Goal: Information Seeking & Learning: Find specific fact

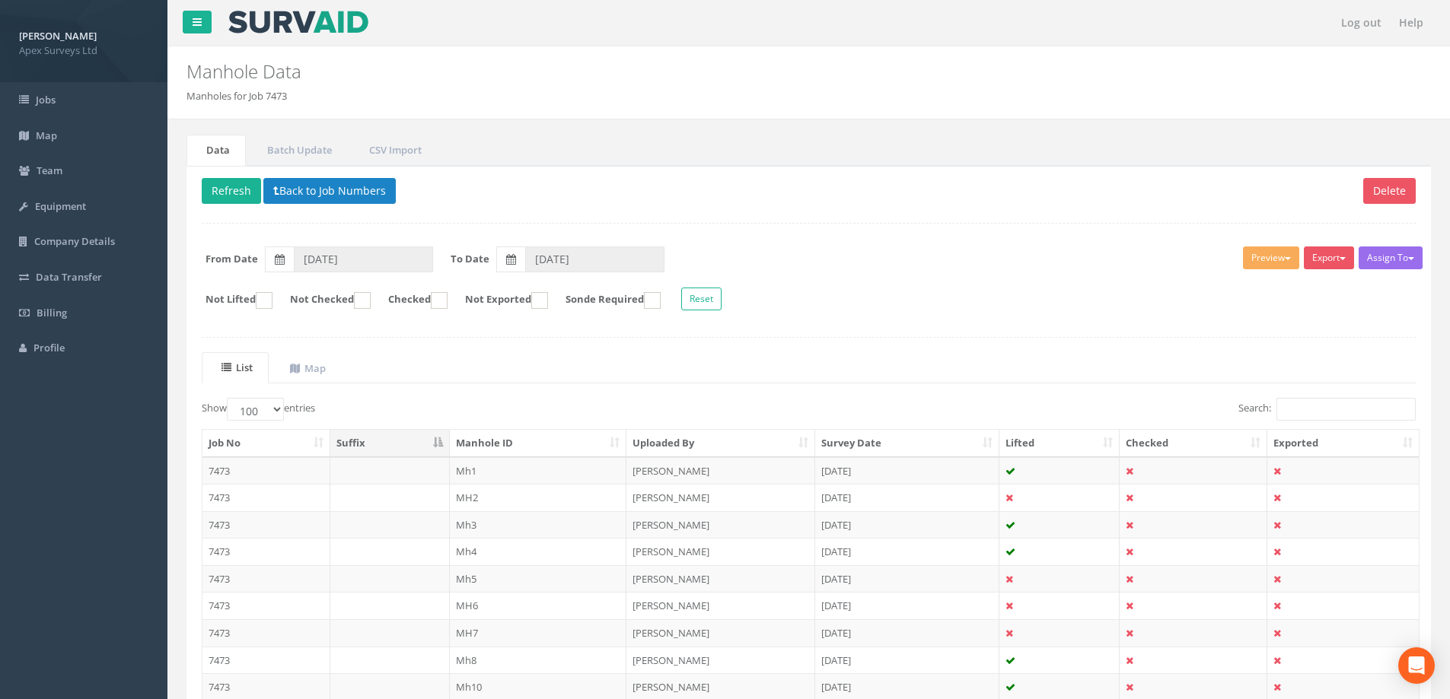
select select "100"
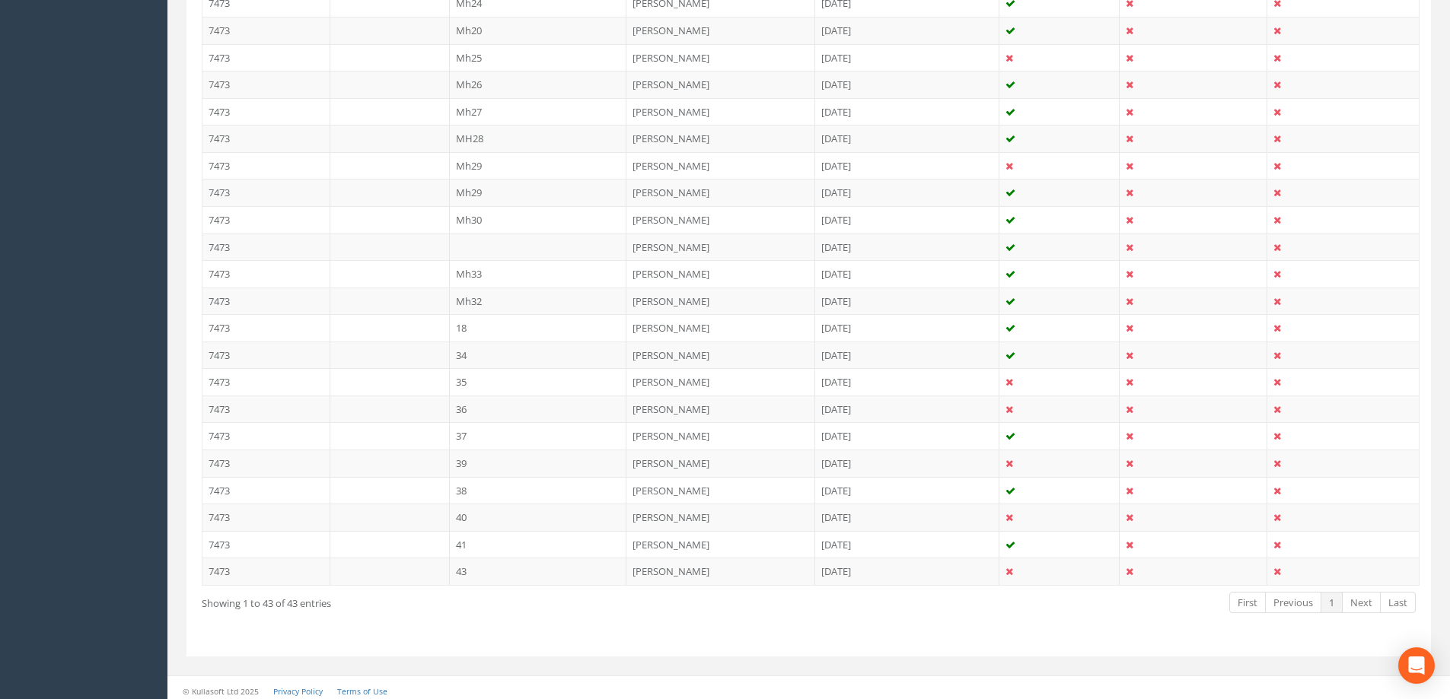
scroll to position [1043, 0]
click at [483, 295] on td "Mh32" at bounding box center [538, 294] width 177 height 27
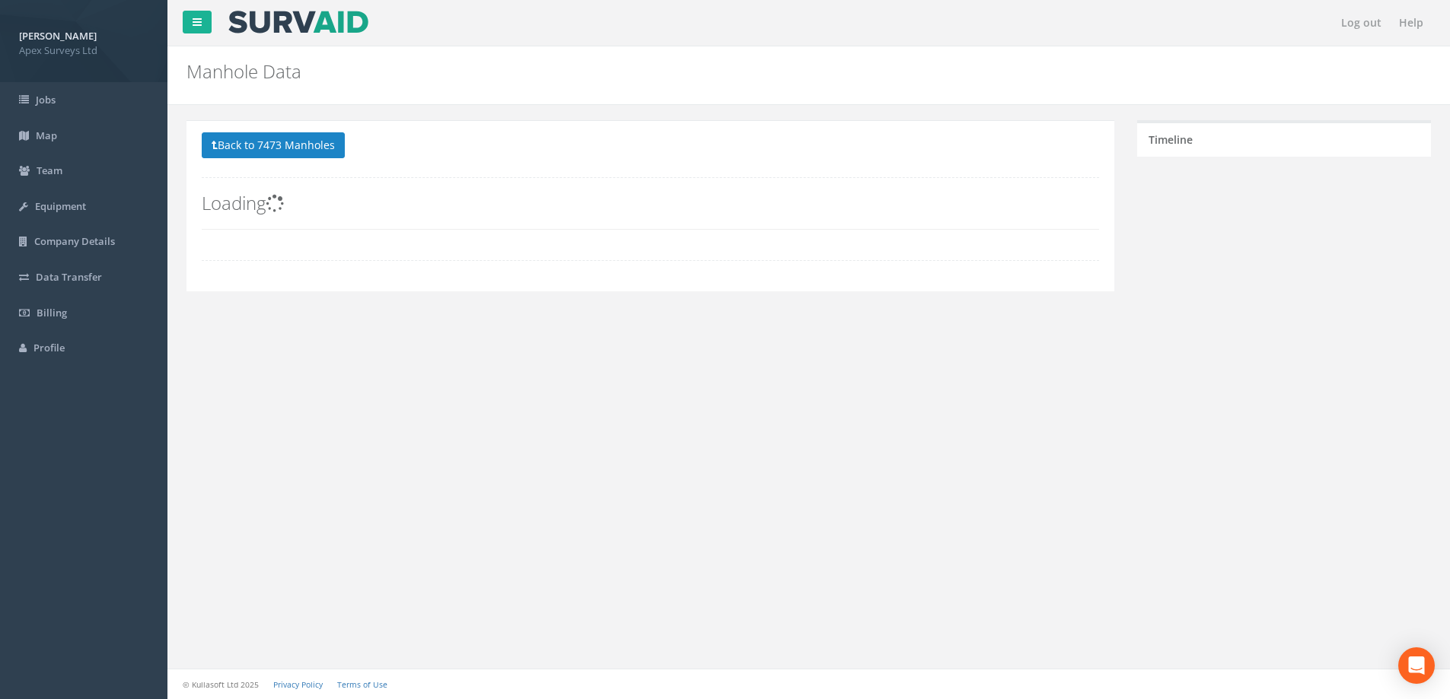
scroll to position [0, 0]
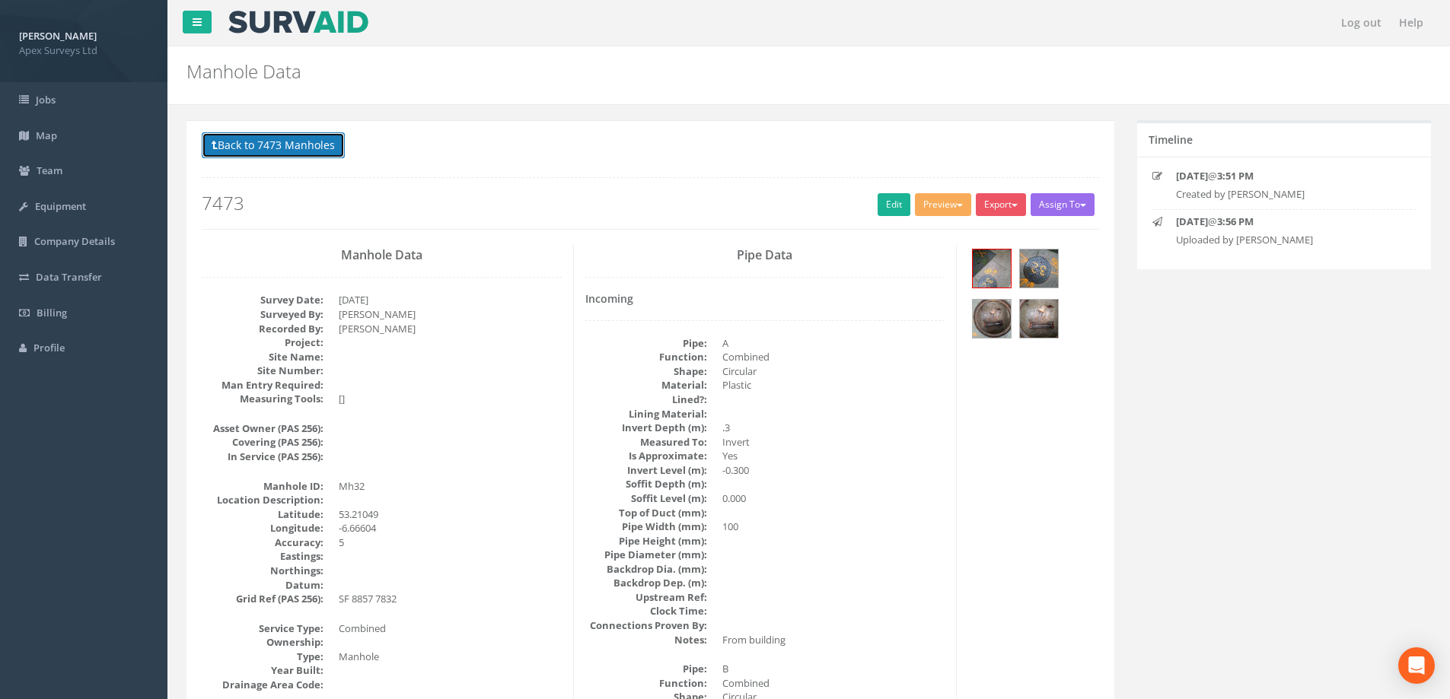
click at [284, 147] on button "Back to 7473 Manholes" at bounding box center [273, 145] width 143 height 26
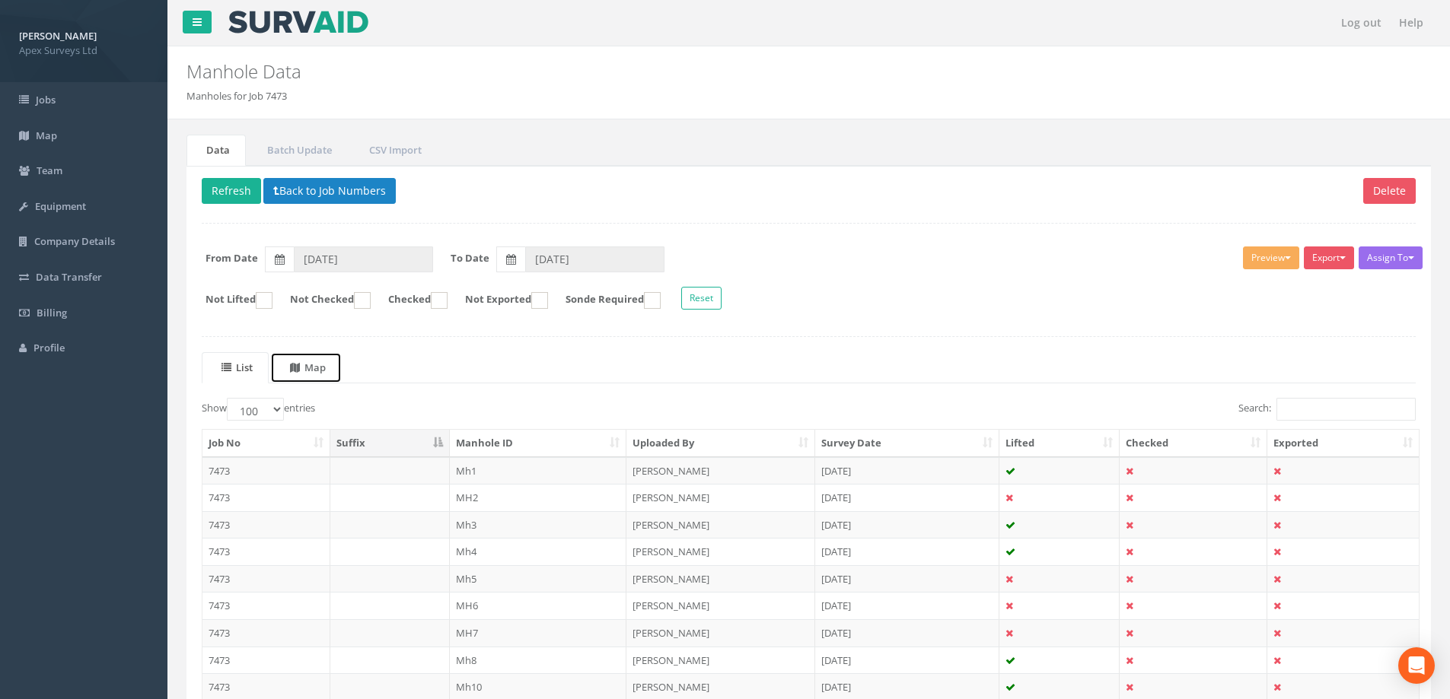
click at [320, 368] on uib-tab-heading "Map" at bounding box center [308, 368] width 36 height 14
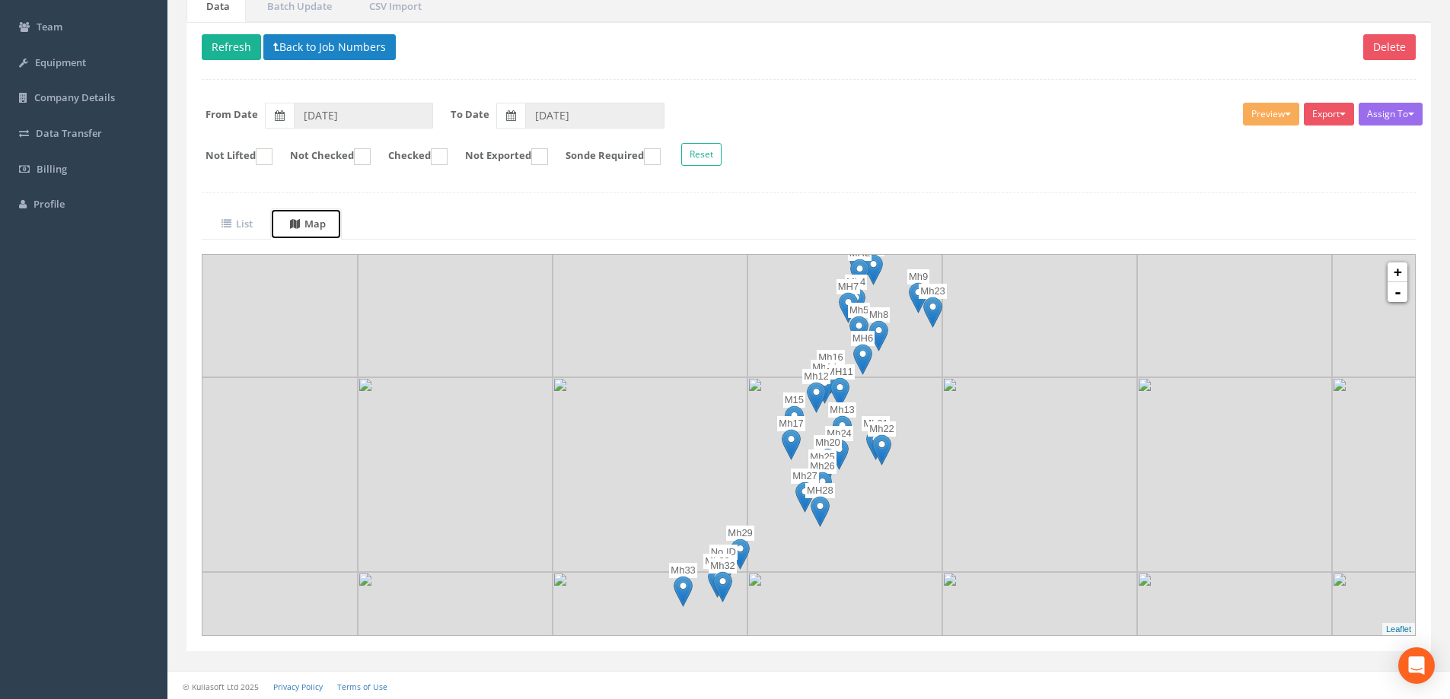
scroll to position [145, 0]
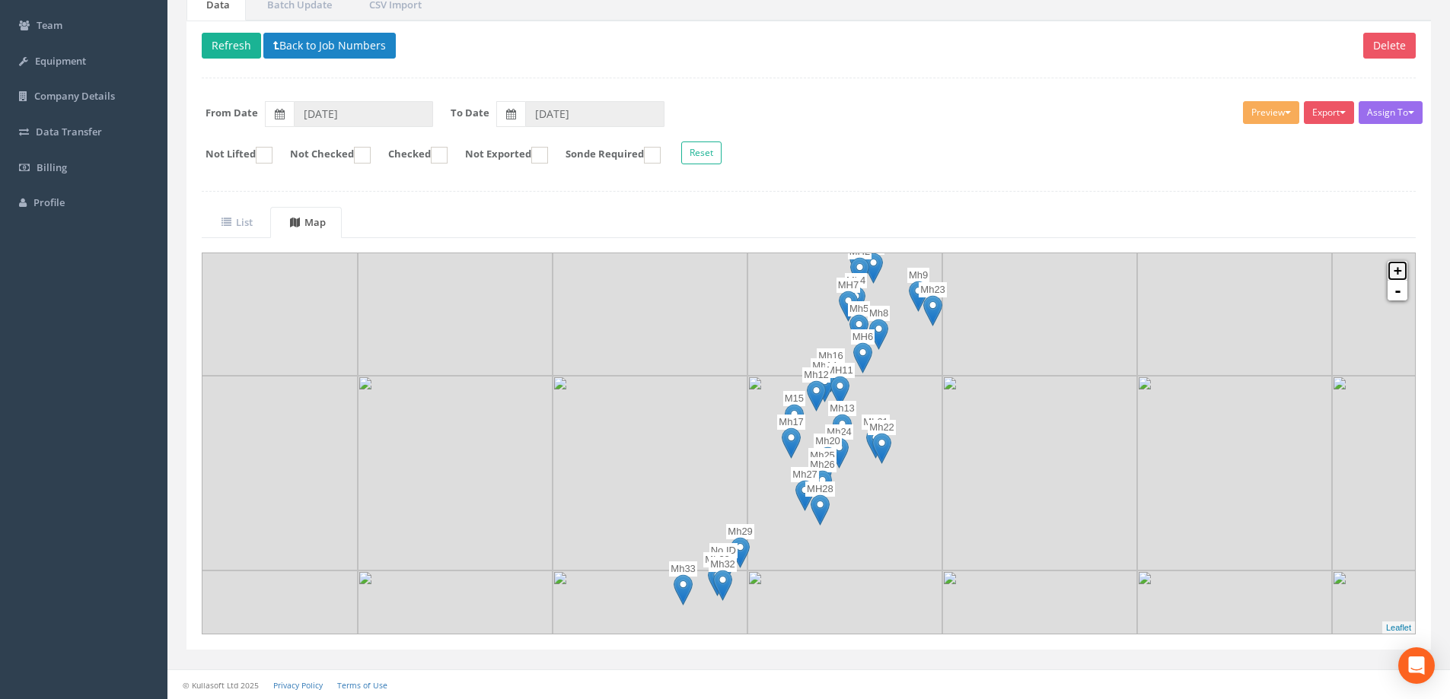
click at [1395, 267] on link "+" at bounding box center [1398, 271] width 20 height 20
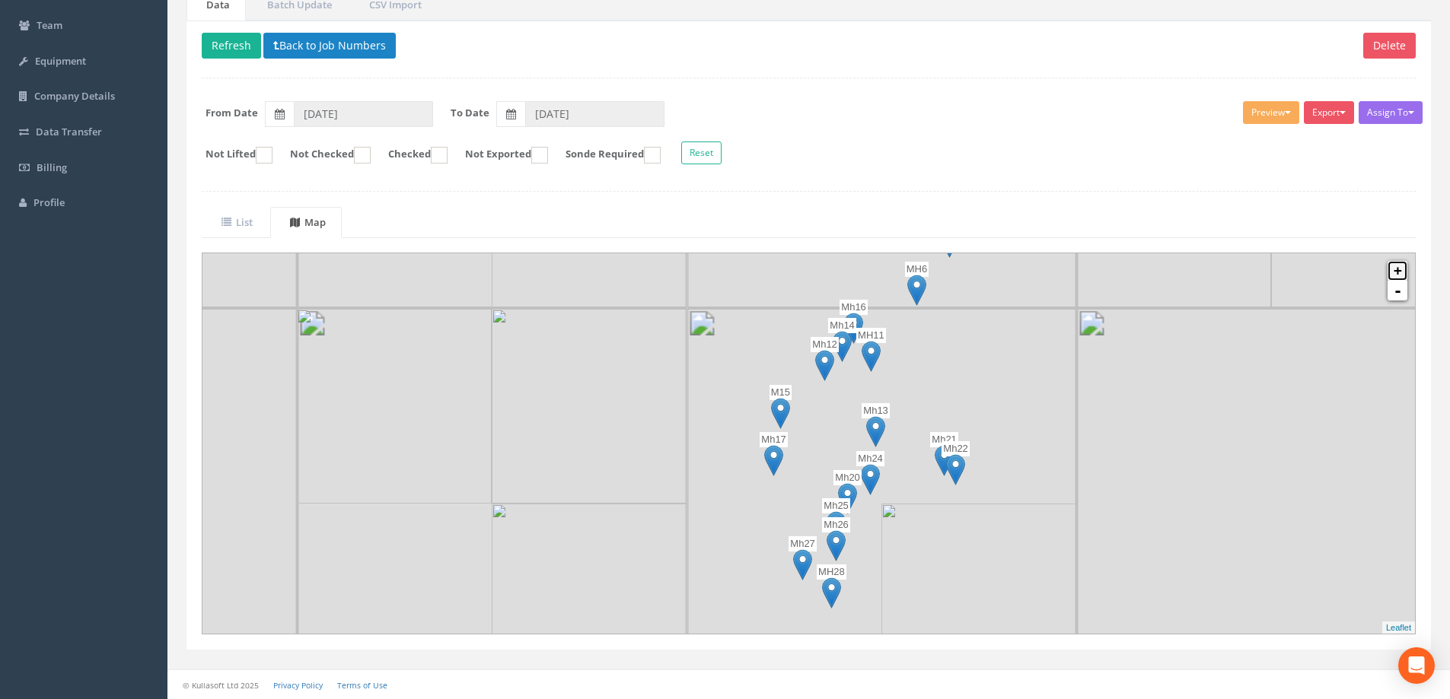
click at [1395, 267] on link "+" at bounding box center [1398, 271] width 20 height 20
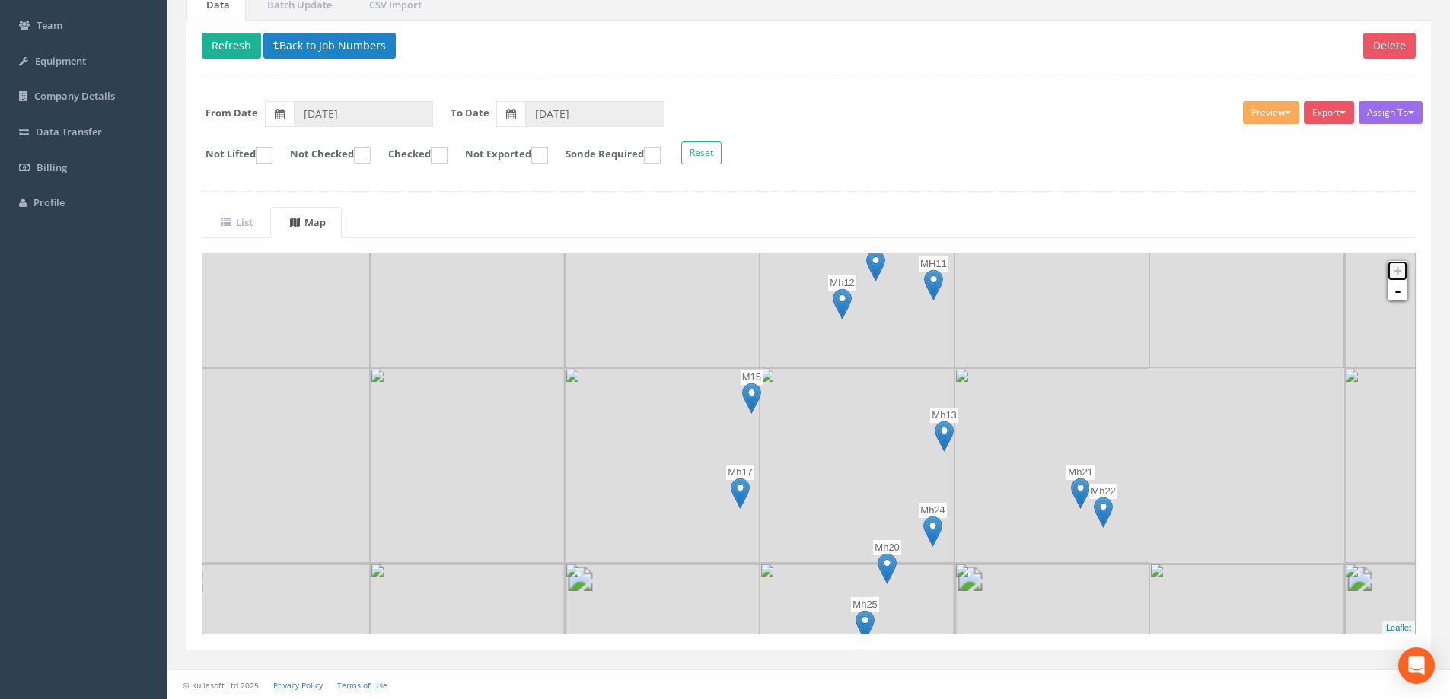
click at [1396, 267] on link "+" at bounding box center [1398, 271] width 20 height 20
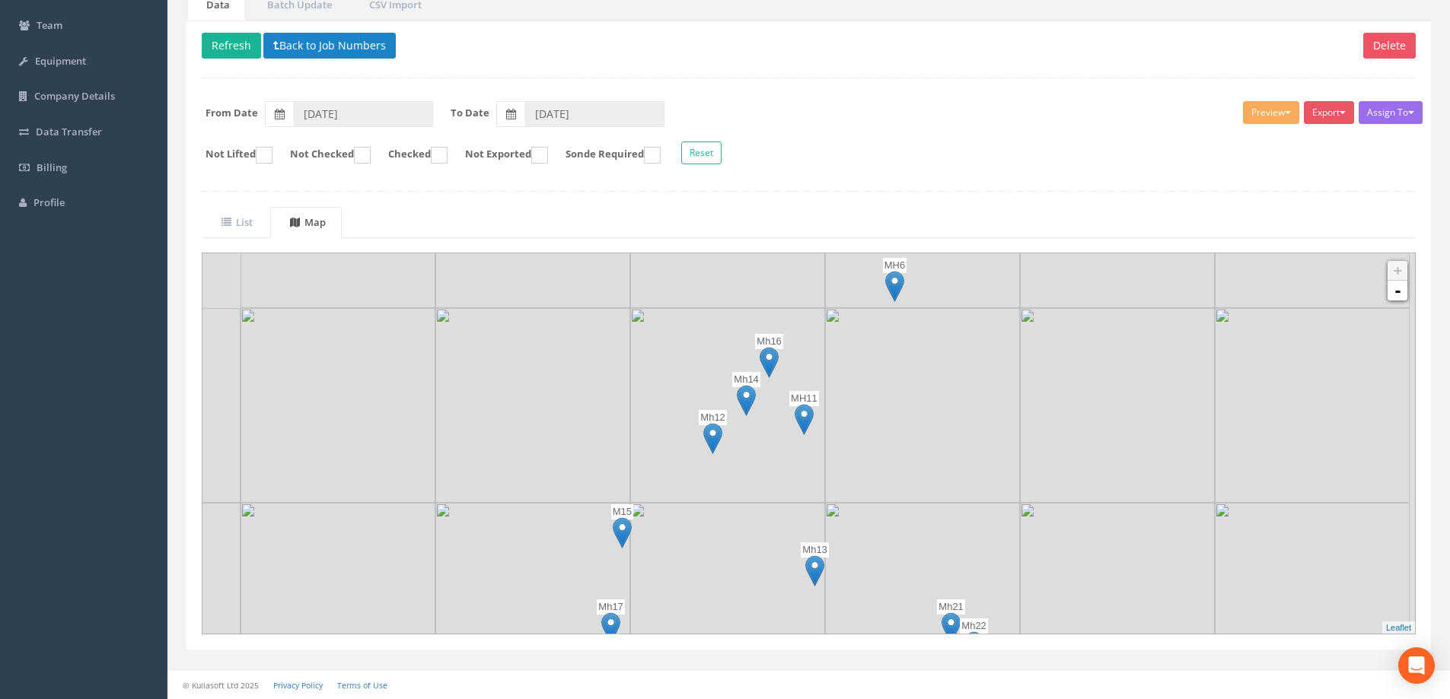
drag, startPoint x: 793, startPoint y: 471, endPoint x: 751, endPoint y: 478, distance: 42.4
click at [703, 580] on img at bounding box center [727, 600] width 195 height 195
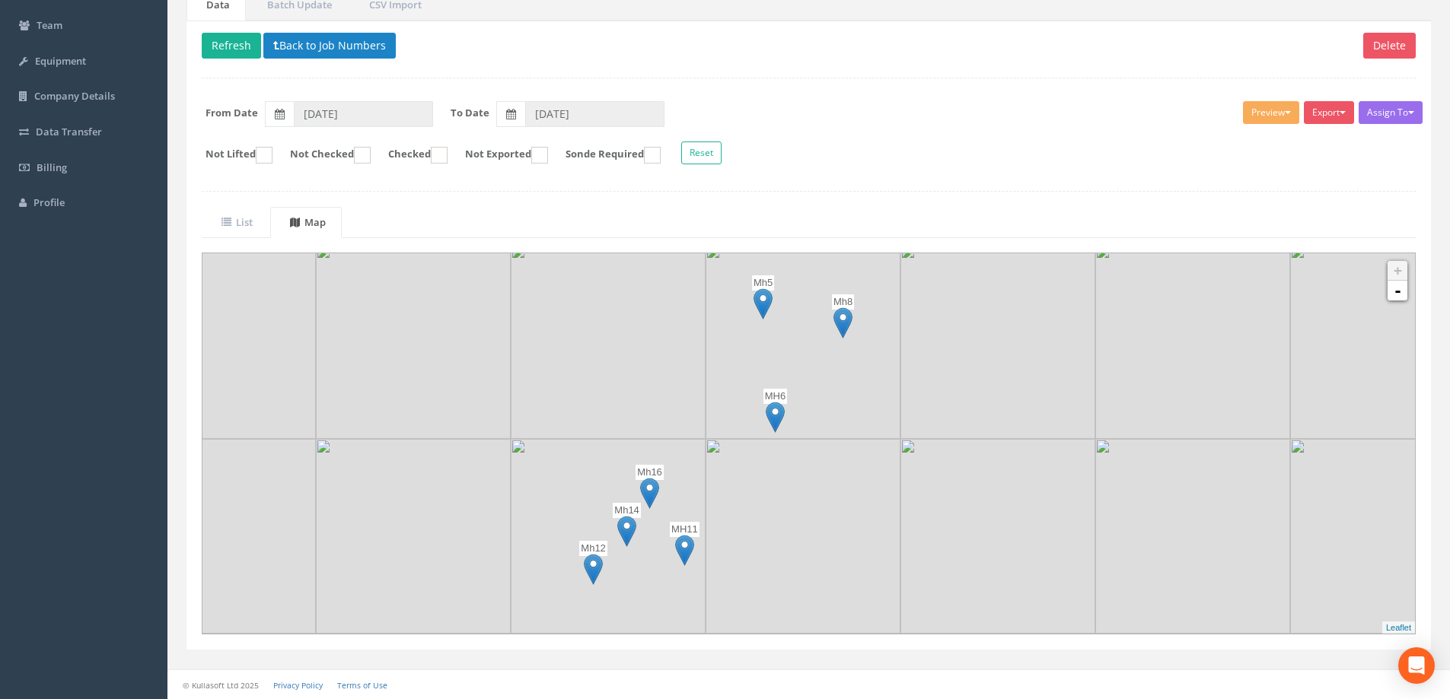
drag, startPoint x: 843, startPoint y: 405, endPoint x: 778, endPoint y: 483, distance: 101.5
click at [778, 483] on img at bounding box center [803, 536] width 195 height 195
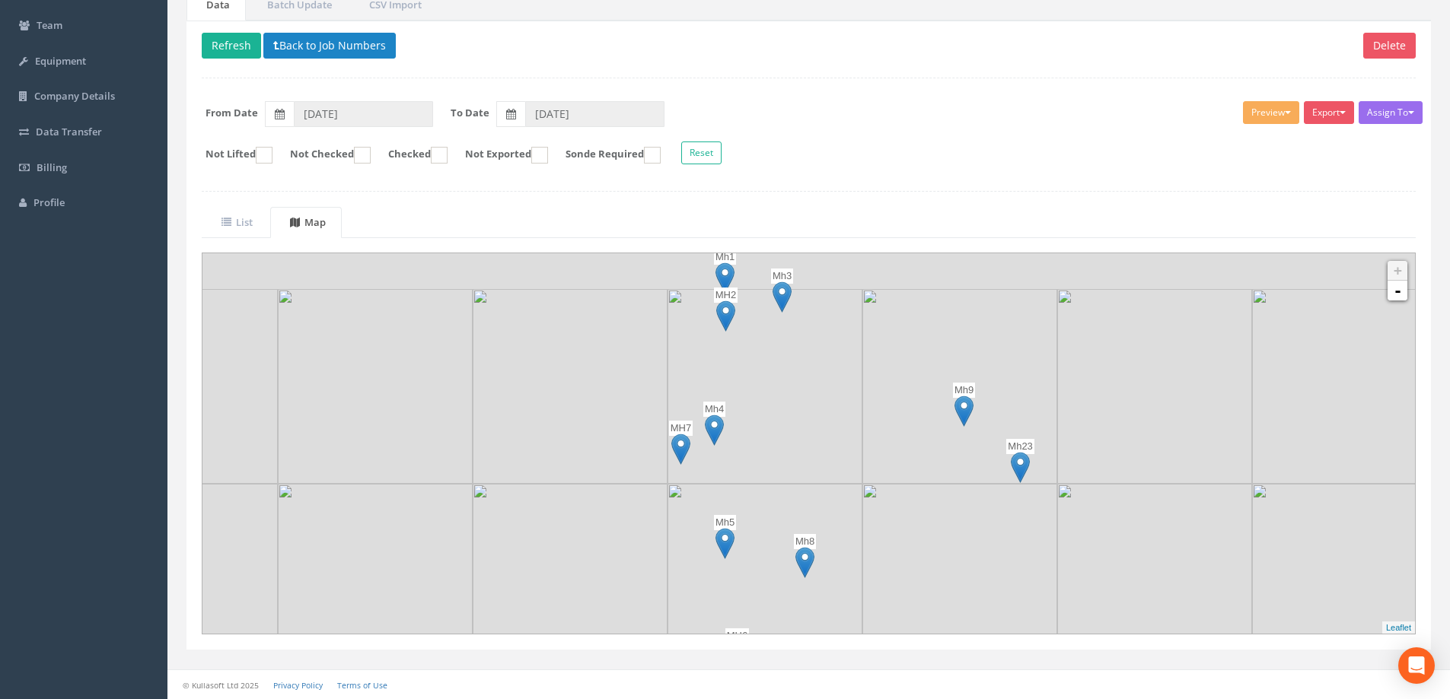
drag, startPoint x: 944, startPoint y: 335, endPoint x: 906, endPoint y: 578, distance: 246.5
click at [906, 578] on img at bounding box center [959, 581] width 195 height 195
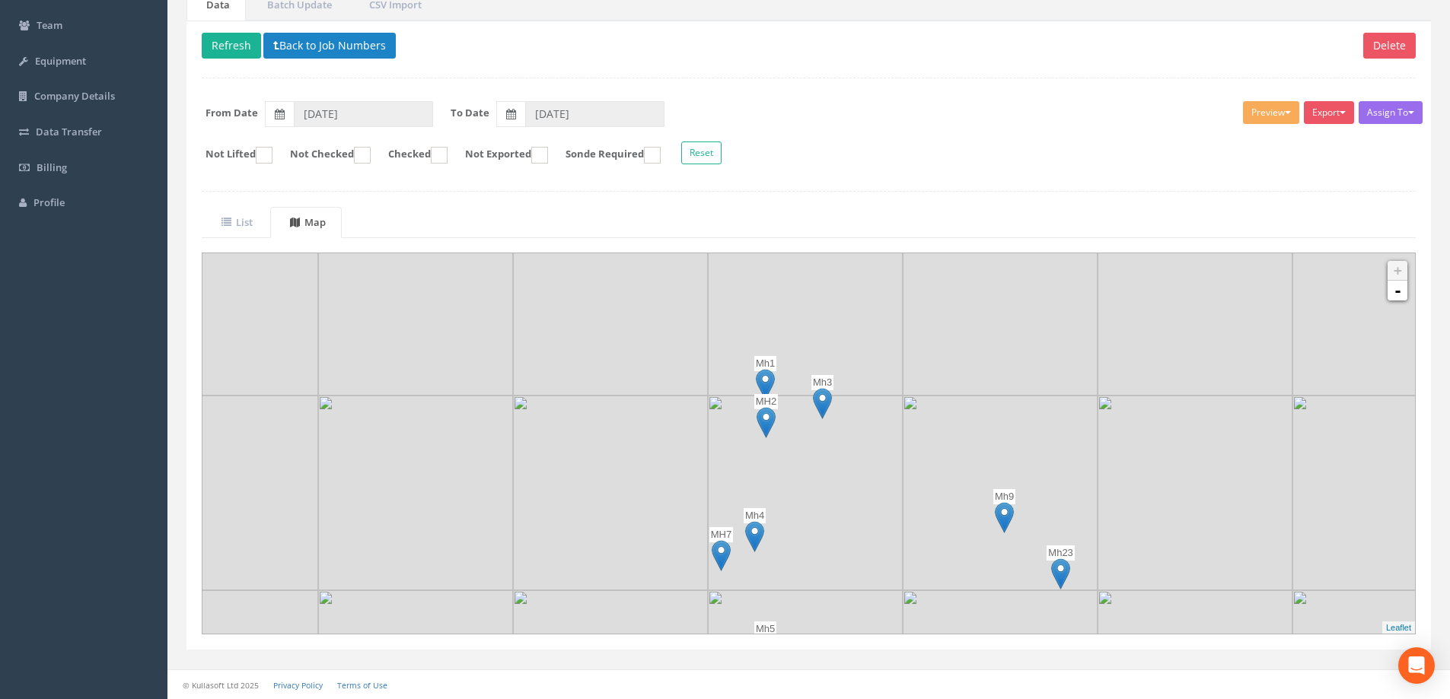
drag, startPoint x: 900, startPoint y: 374, endPoint x: 938, endPoint y: 489, distance: 122.0
click at [938, 489] on img at bounding box center [1000, 493] width 195 height 195
click at [1340, 112] on span "button" at bounding box center [1343, 112] width 6 height 3
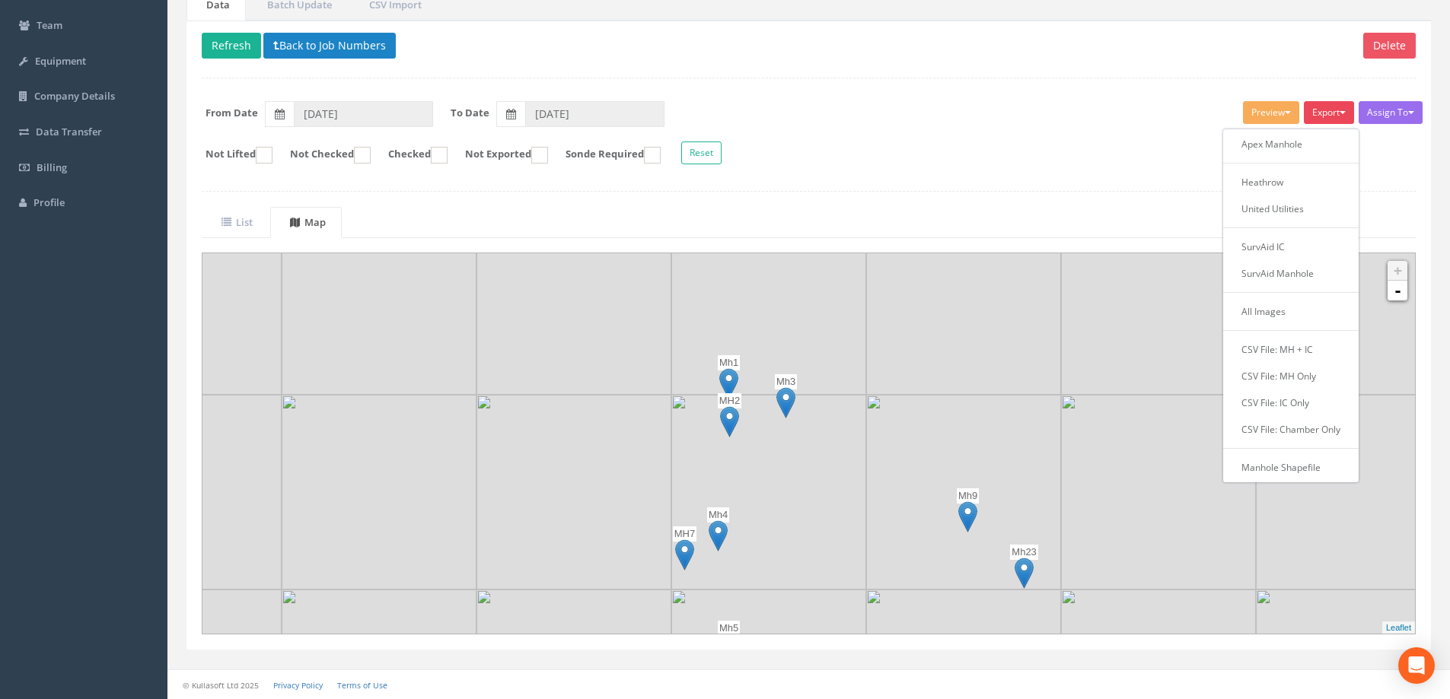
drag, startPoint x: 769, startPoint y: 295, endPoint x: 733, endPoint y: 294, distance: 35.8
click at [733, 294] on img at bounding box center [768, 297] width 195 height 195
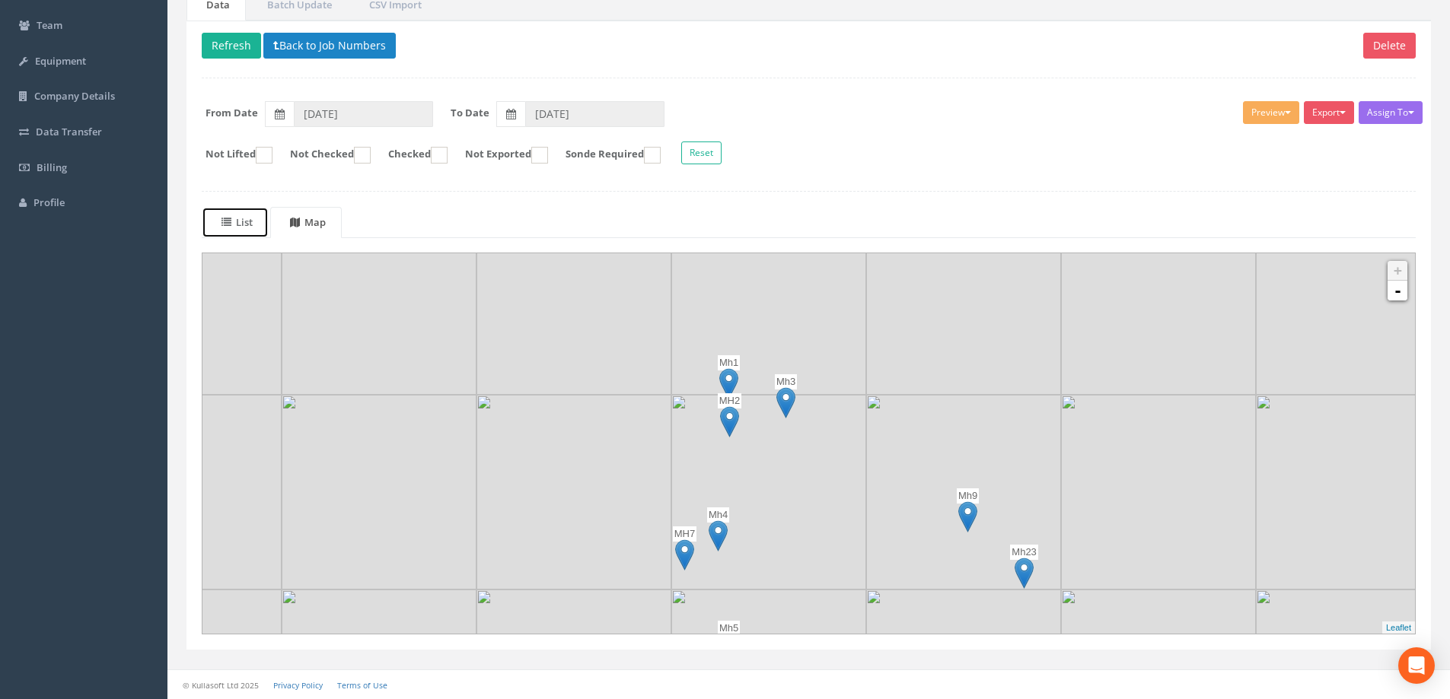
click at [247, 223] on uib-tab-heading "List" at bounding box center [236, 222] width 31 height 14
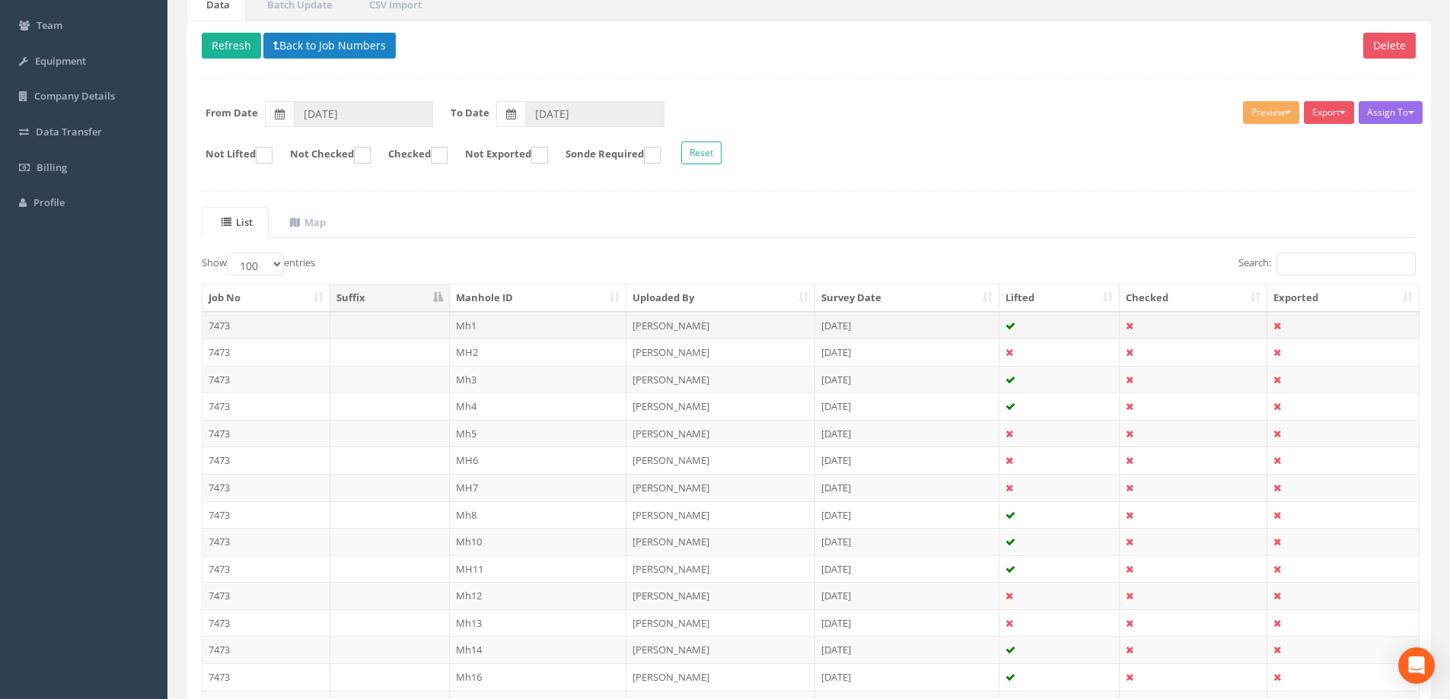
click at [466, 324] on td "Mh1" at bounding box center [538, 325] width 177 height 27
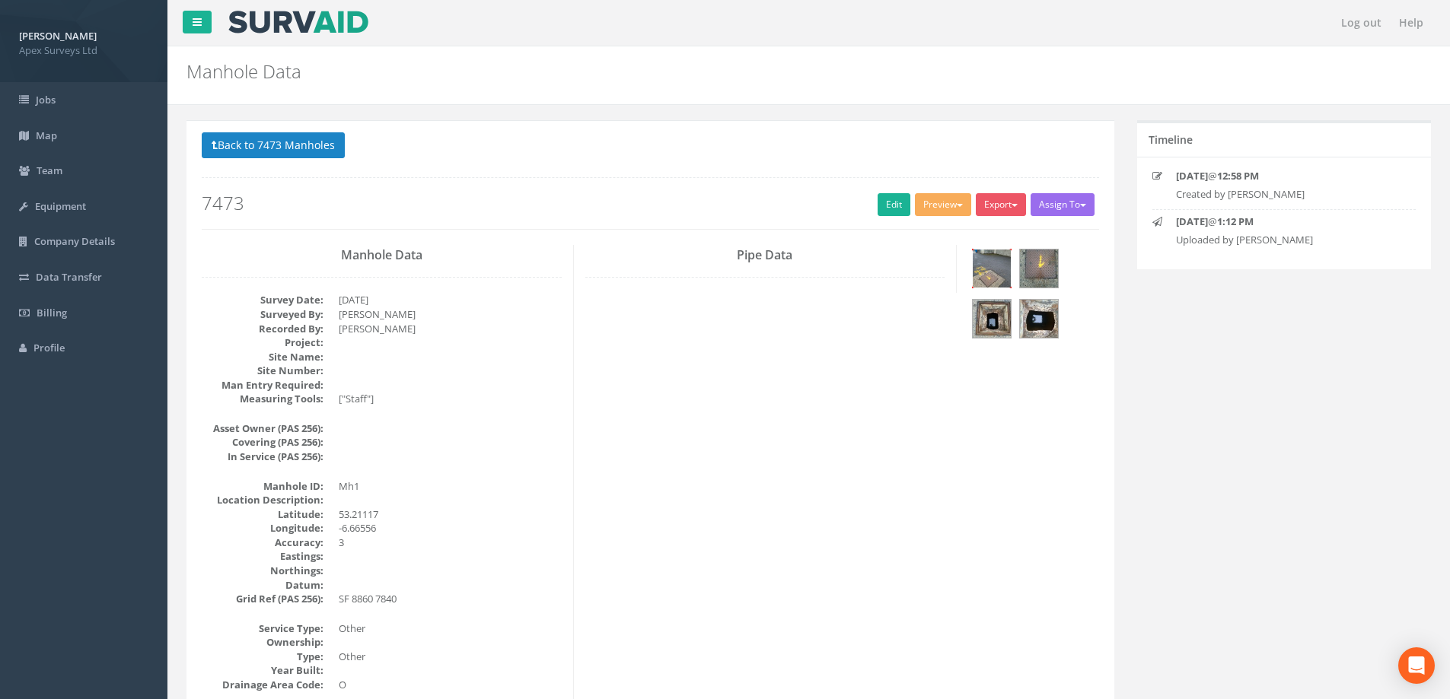
click at [990, 269] on img at bounding box center [992, 269] width 38 height 38
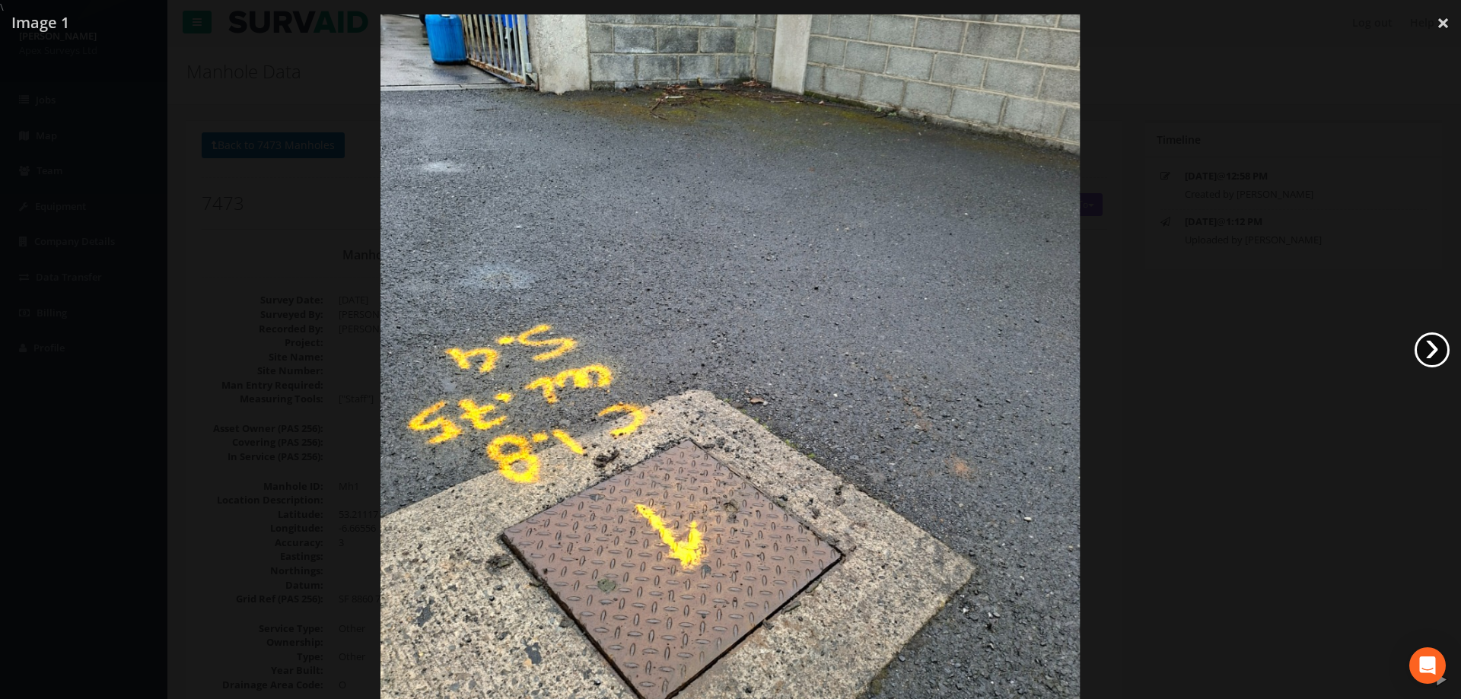
click at [1431, 346] on link "›" at bounding box center [1432, 350] width 35 height 35
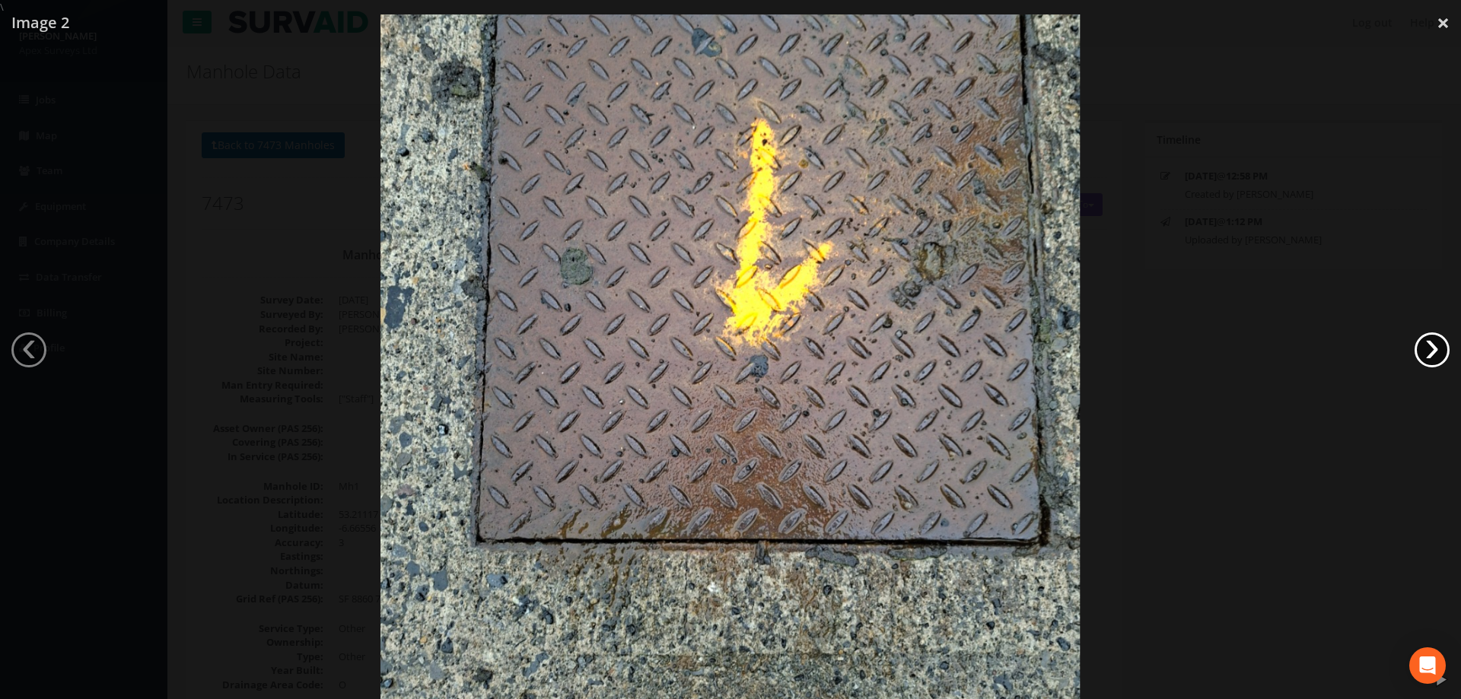
click at [1432, 347] on link "›" at bounding box center [1432, 350] width 35 height 35
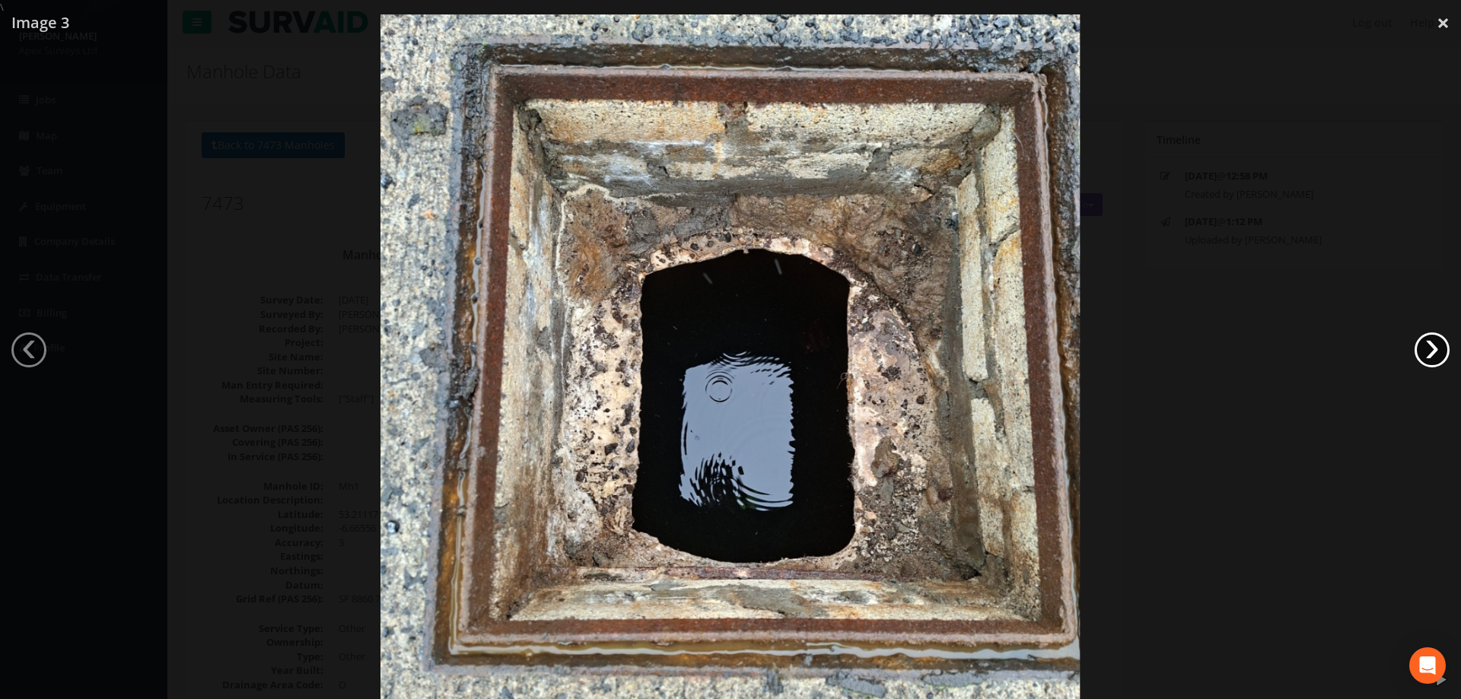
click at [1432, 347] on link "›" at bounding box center [1432, 350] width 35 height 35
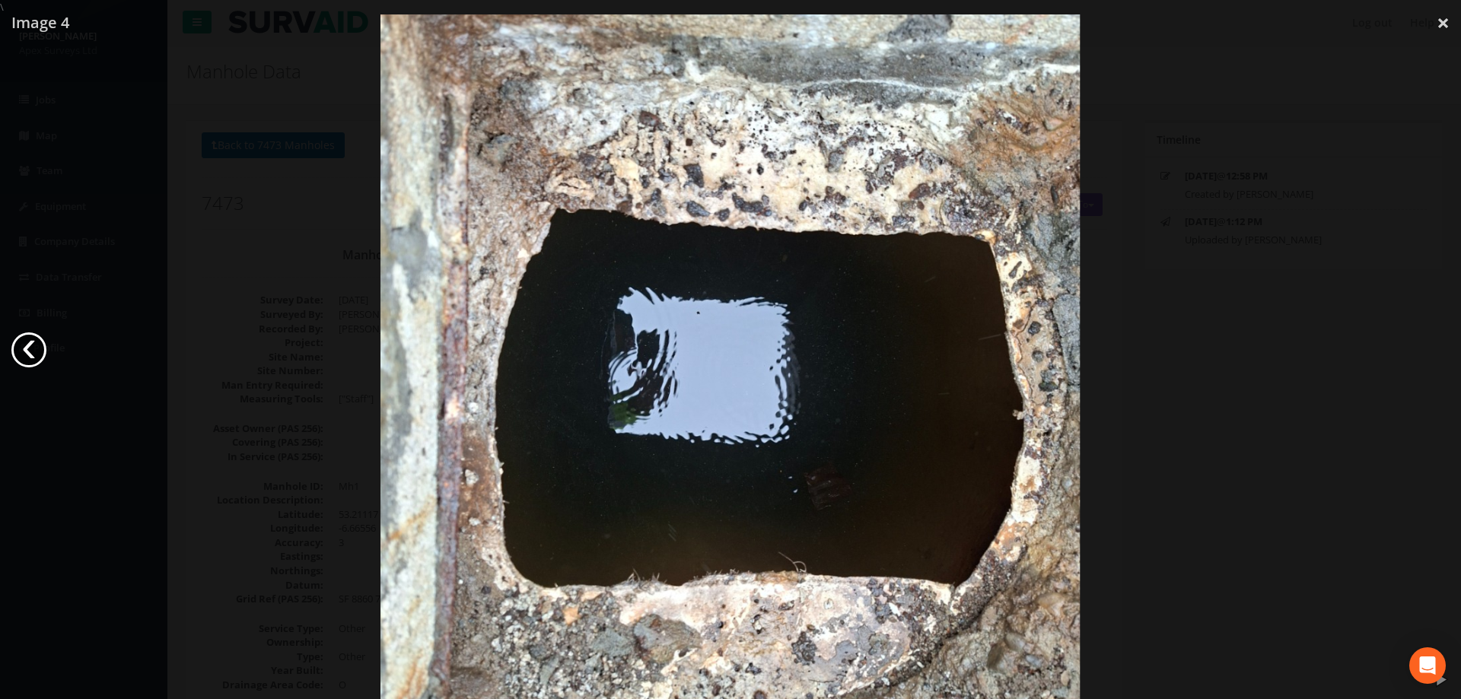
click at [39, 351] on link "‹" at bounding box center [28, 350] width 35 height 35
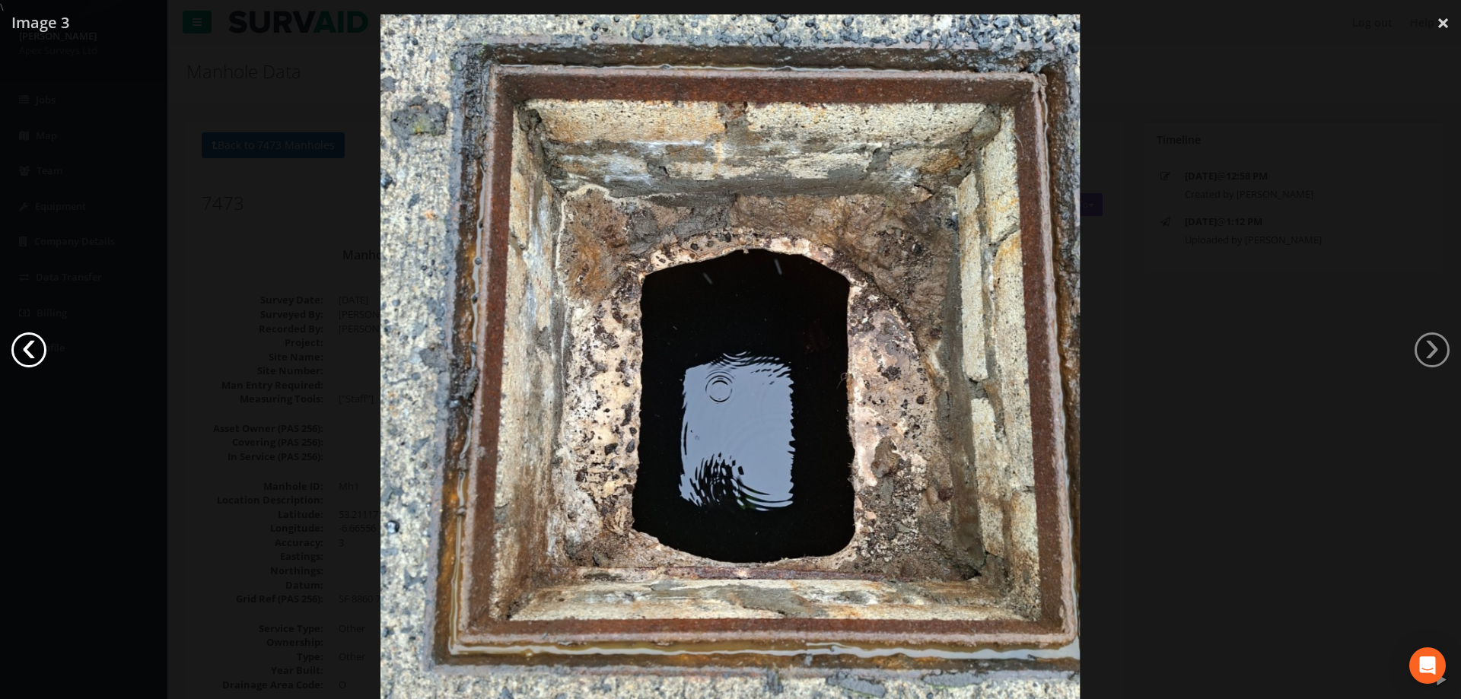
click at [31, 351] on link "‹" at bounding box center [28, 350] width 35 height 35
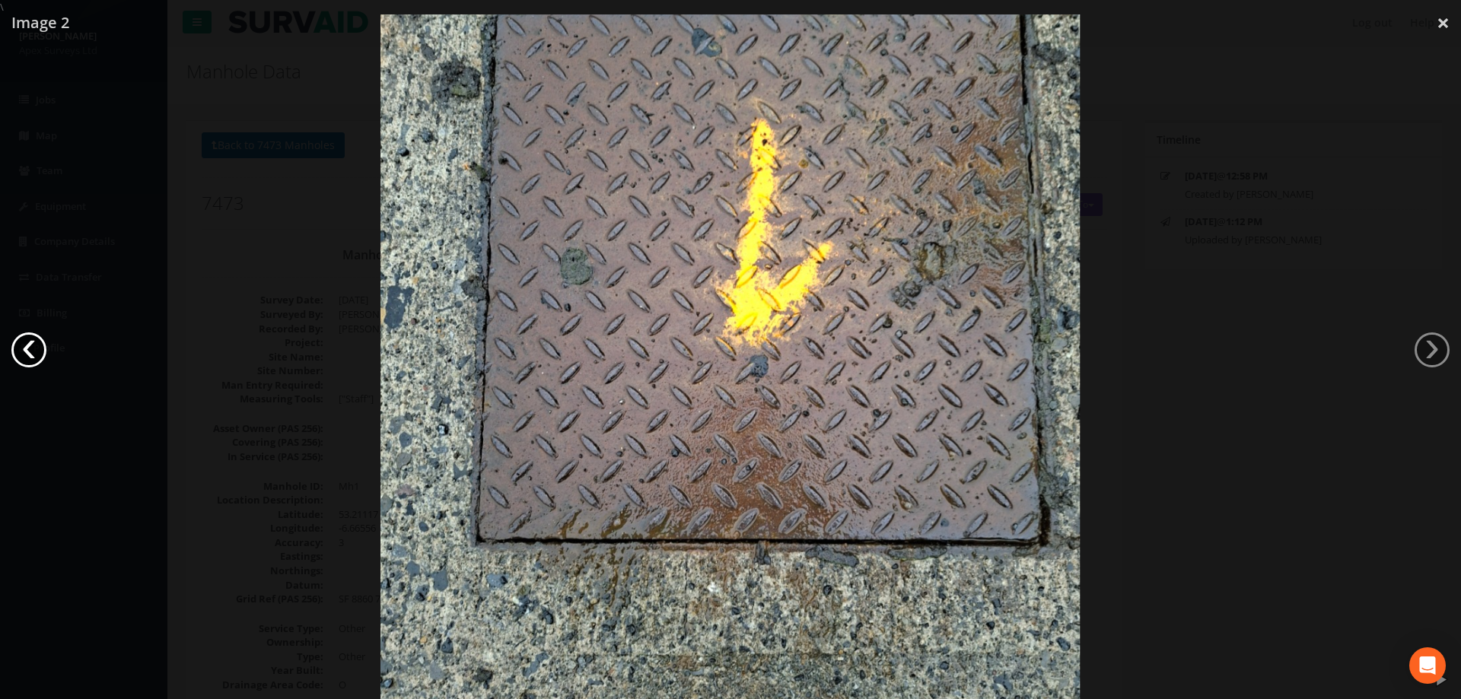
click at [31, 351] on link "‹" at bounding box center [28, 350] width 35 height 35
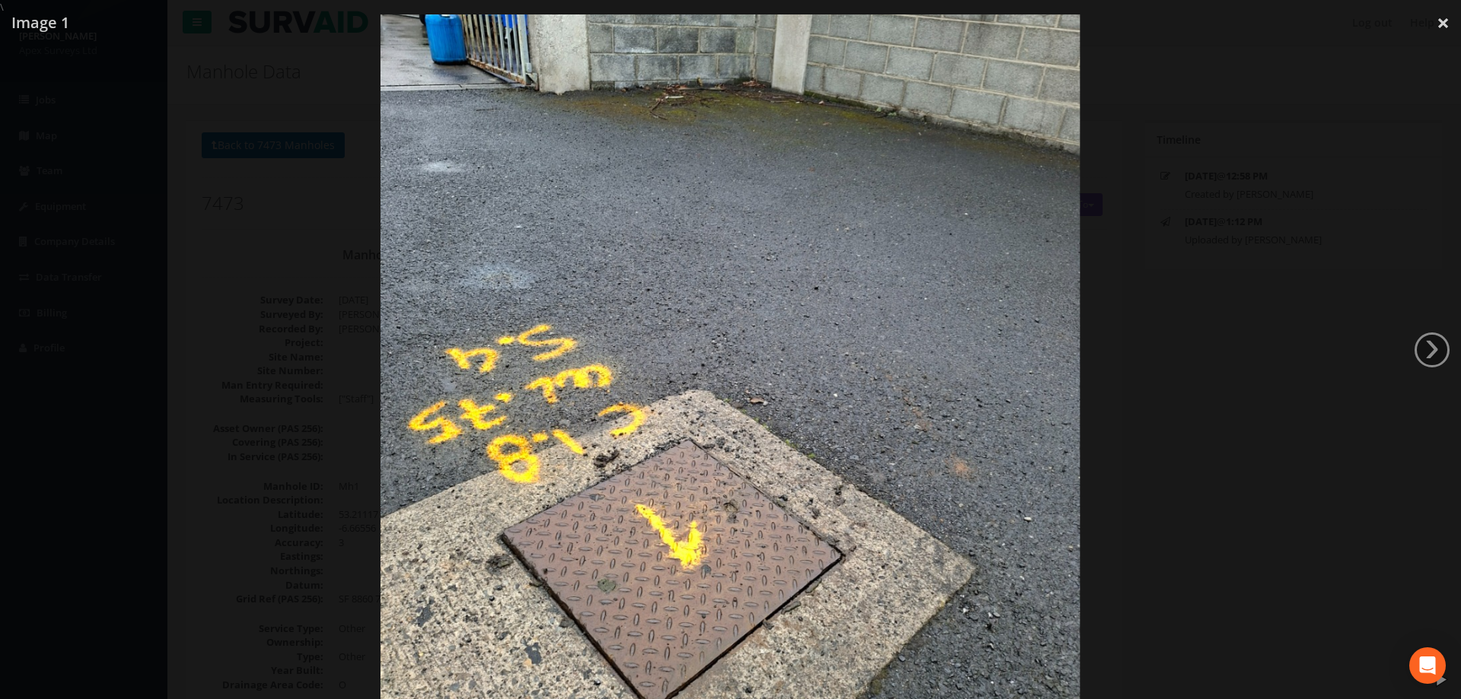
click at [182, 350] on div at bounding box center [730, 363] width 1461 height 699
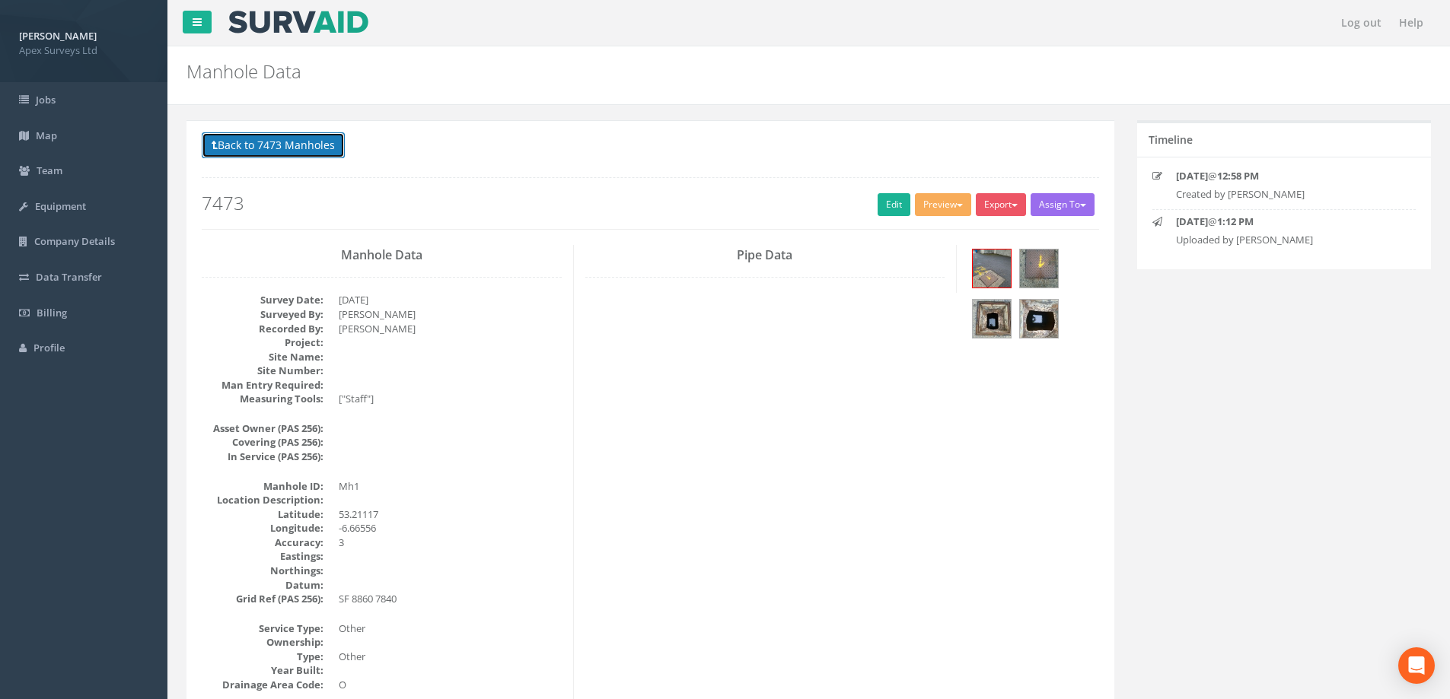
click at [286, 151] on button "Back to 7473 Manholes" at bounding box center [273, 145] width 143 height 26
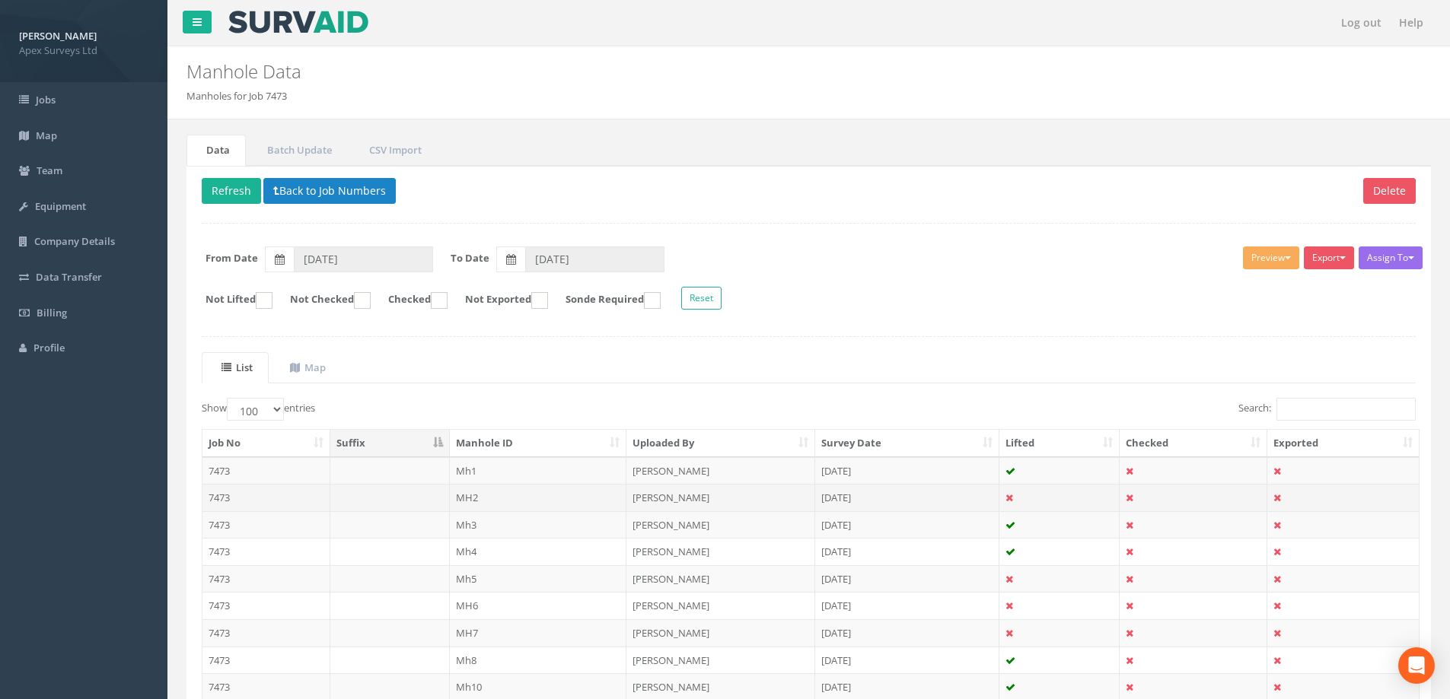
click at [467, 497] on td "MH2" at bounding box center [538, 497] width 177 height 27
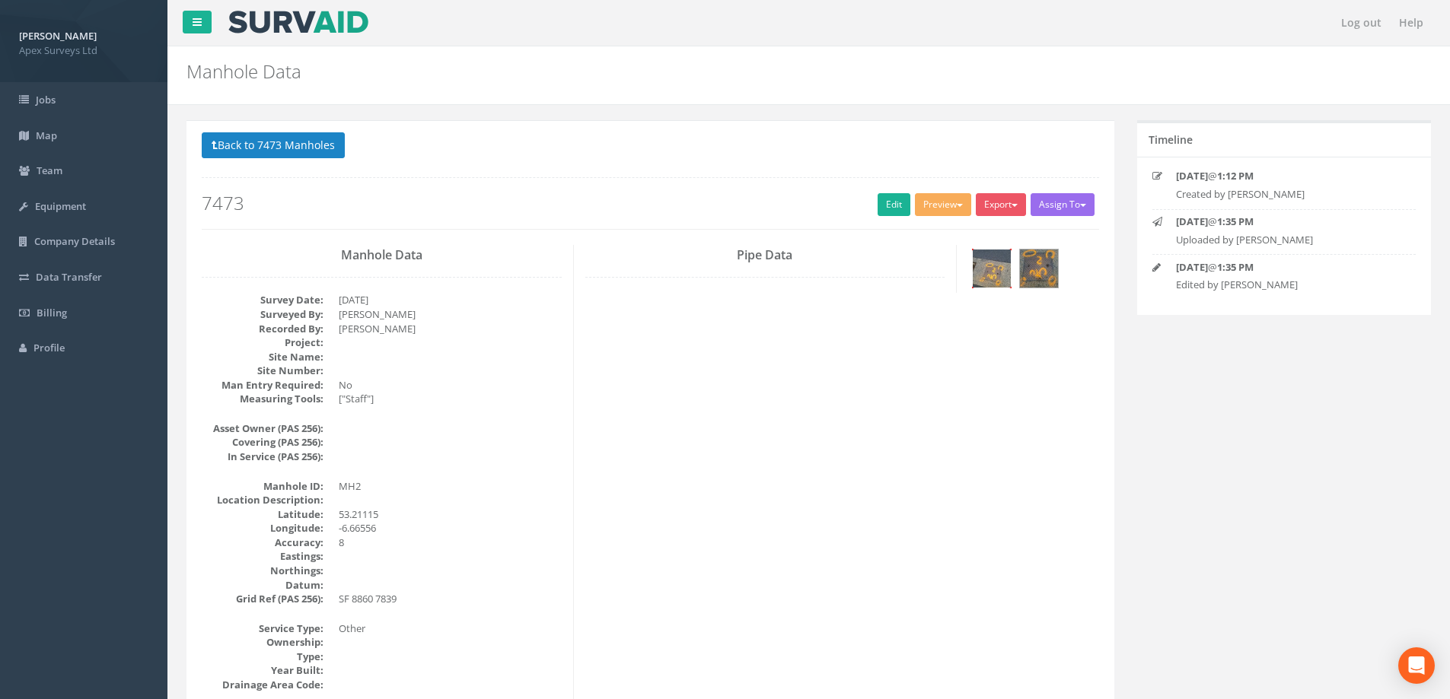
click at [993, 272] on img at bounding box center [992, 269] width 38 height 38
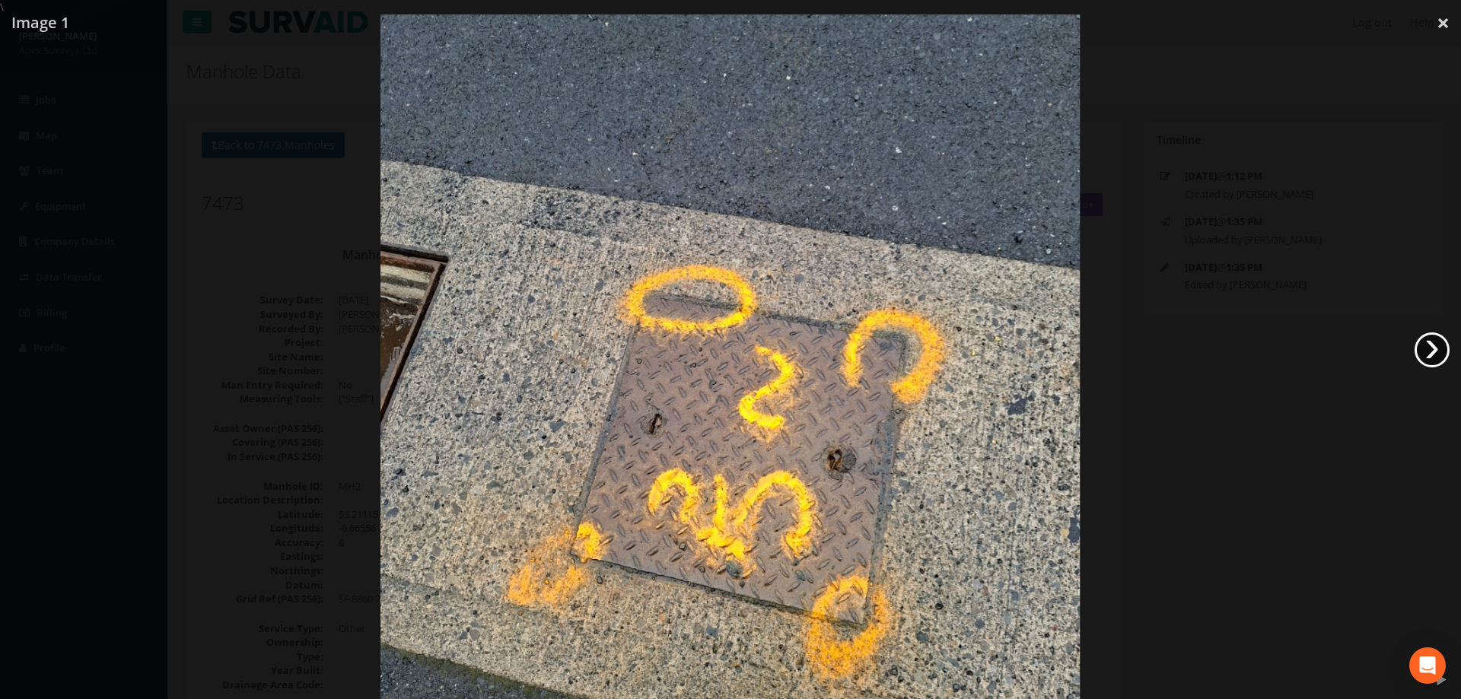
click at [1429, 354] on link "›" at bounding box center [1432, 350] width 35 height 35
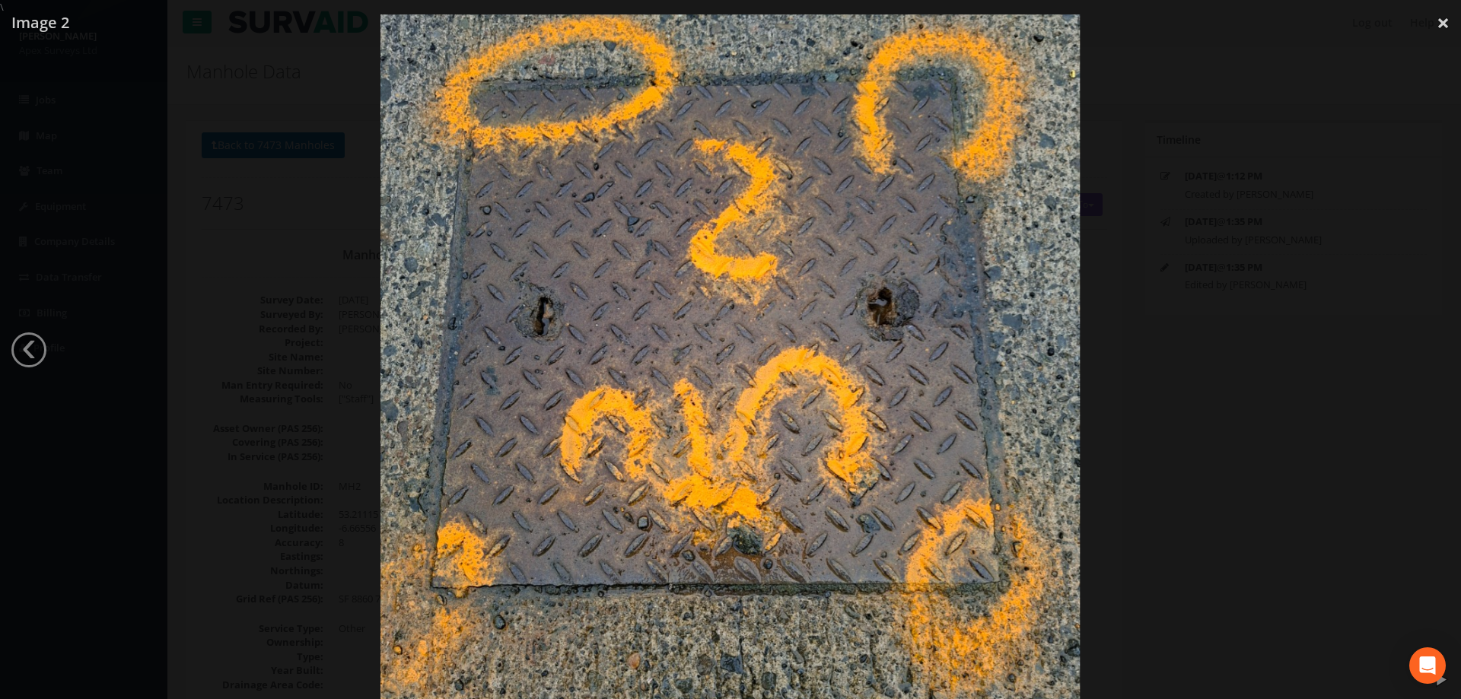
click at [1243, 334] on div at bounding box center [730, 363] width 1461 height 699
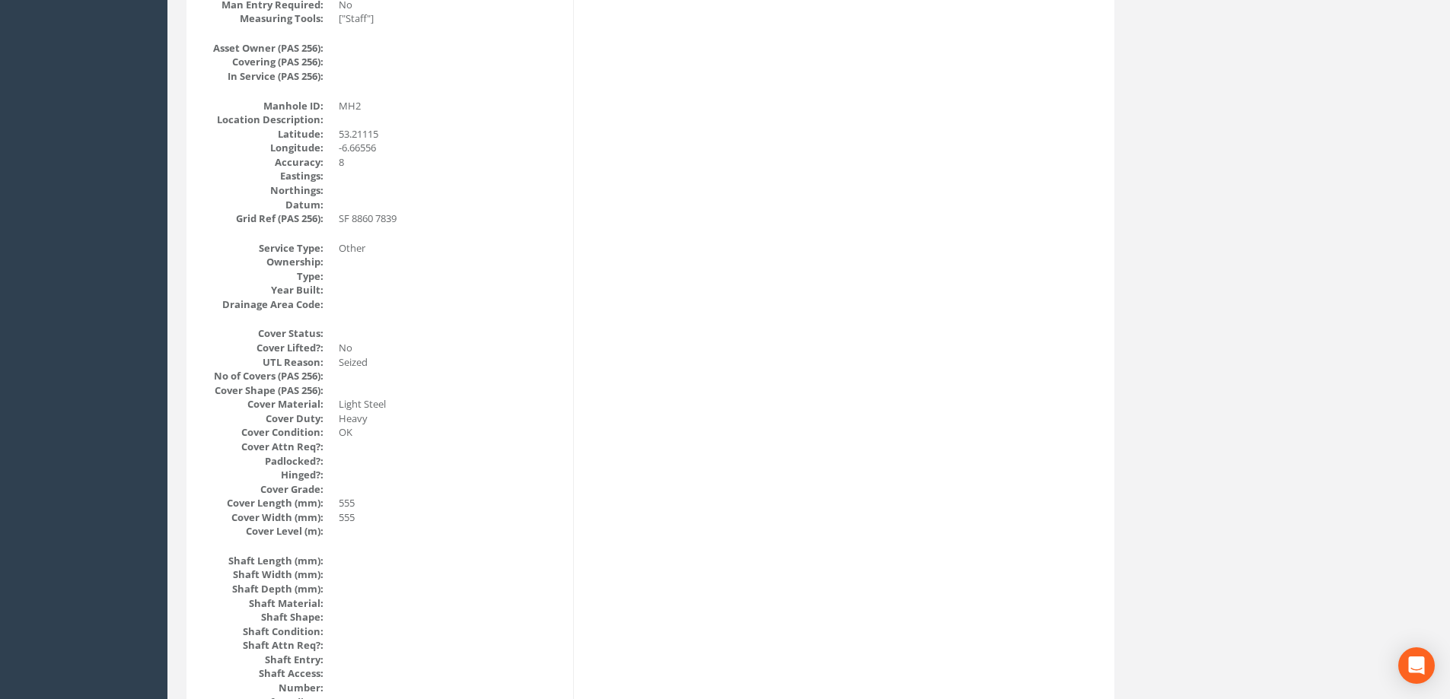
scroll to position [228, 0]
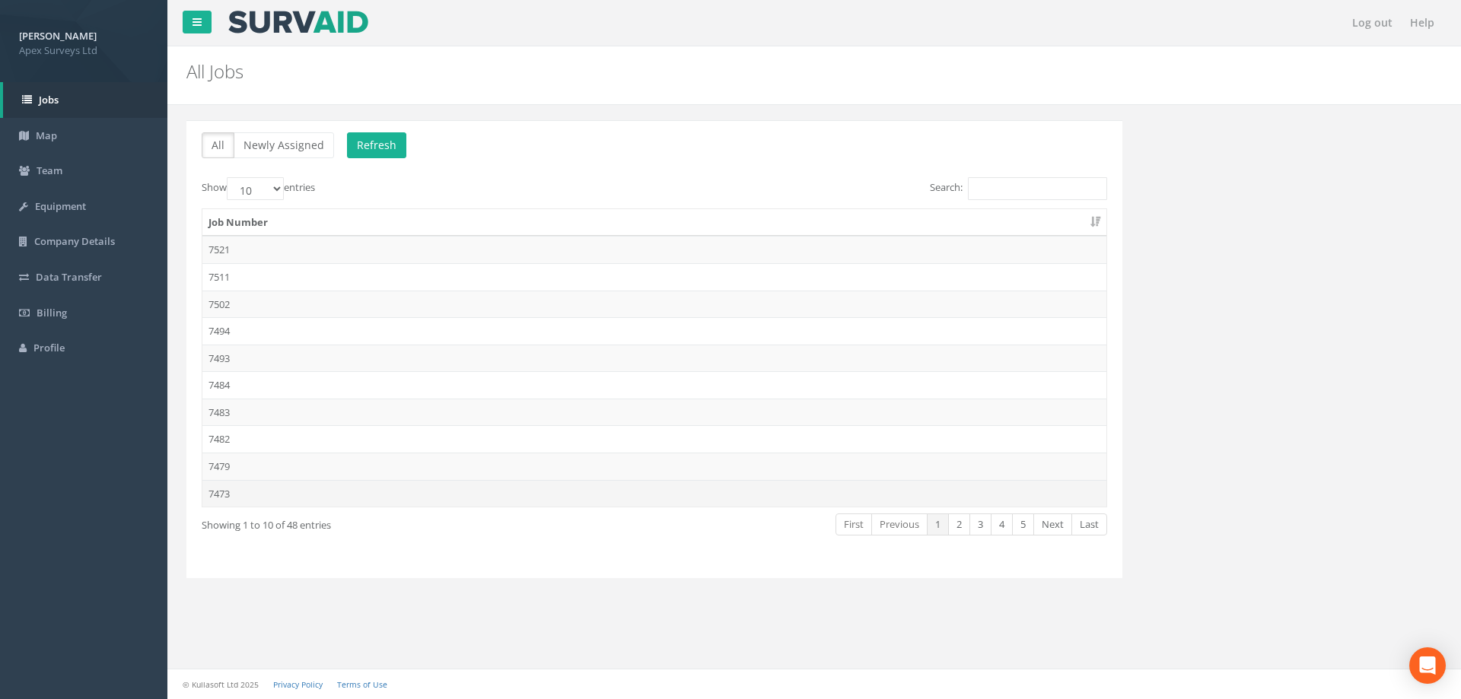
click at [226, 497] on td "7473" at bounding box center [654, 493] width 904 height 27
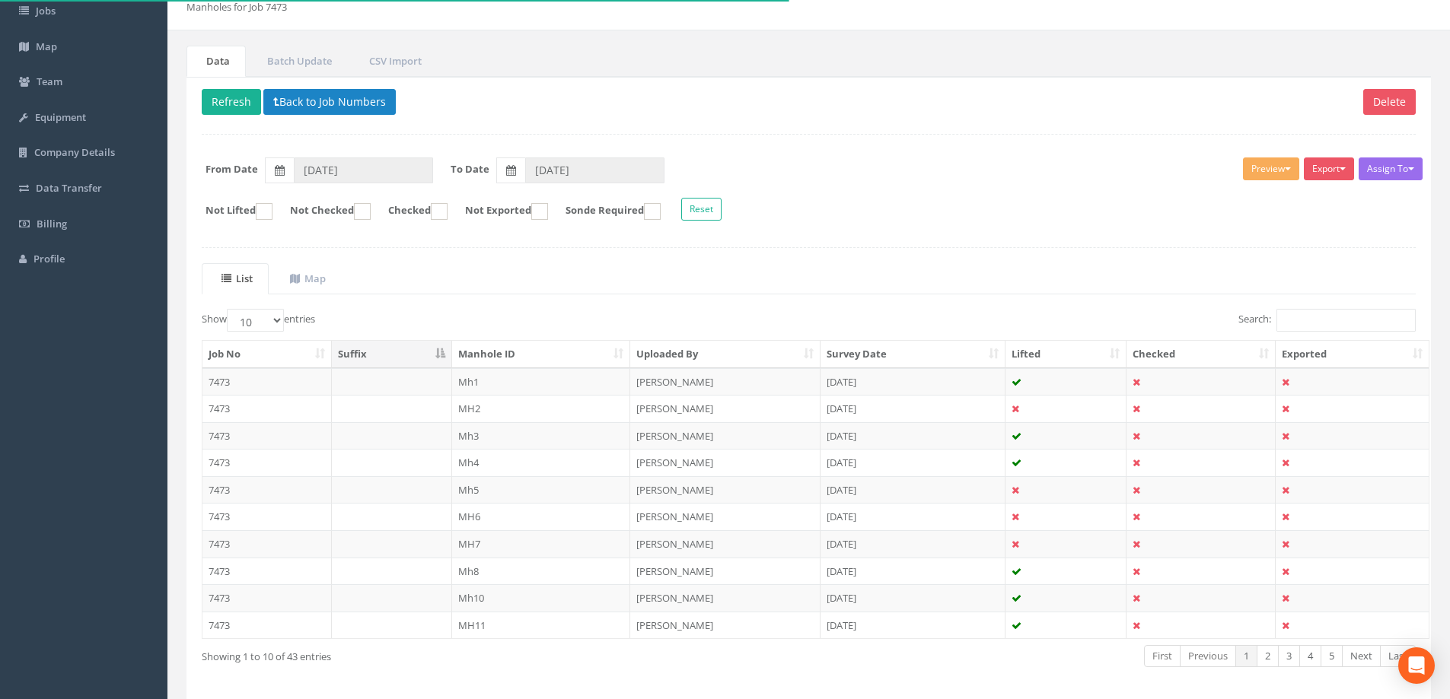
scroll to position [149, 0]
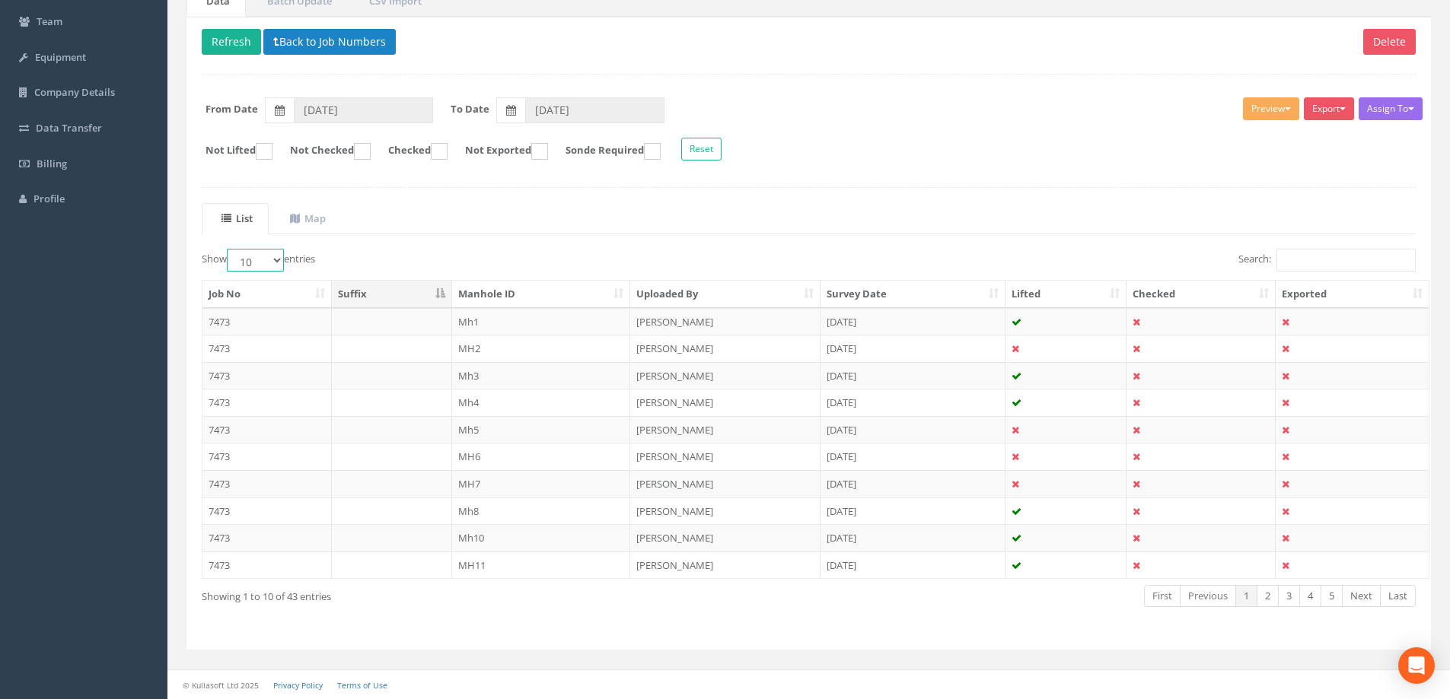
click at [281, 258] on select "10 25 50 100" at bounding box center [255, 260] width 57 height 23
select select "100"
click at [229, 249] on select "10 25 50 100" at bounding box center [255, 260] width 57 height 23
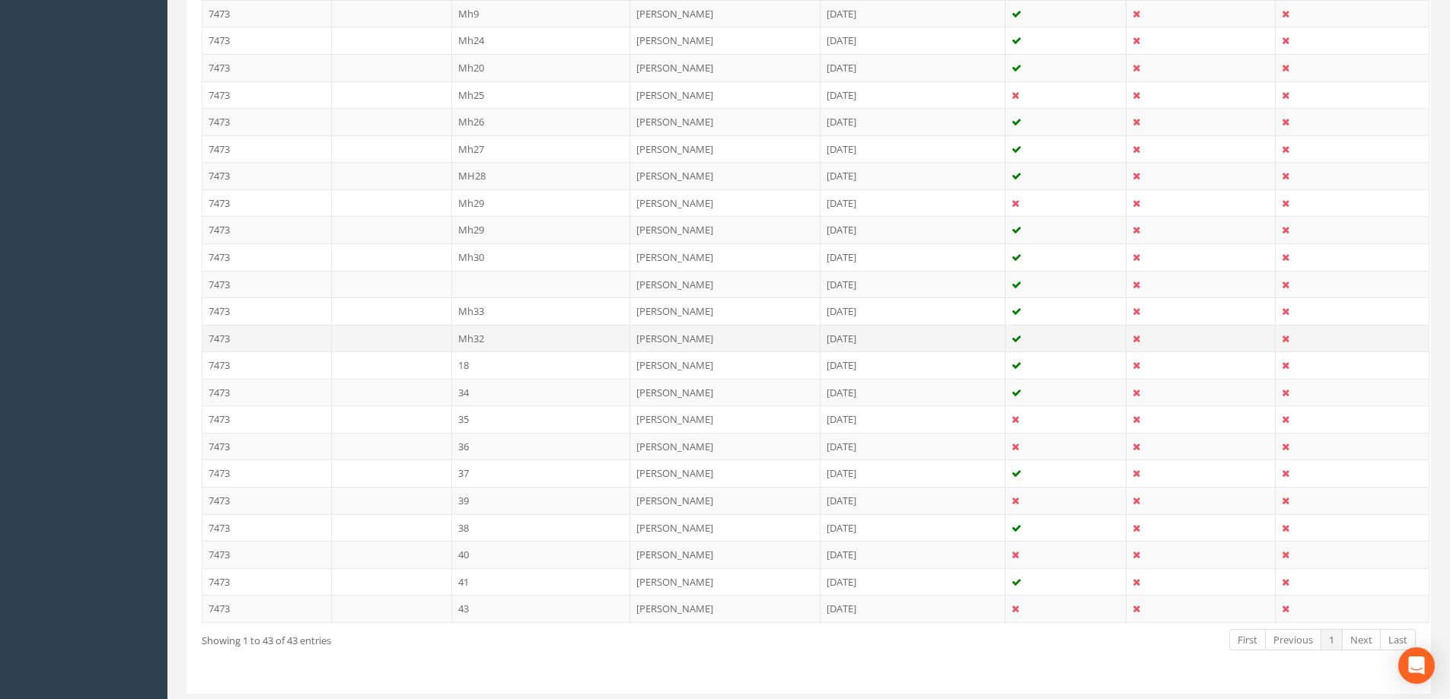
scroll to position [1043, 0]
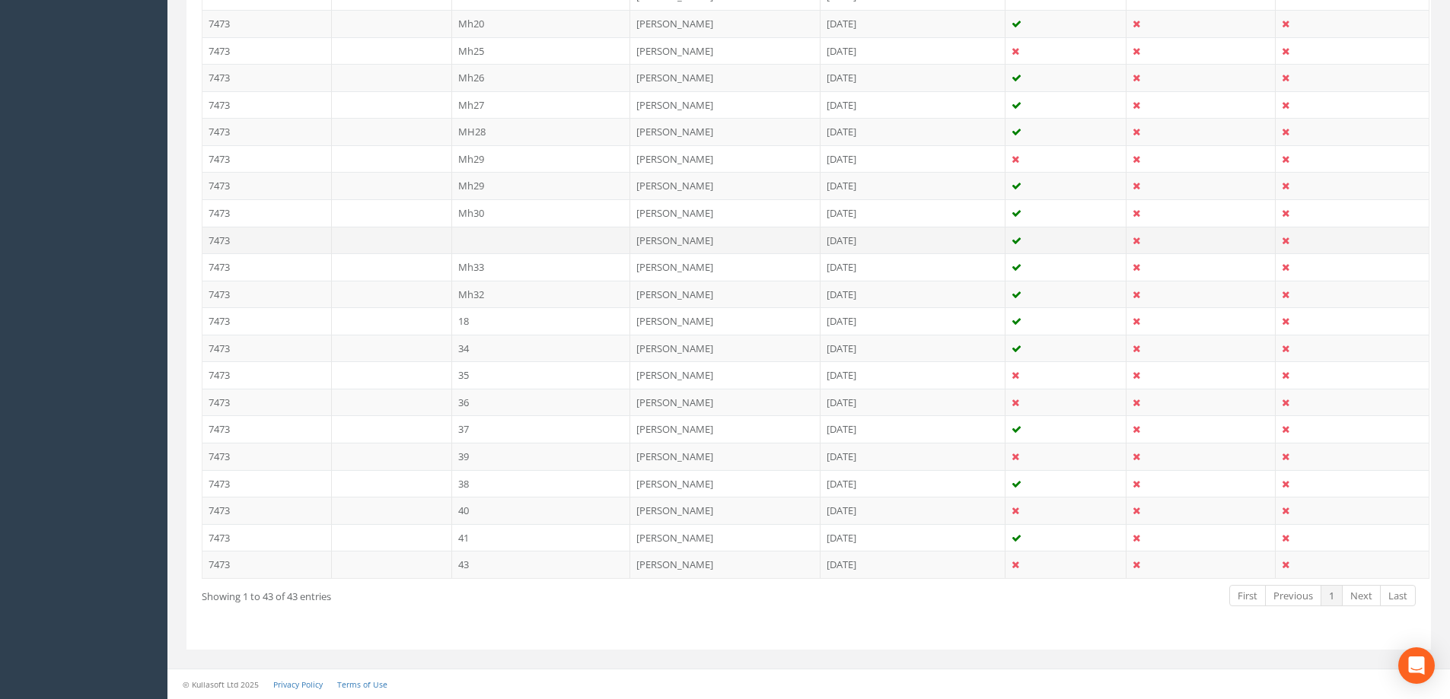
click at [476, 231] on td at bounding box center [541, 240] width 179 height 27
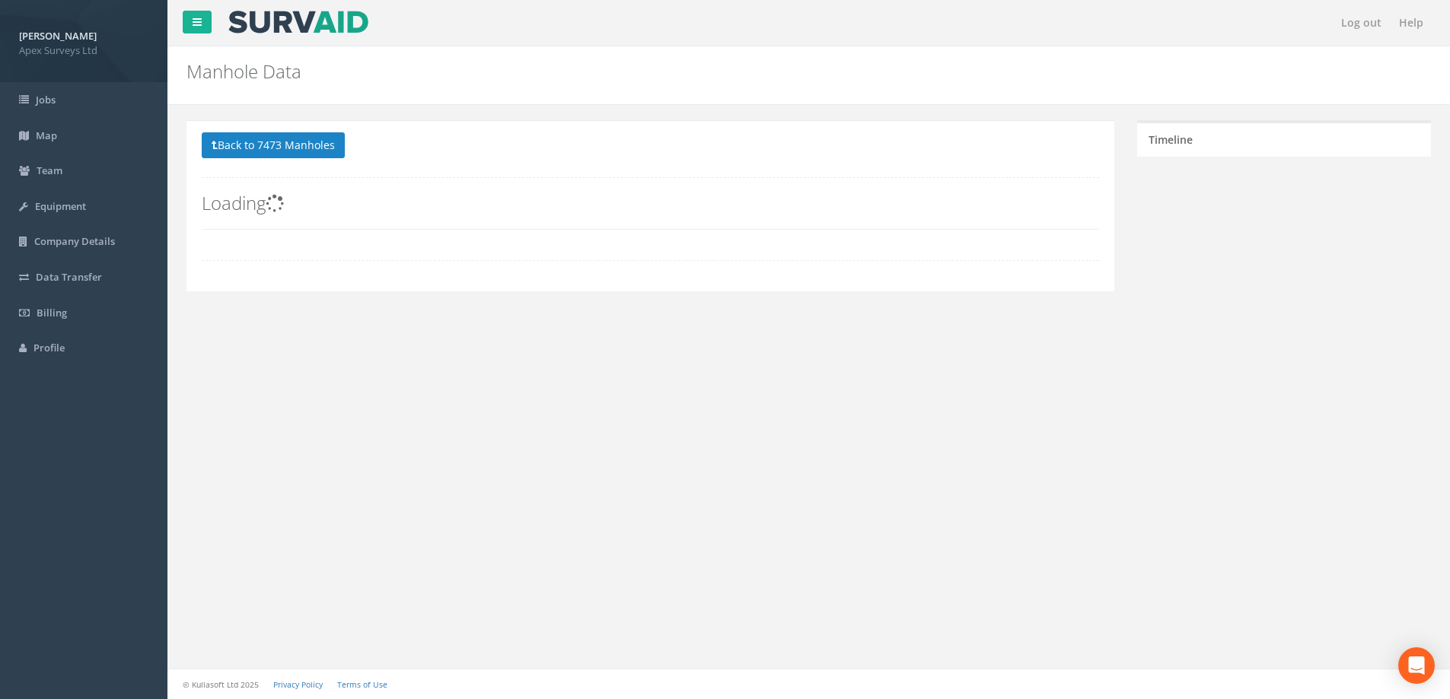
scroll to position [0, 0]
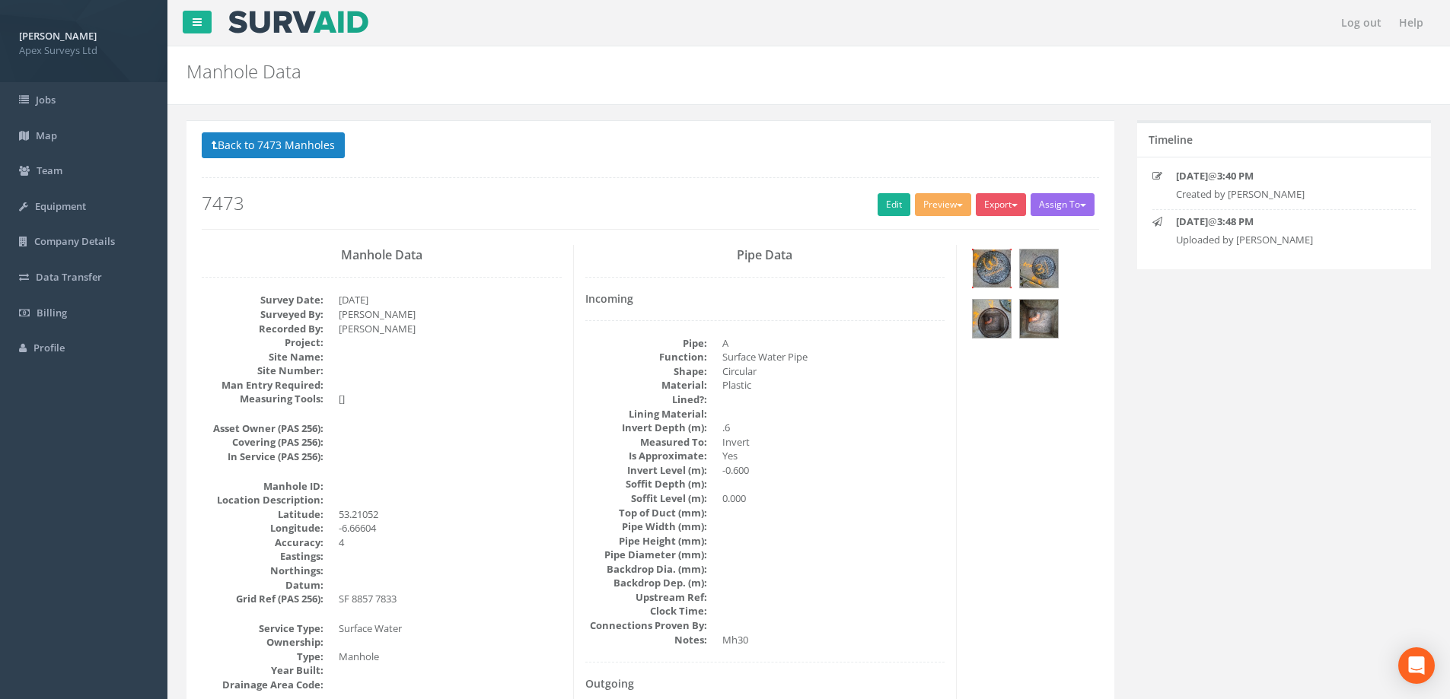
click at [997, 262] on img at bounding box center [992, 269] width 38 height 38
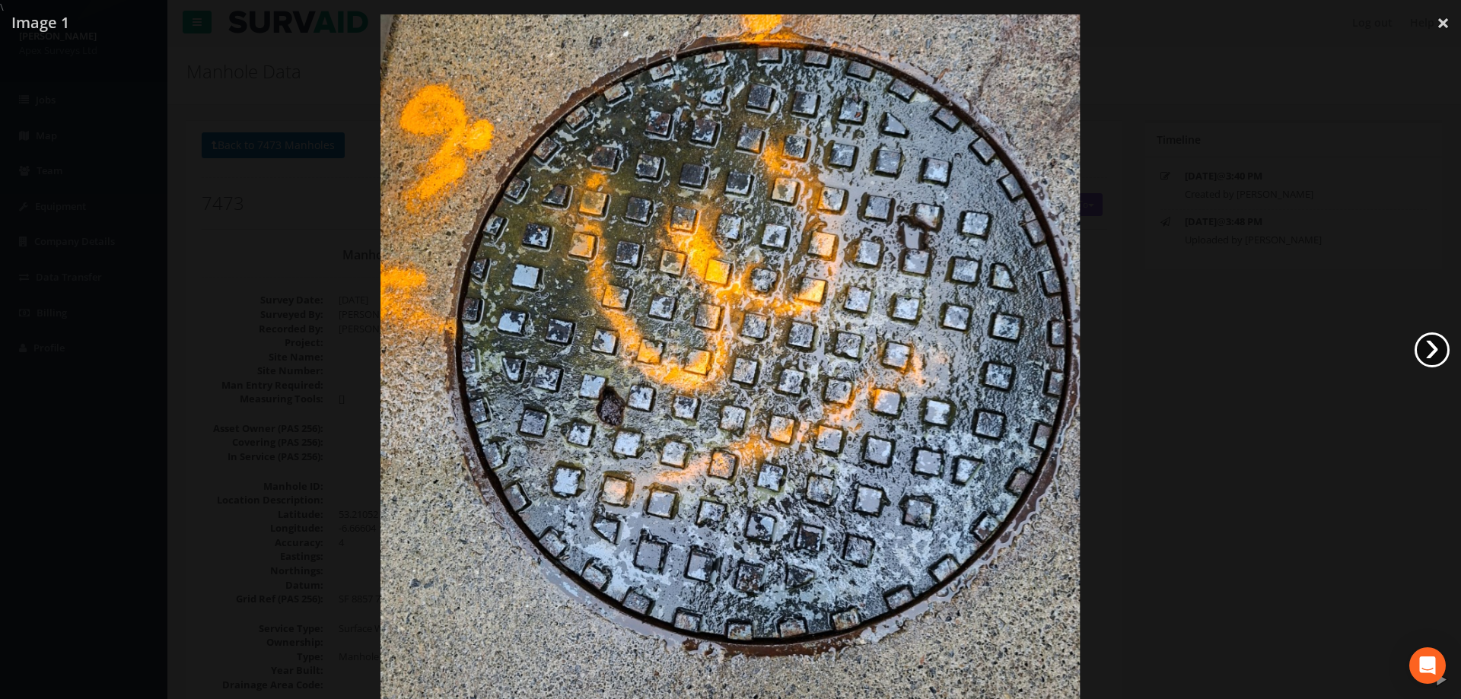
click at [1428, 349] on link "›" at bounding box center [1432, 350] width 35 height 35
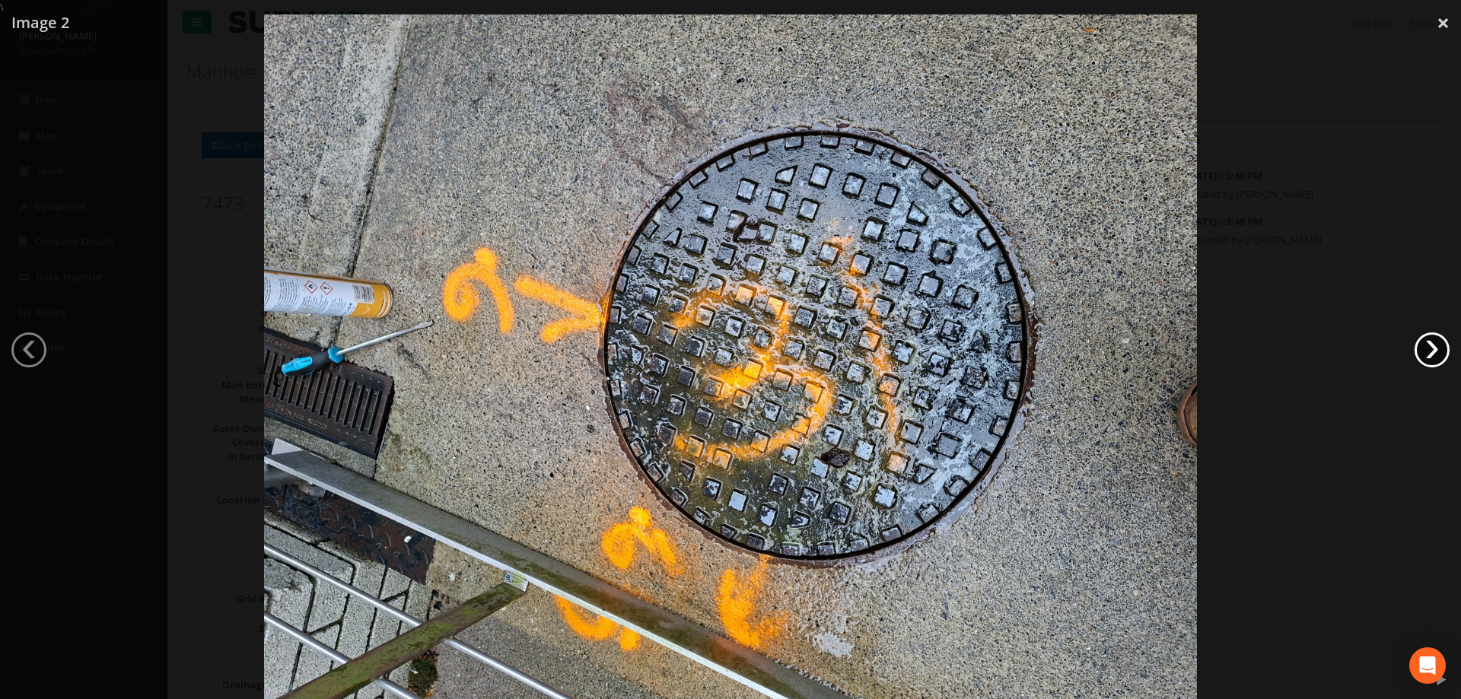
click at [1433, 351] on link "›" at bounding box center [1432, 350] width 35 height 35
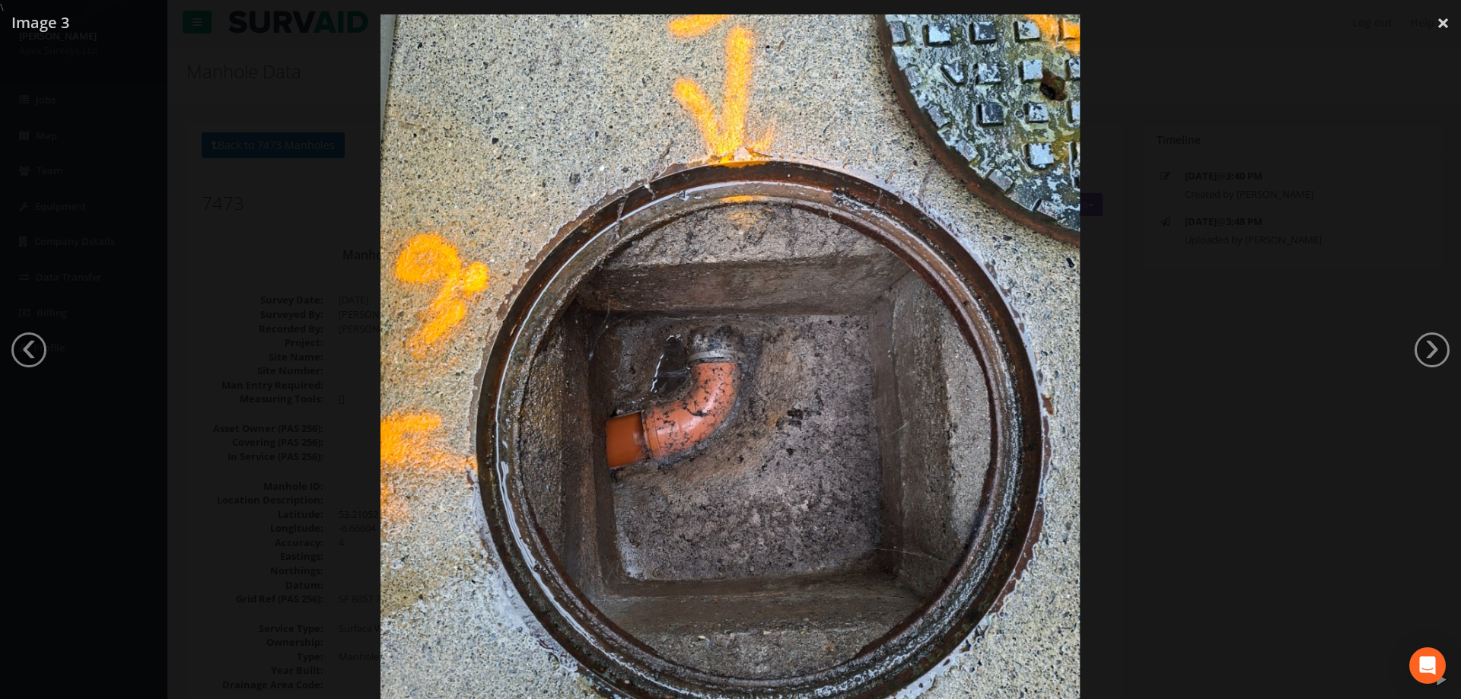
click at [1208, 307] on div at bounding box center [730, 363] width 1461 height 699
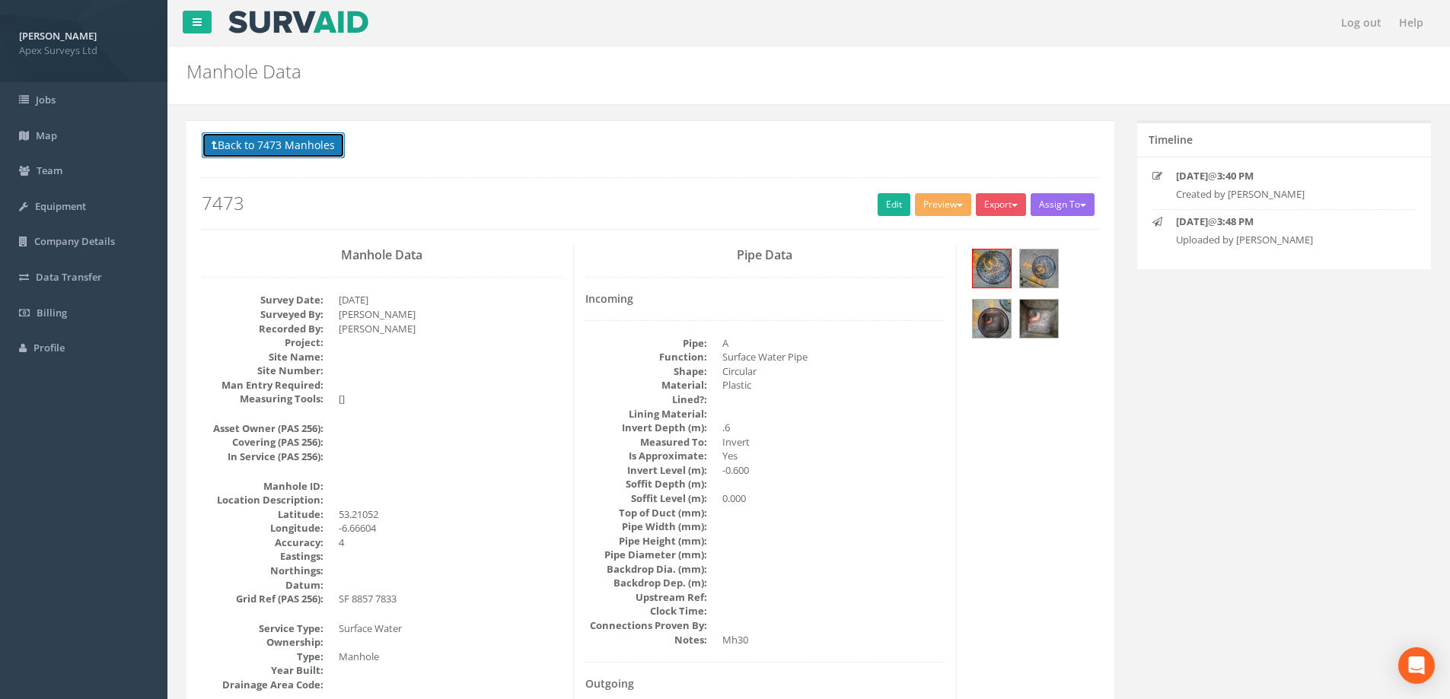
click at [301, 144] on button "Back to 7473 Manholes" at bounding box center [273, 145] width 143 height 26
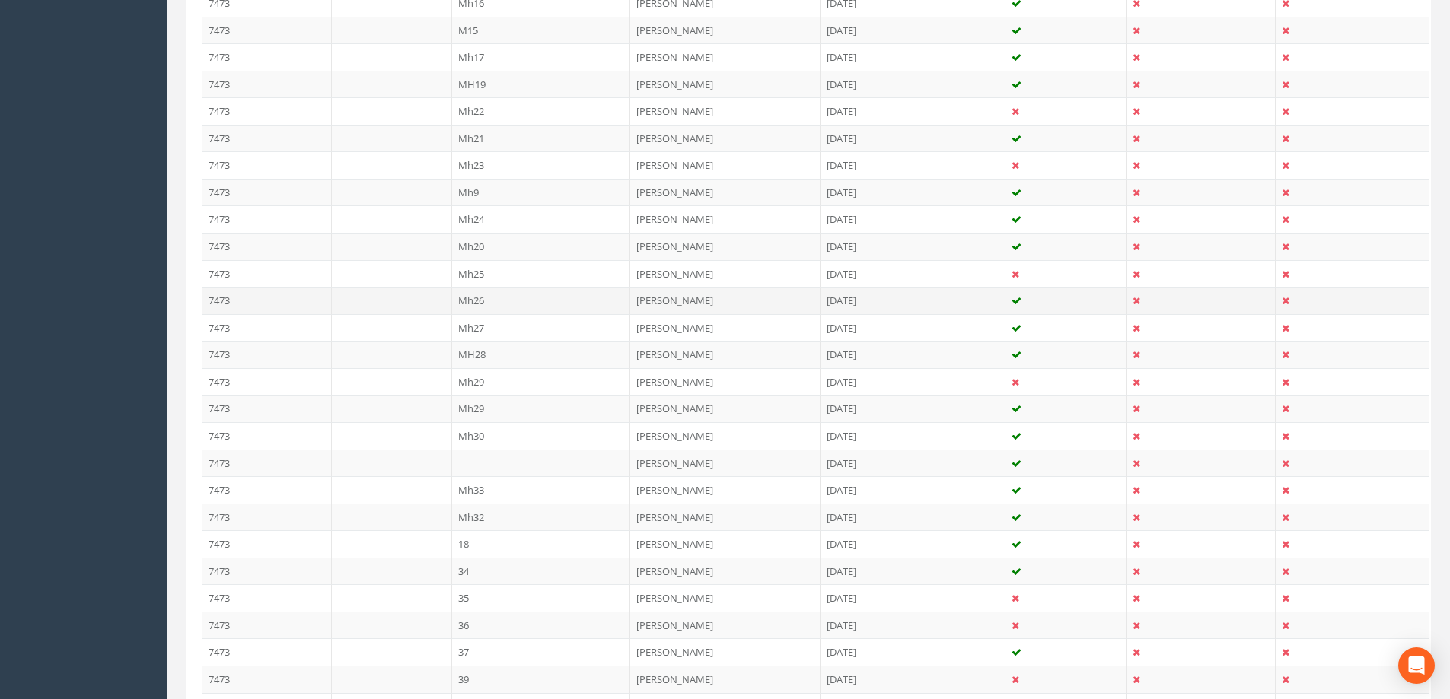
scroll to position [837, 0]
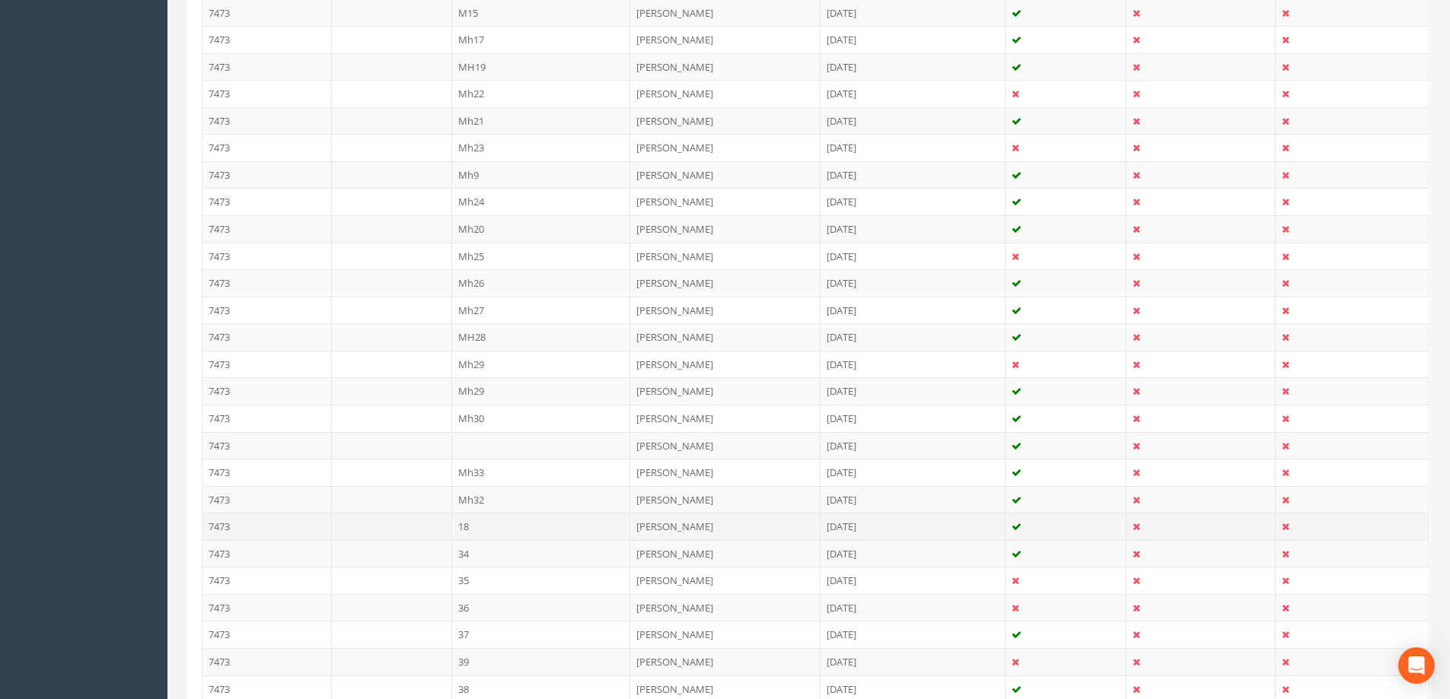
click at [485, 527] on td "18" at bounding box center [541, 526] width 179 height 27
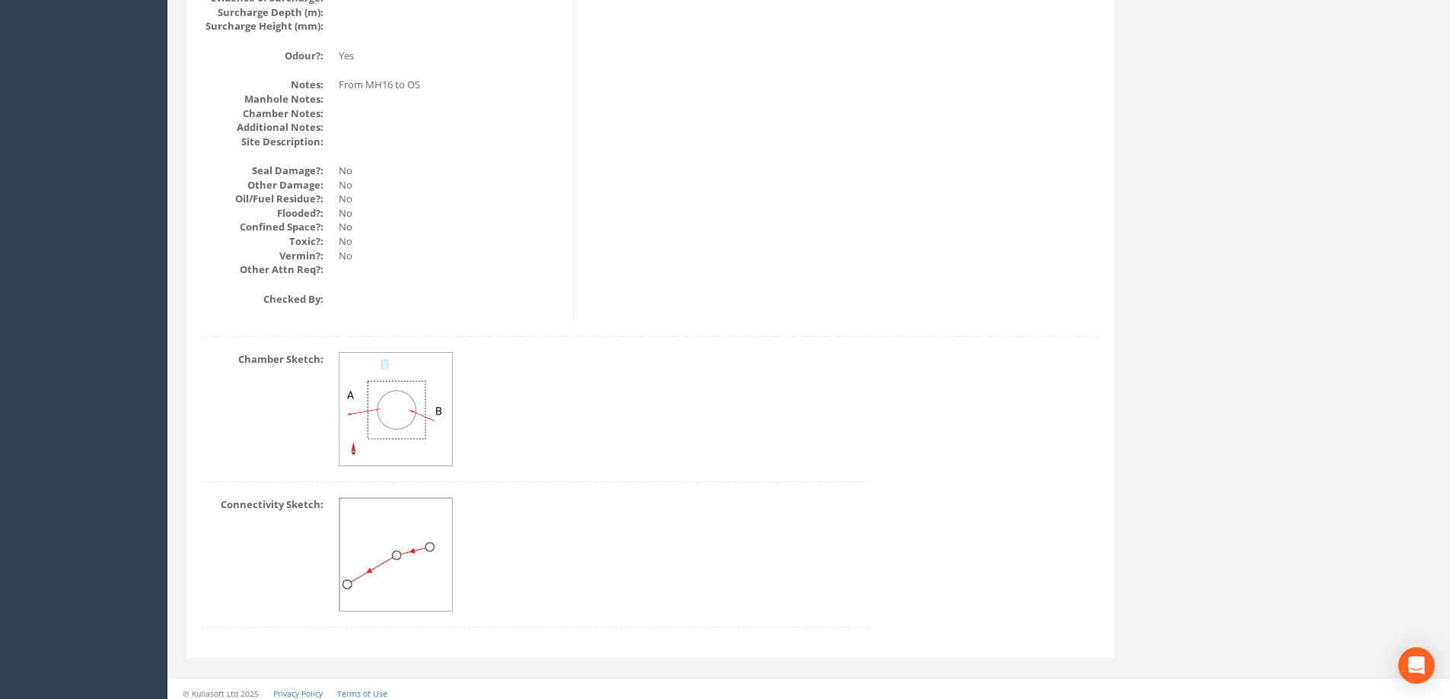
scroll to position [1793, 0]
click at [397, 537] on img at bounding box center [396, 547] width 114 height 114
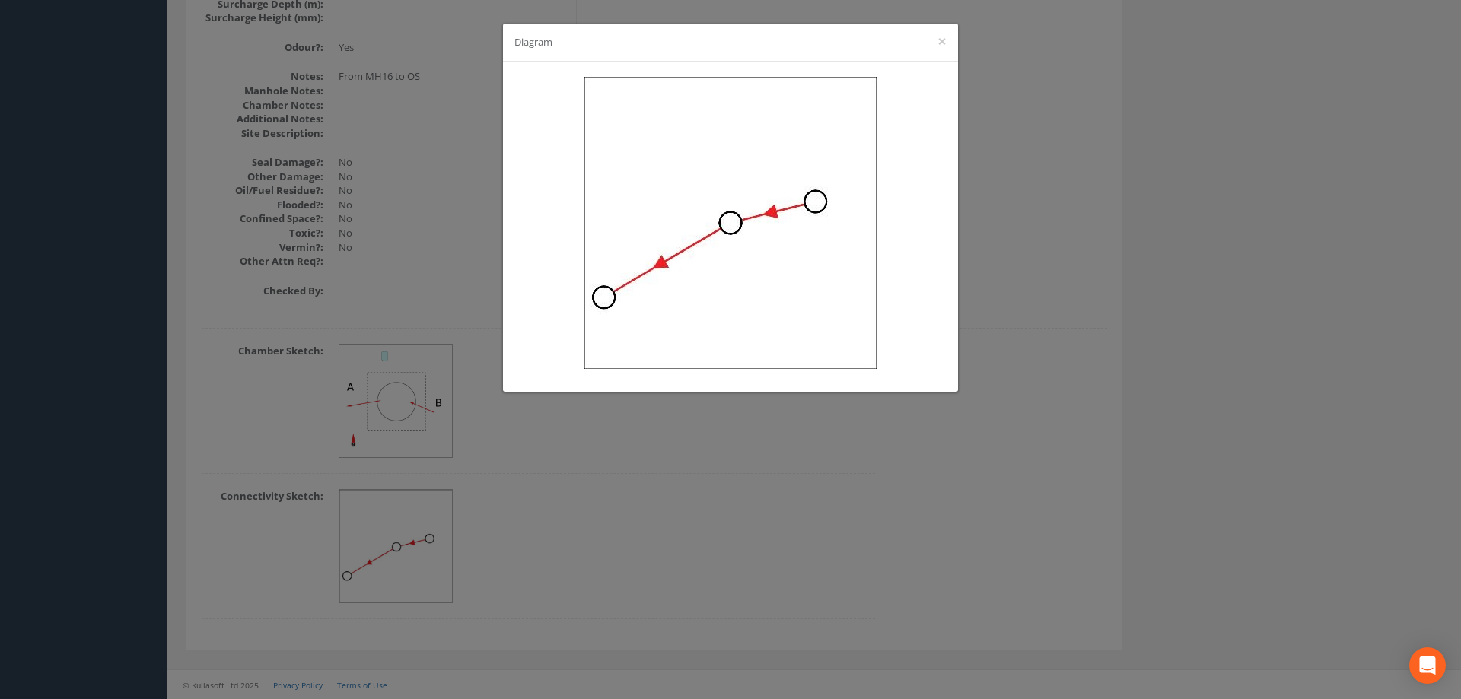
click at [1015, 240] on div "Diagram ×" at bounding box center [730, 349] width 1461 height 699
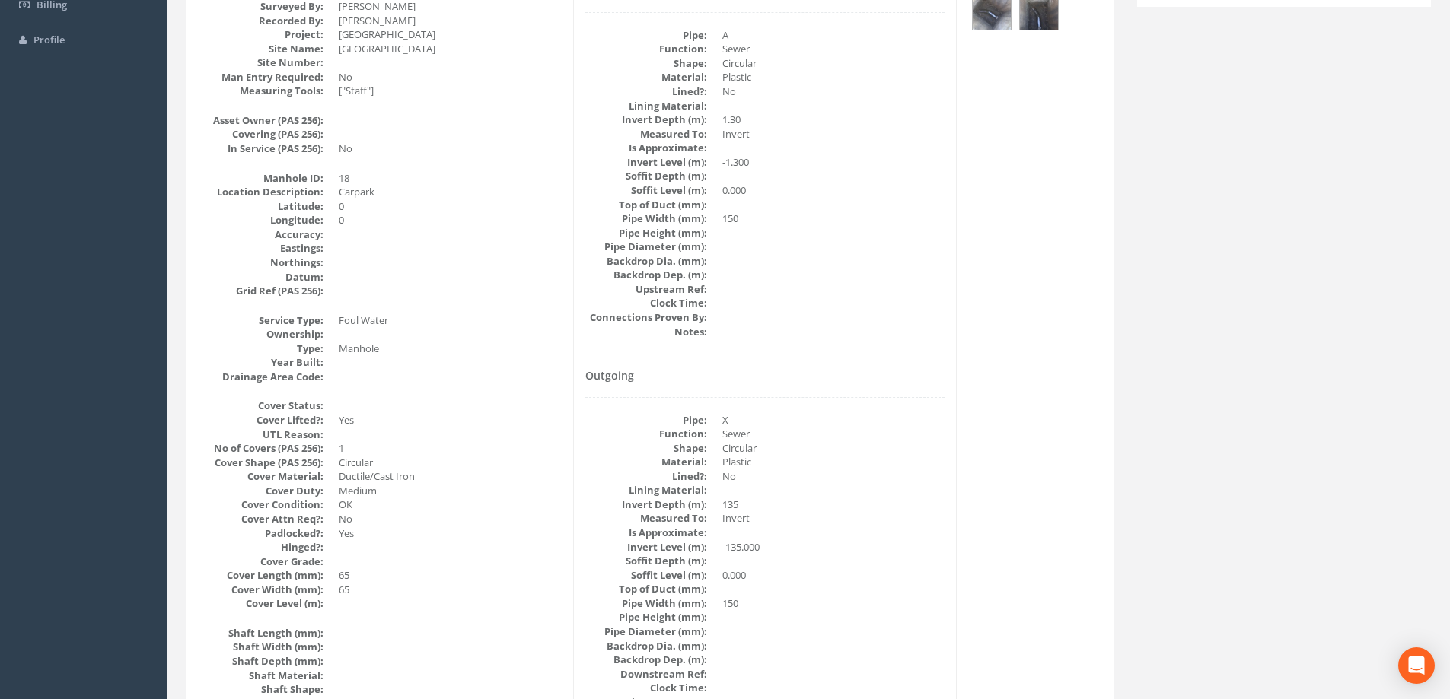
scroll to position [271, 0]
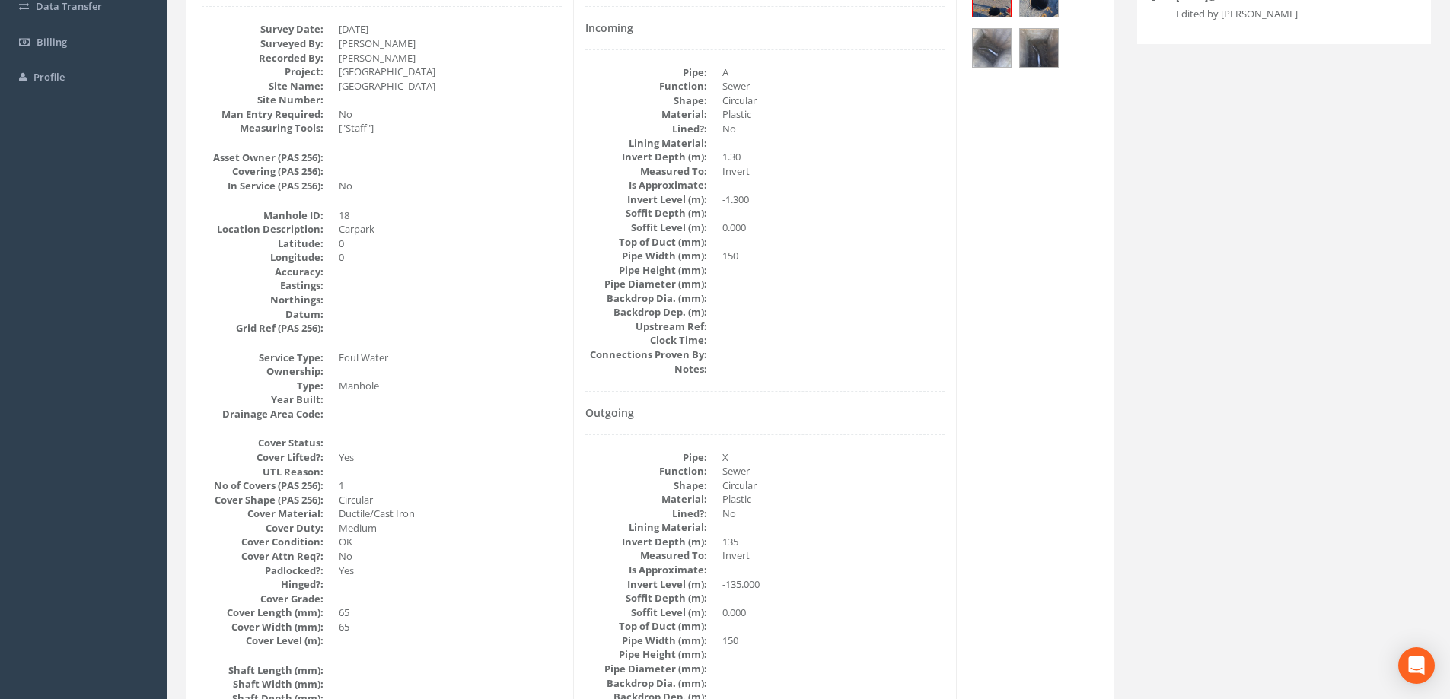
click at [342, 215] on dd "18" at bounding box center [450, 216] width 223 height 14
click at [349, 215] on dd "18" at bounding box center [450, 216] width 223 height 14
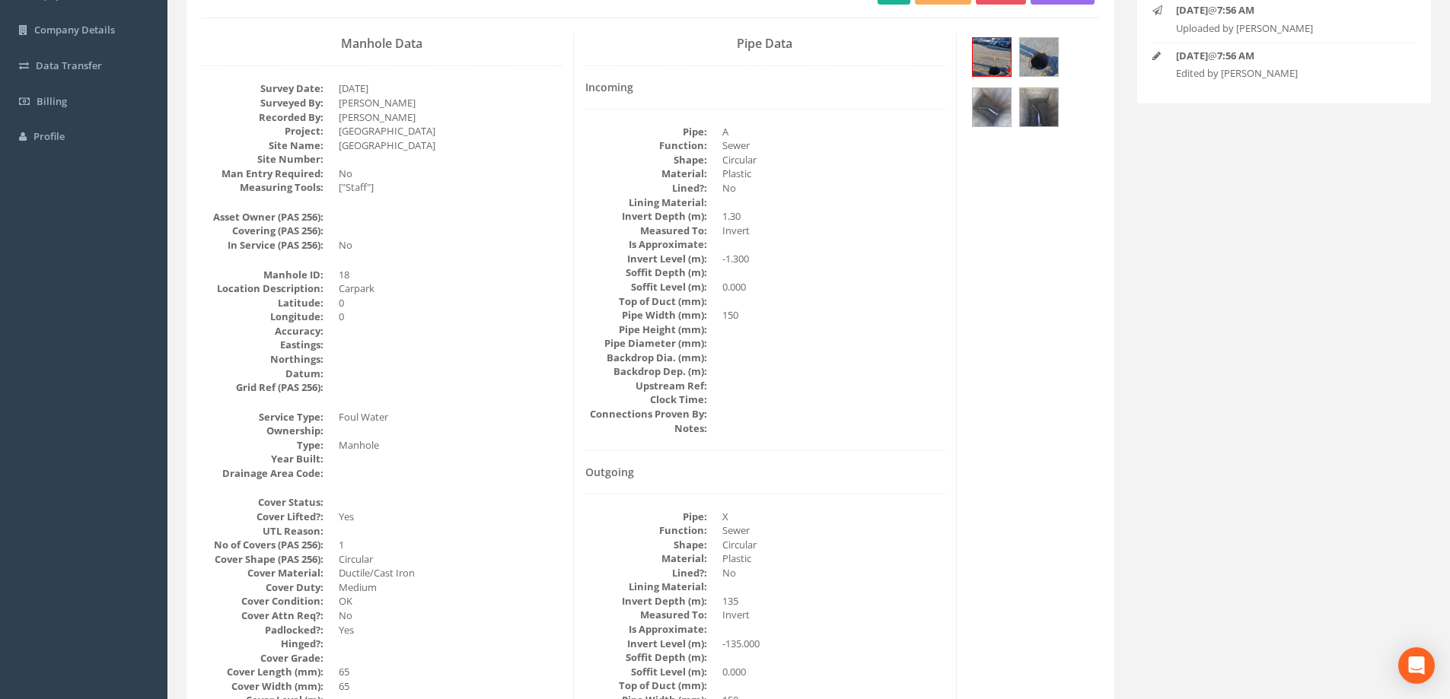
scroll to position [119, 0]
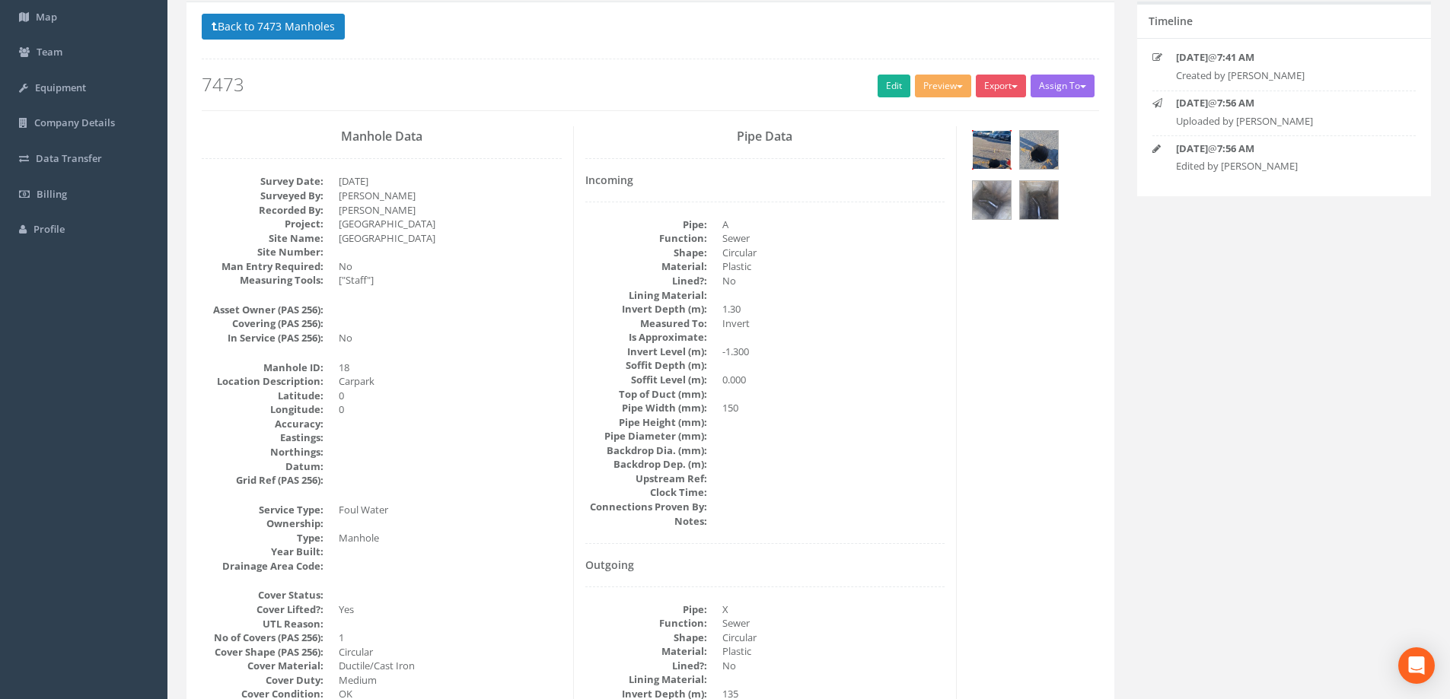
click at [989, 151] on img at bounding box center [992, 150] width 38 height 38
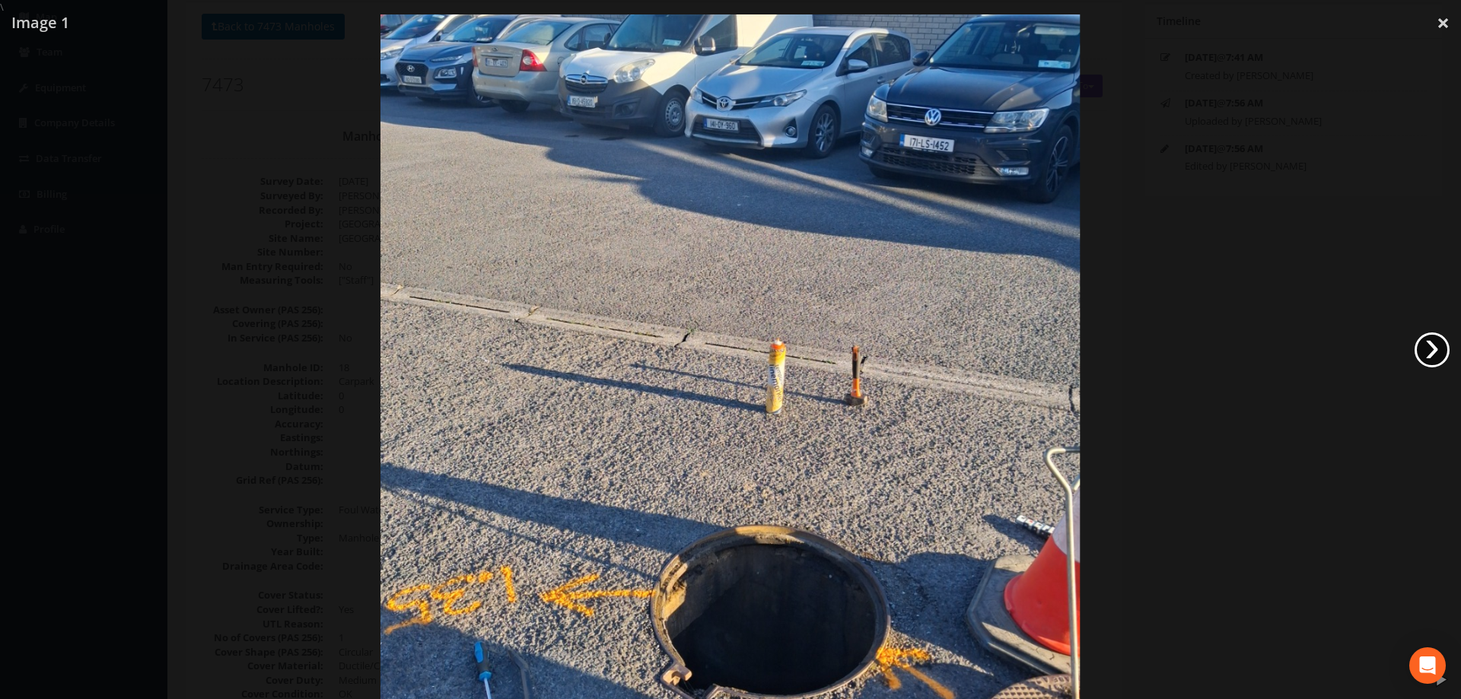
click at [1432, 356] on link "›" at bounding box center [1432, 350] width 35 height 35
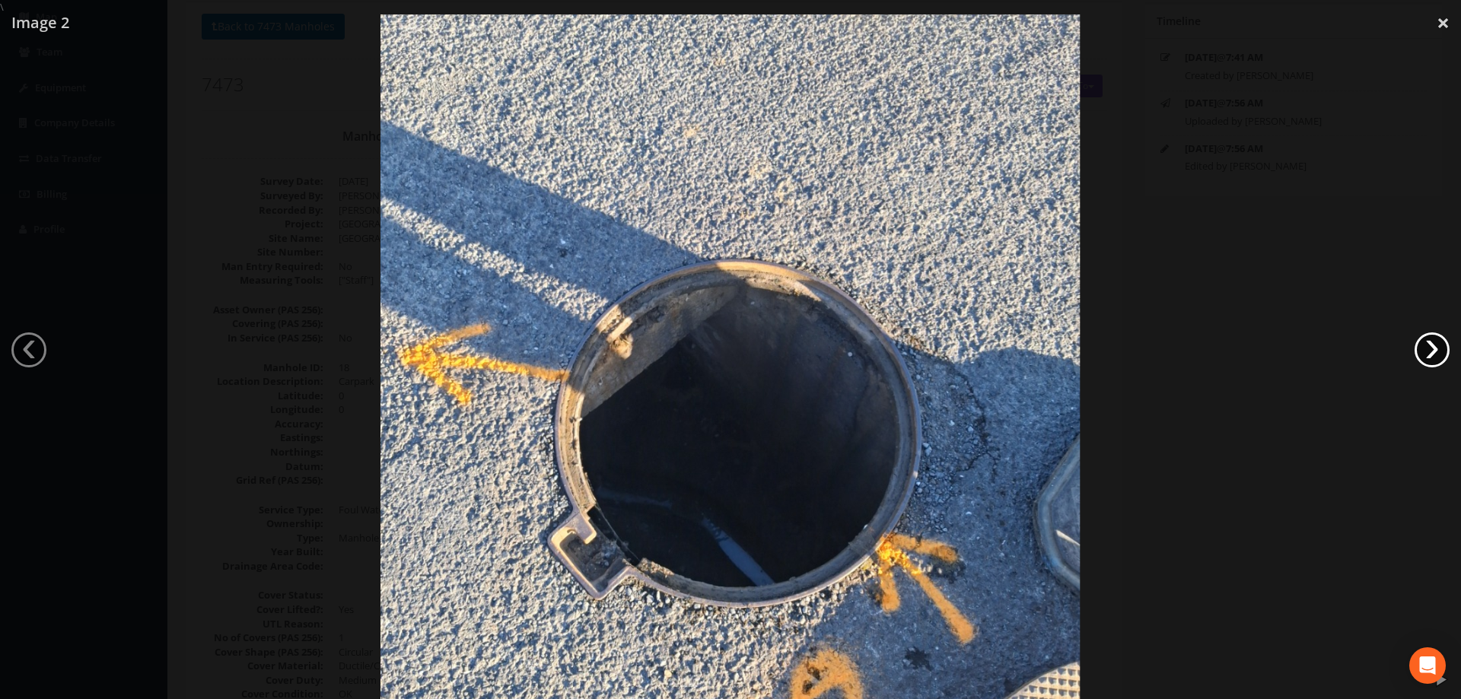
click at [1432, 356] on link "›" at bounding box center [1432, 350] width 35 height 35
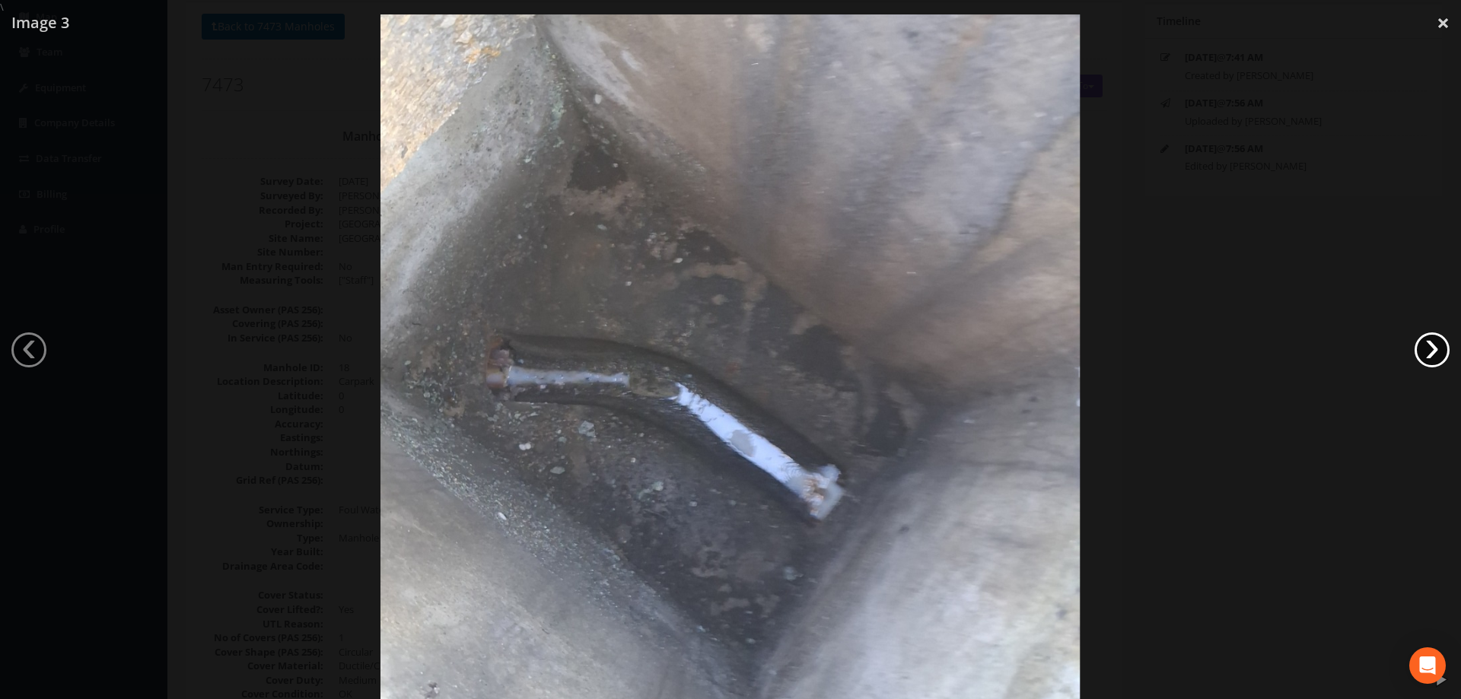
click at [1432, 356] on link "›" at bounding box center [1432, 350] width 35 height 35
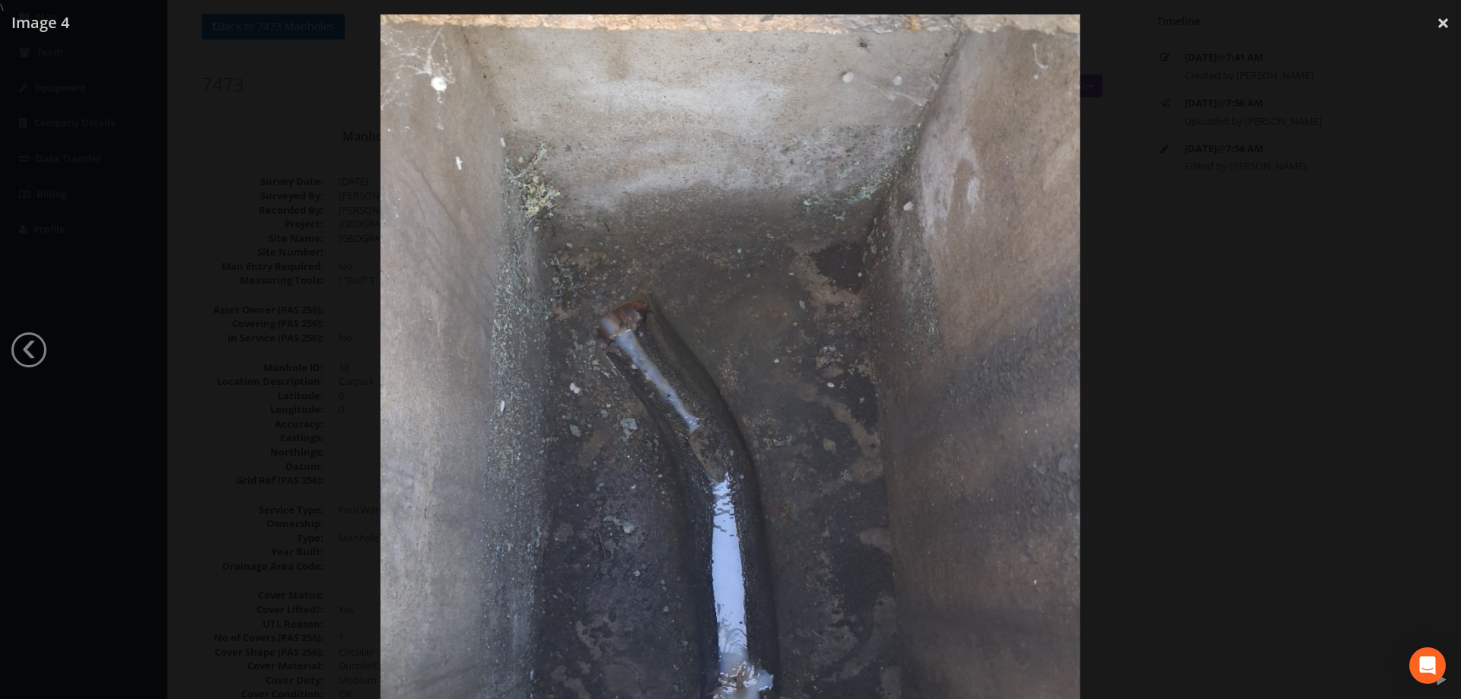
click at [1346, 378] on div at bounding box center [730, 363] width 1461 height 699
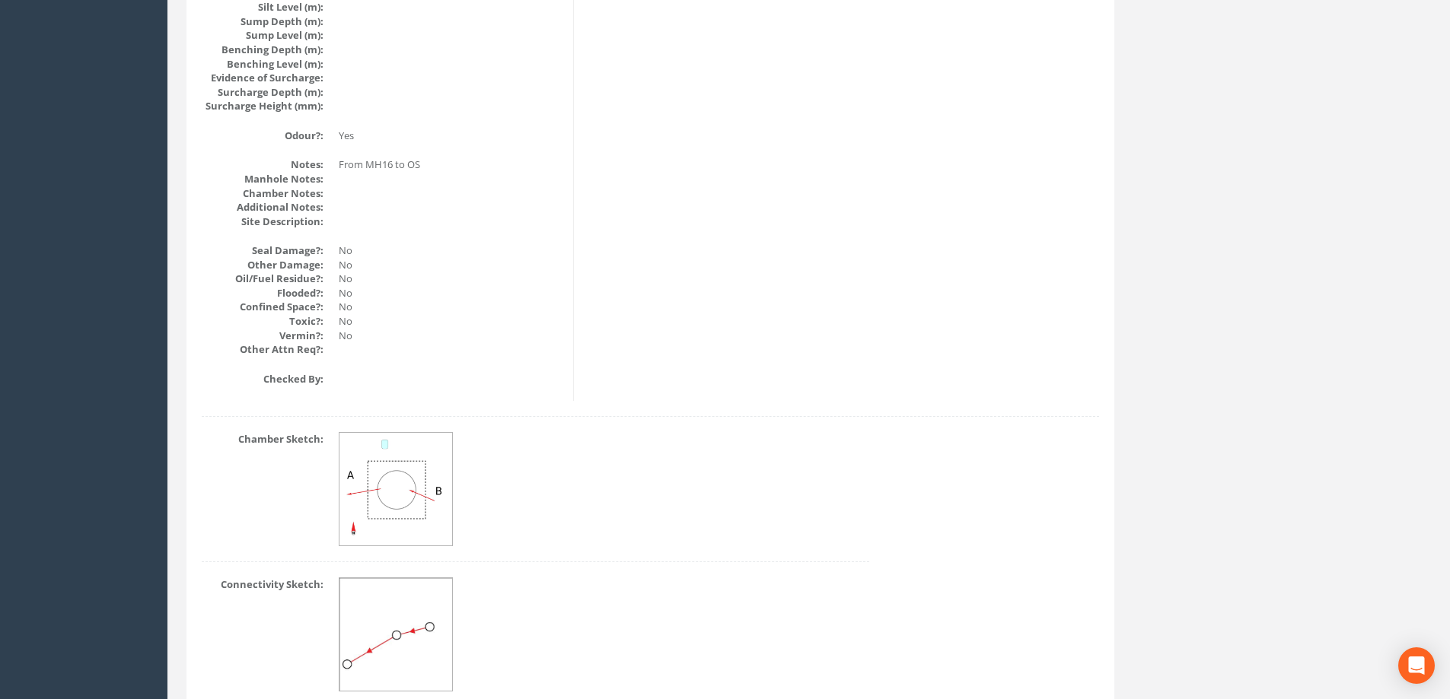
scroll to position [1793, 0]
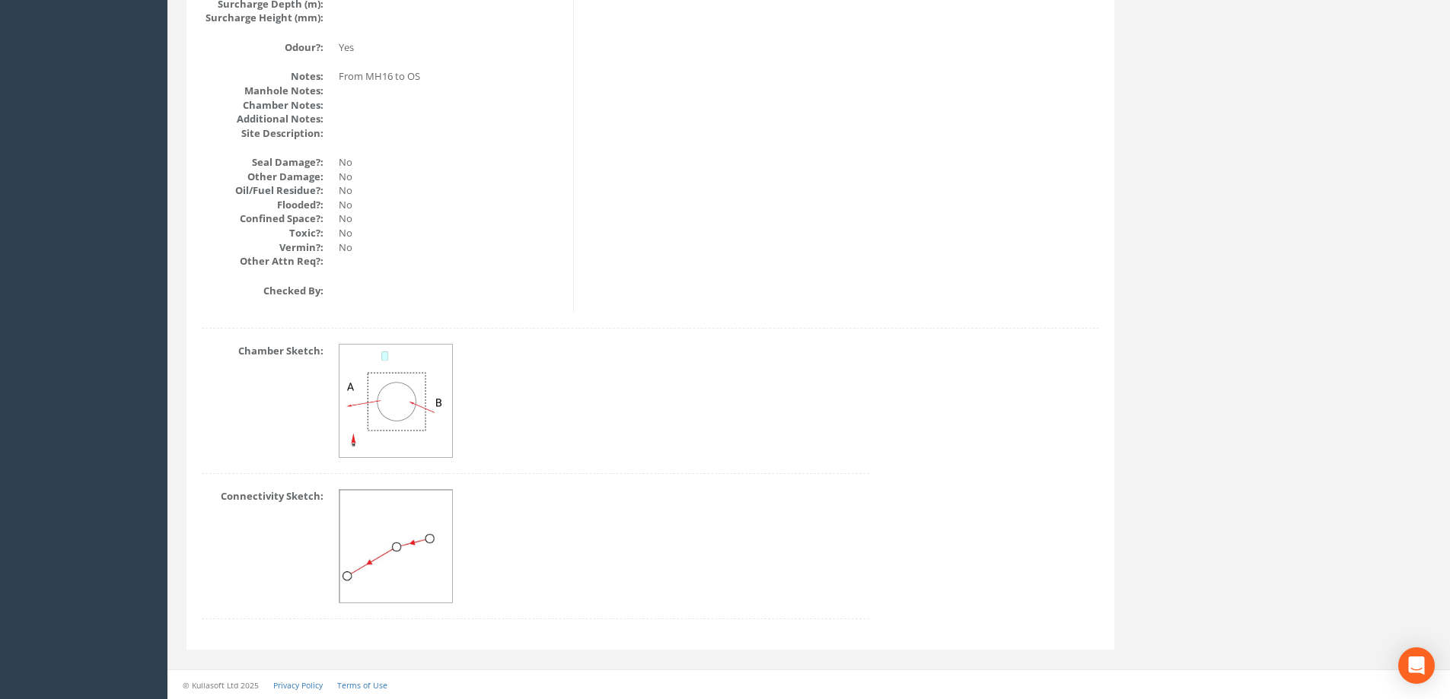
click at [384, 359] on img at bounding box center [396, 402] width 114 height 114
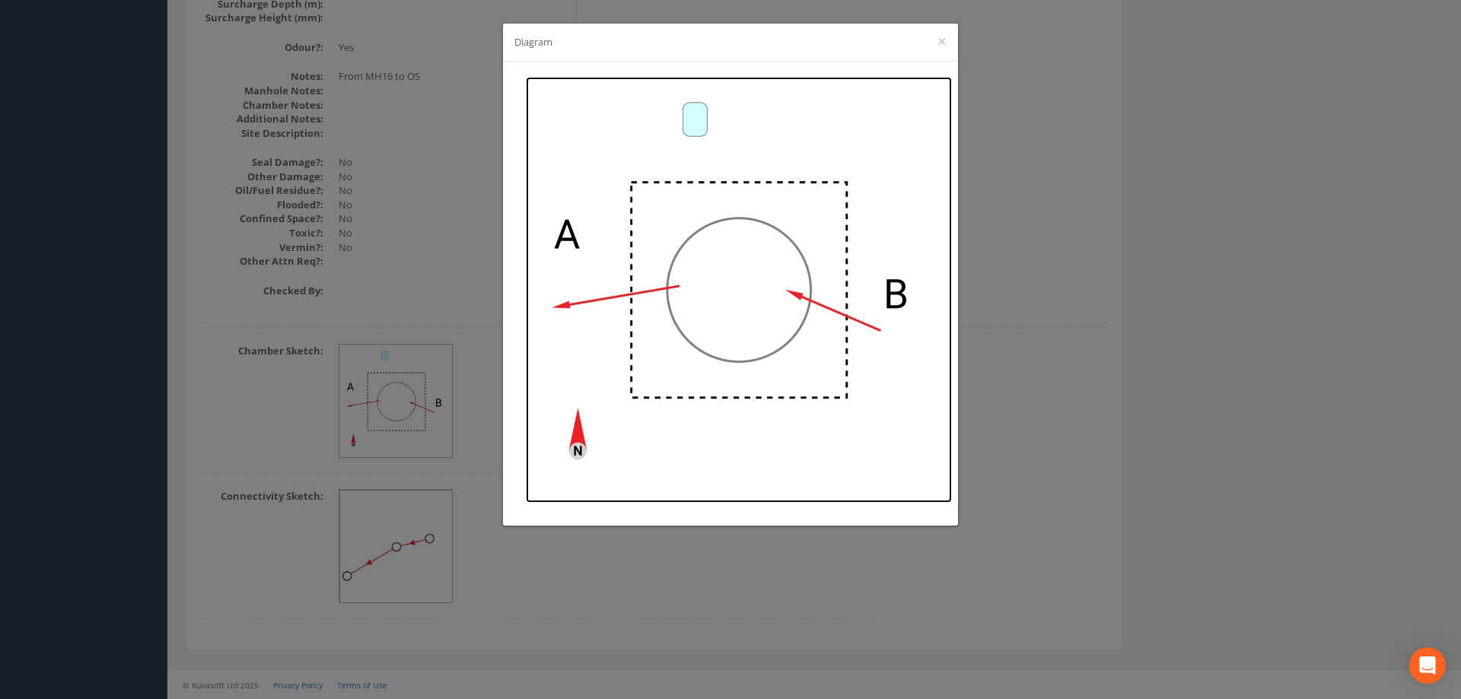
click at [691, 122] on img at bounding box center [739, 290] width 426 height 426
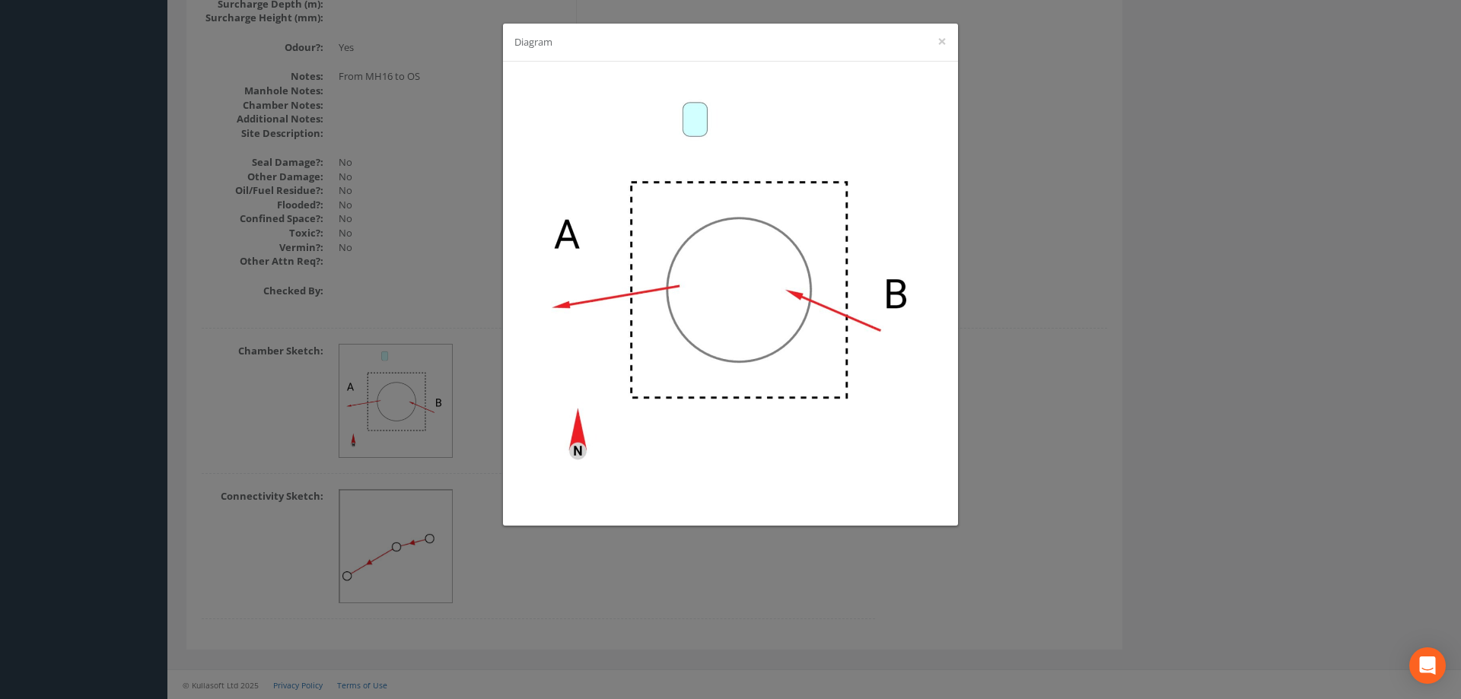
click at [753, 588] on div "Diagram ×" at bounding box center [730, 349] width 1461 height 699
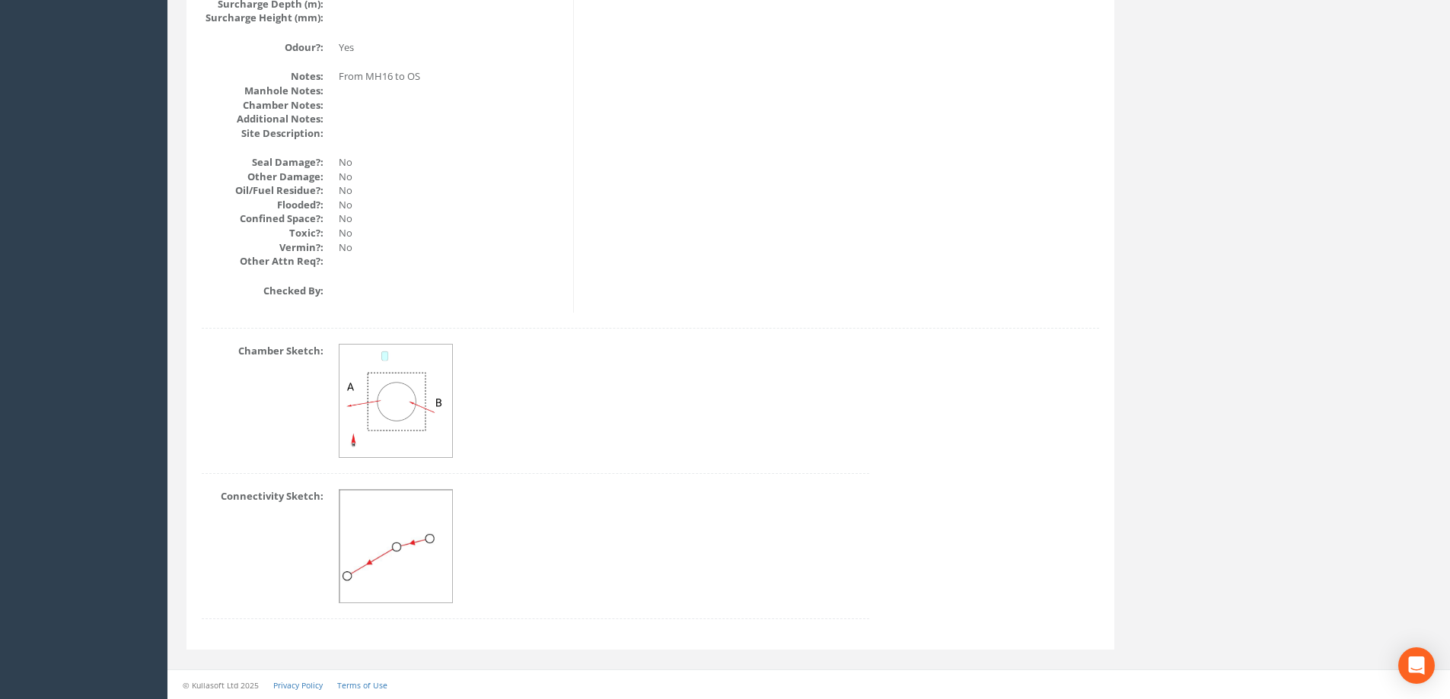
click at [407, 519] on img at bounding box center [396, 547] width 114 height 114
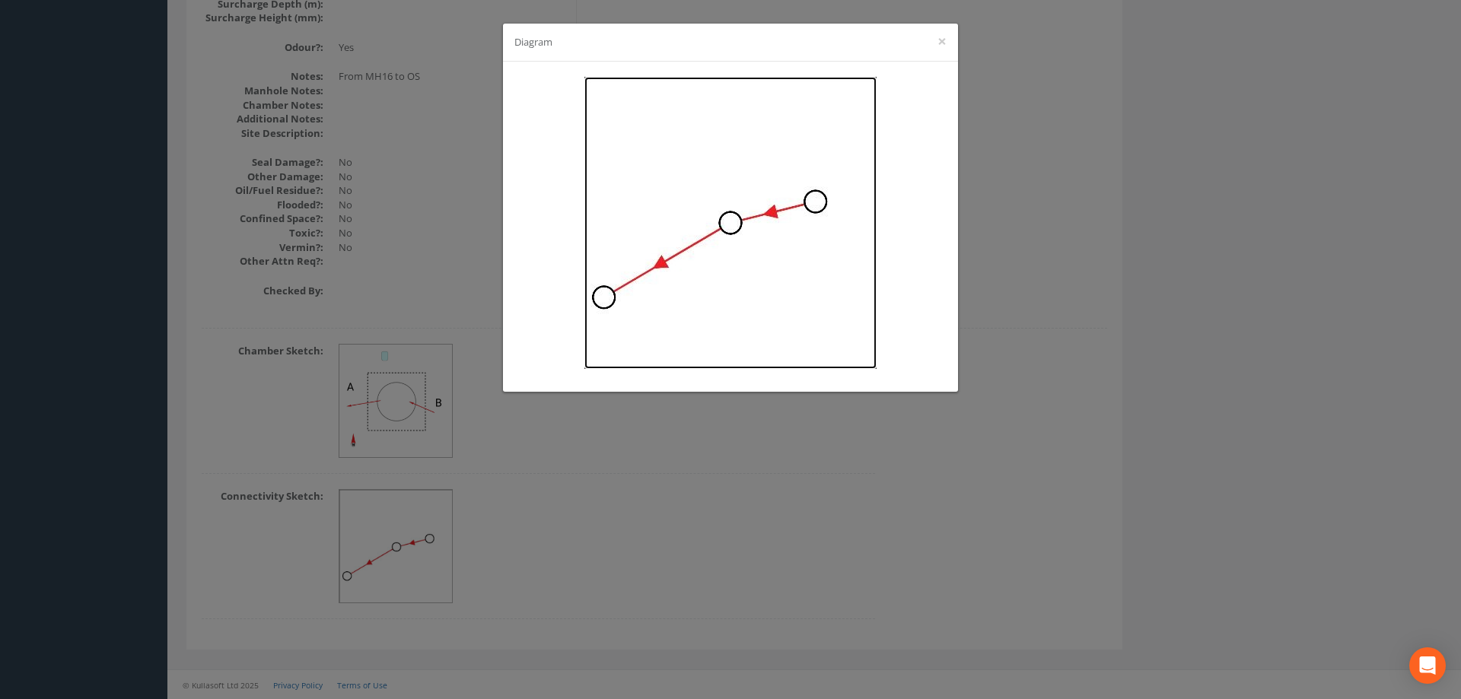
click at [728, 161] on img at bounding box center [731, 223] width 292 height 292
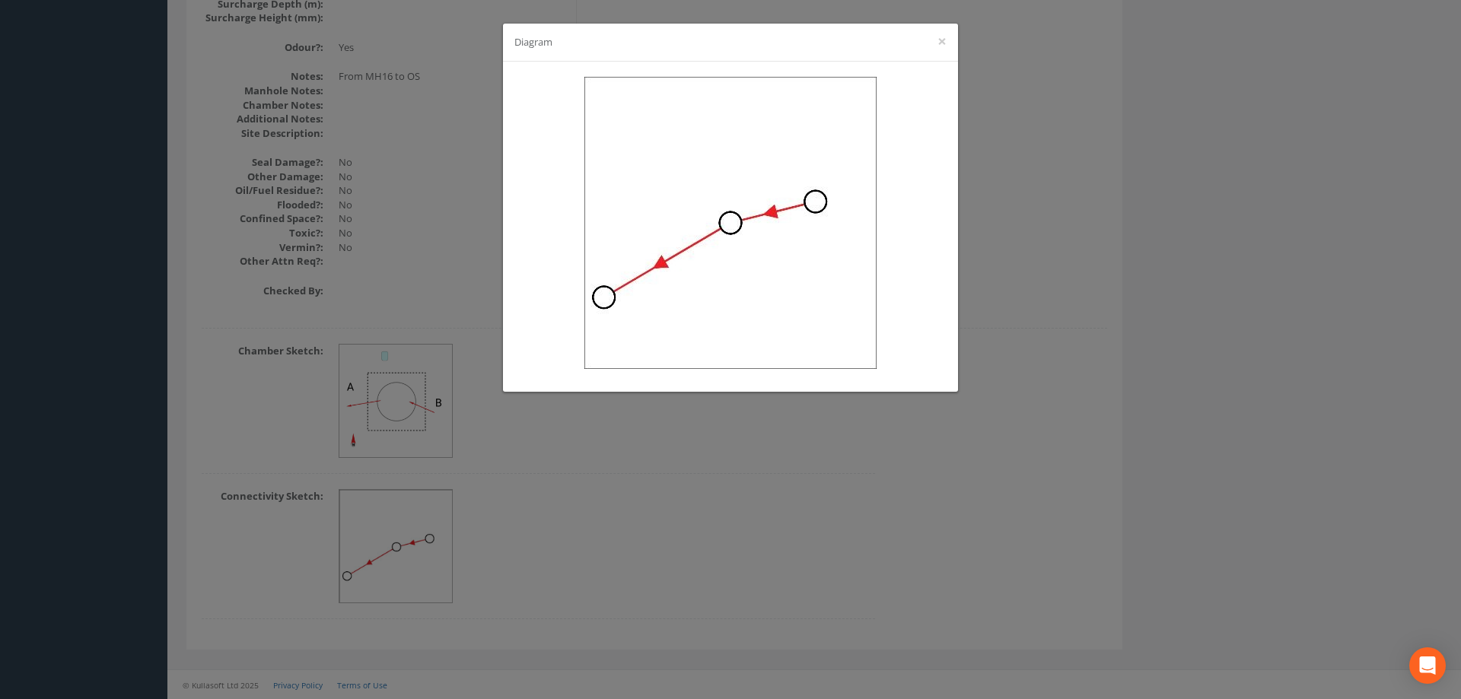
click at [1289, 315] on div "Diagram ×" at bounding box center [730, 349] width 1461 height 699
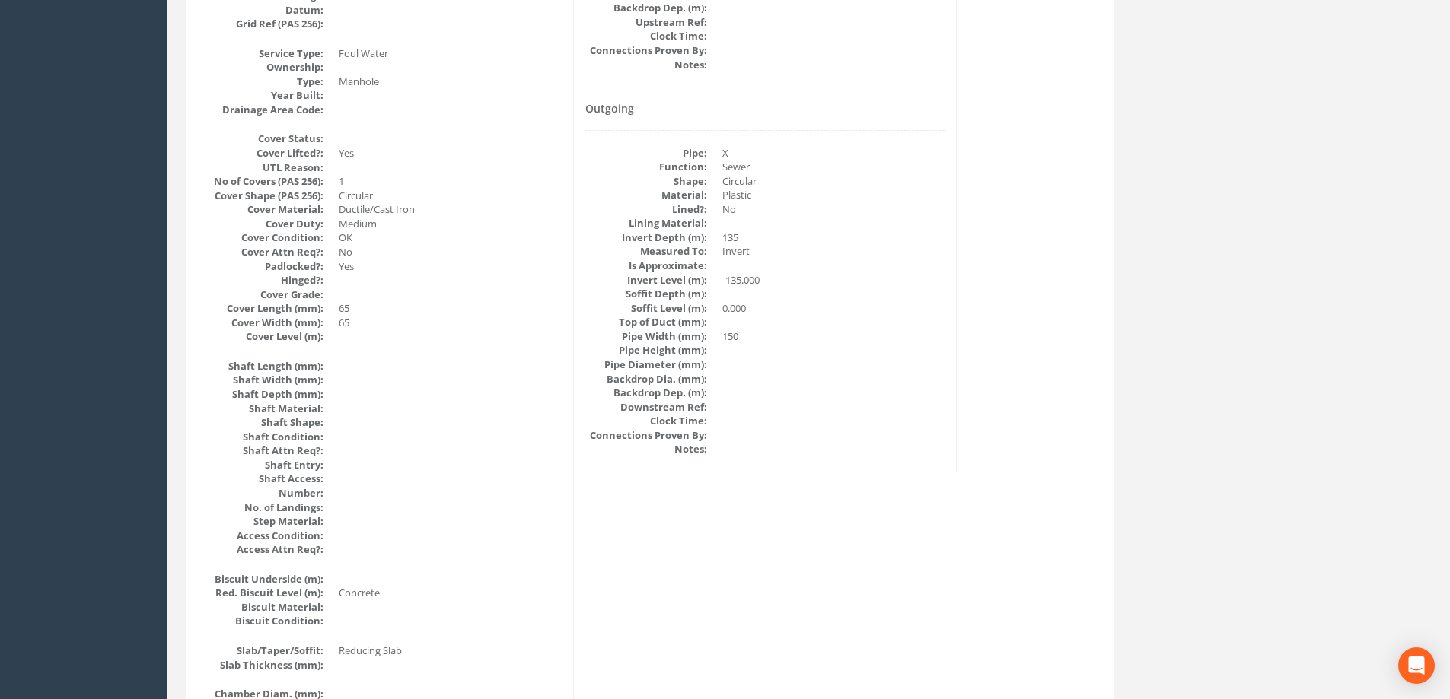
scroll to position [0, 0]
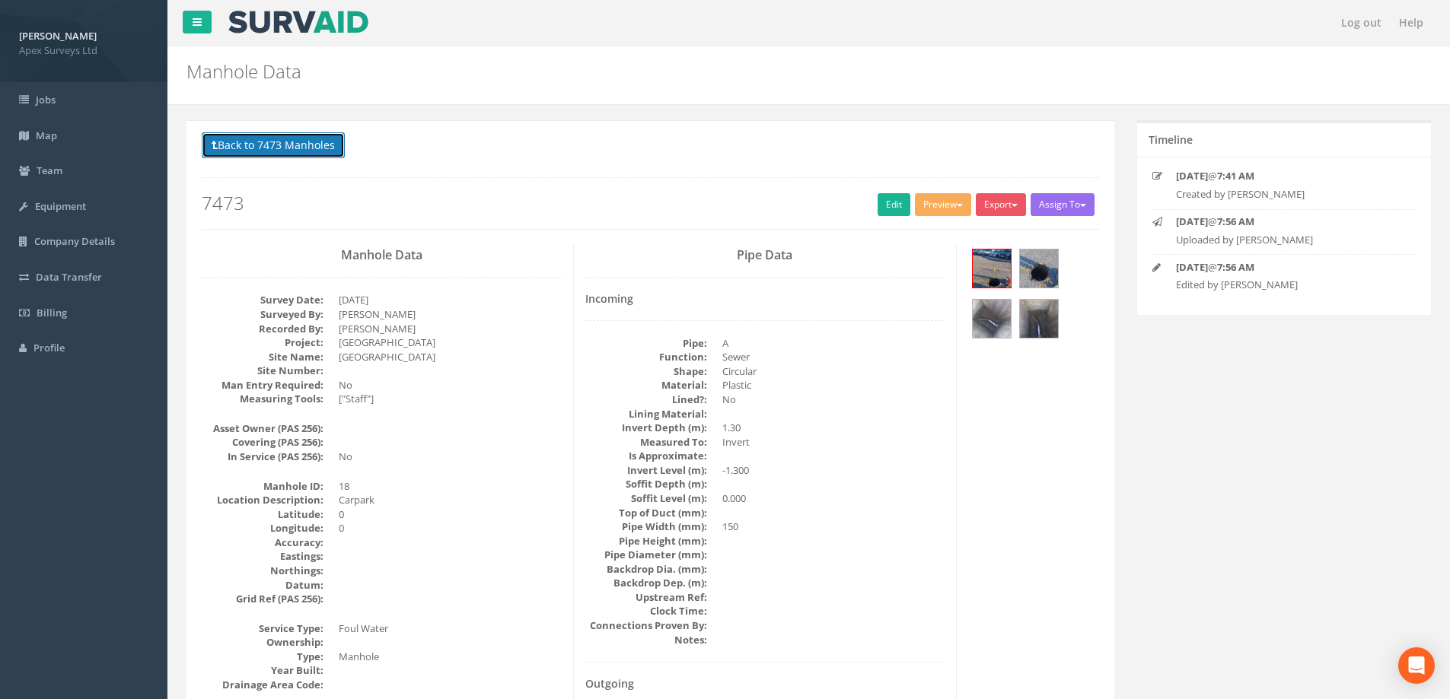
click at [257, 145] on button "Back to 7473 Manholes" at bounding box center [273, 145] width 143 height 26
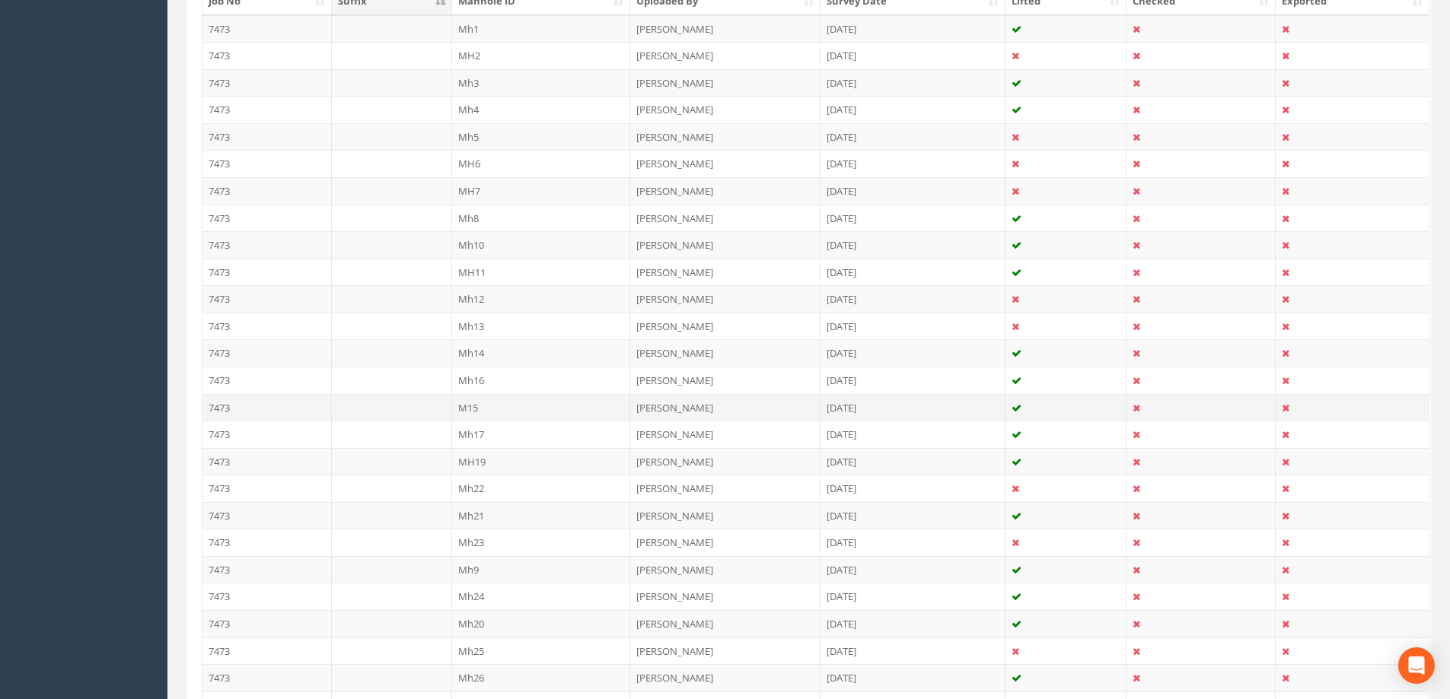
scroll to position [457, 0]
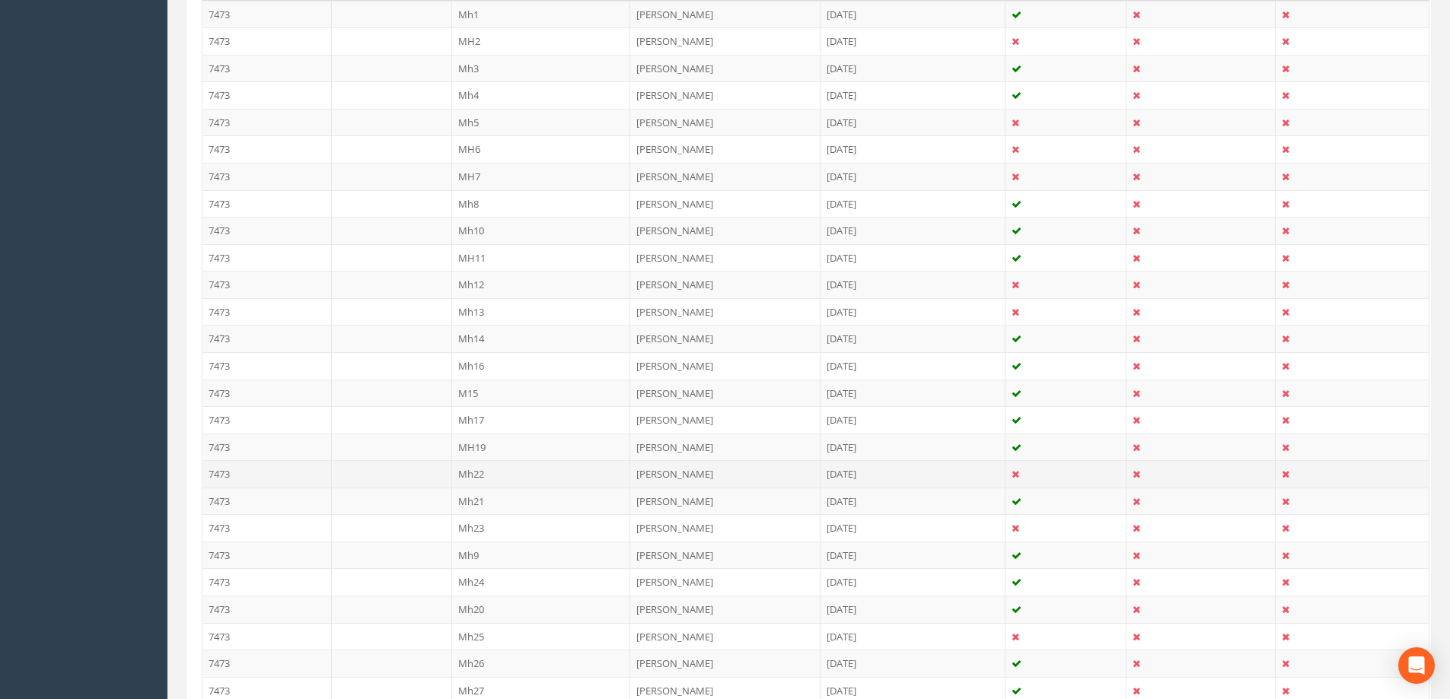
click at [475, 473] on td "Mh22" at bounding box center [541, 473] width 179 height 27
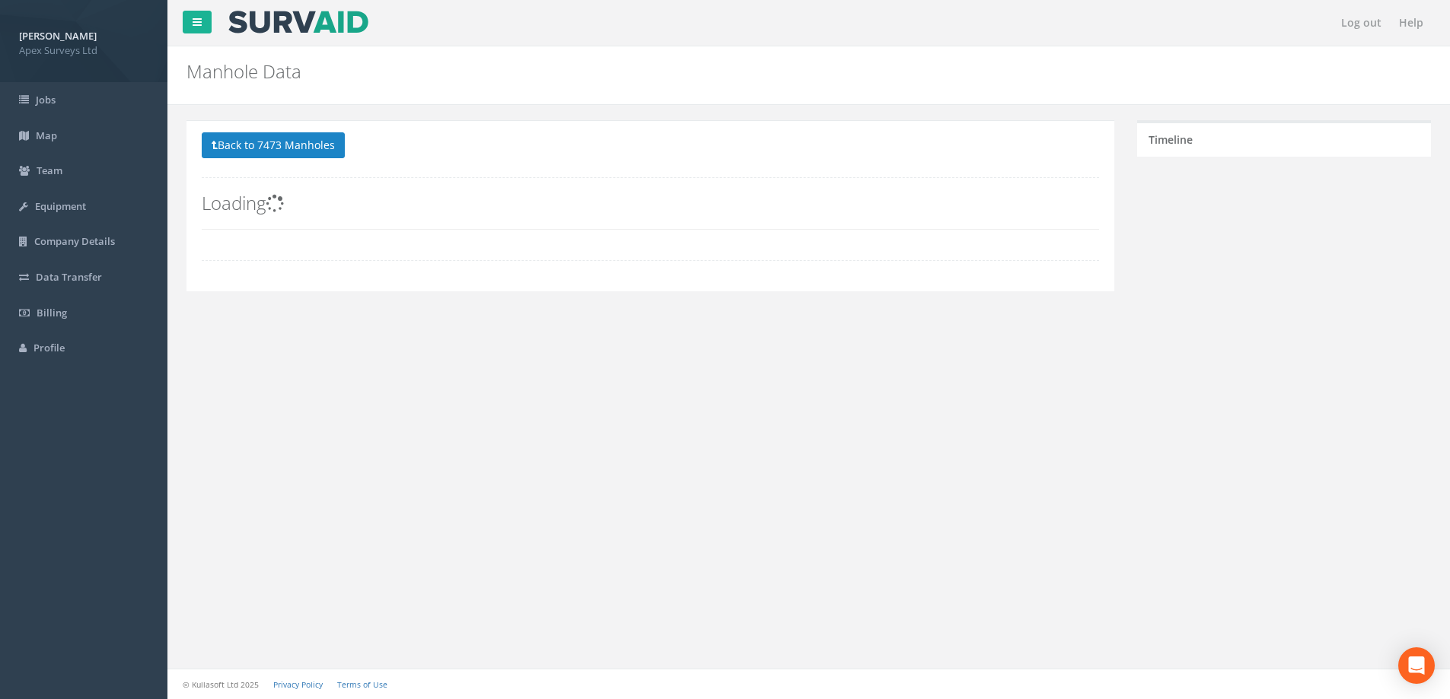
scroll to position [0, 0]
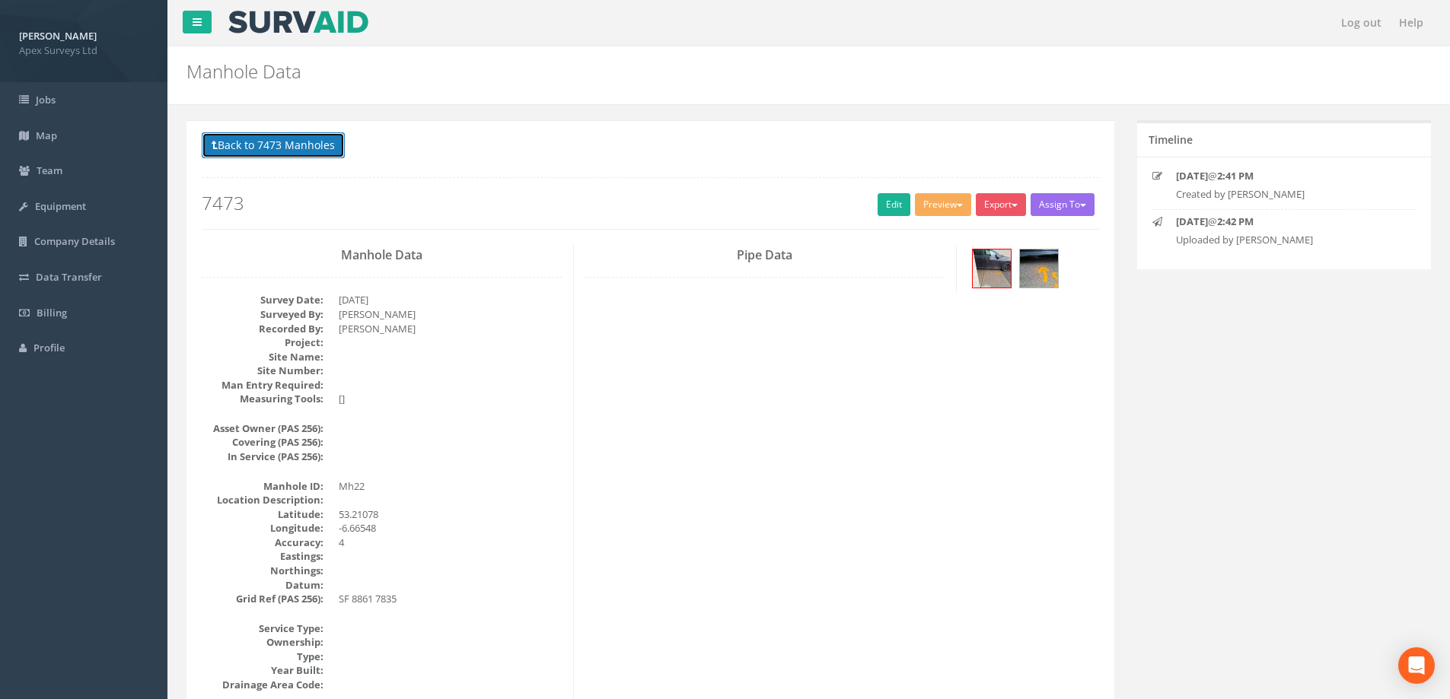
click at [311, 148] on button "Back to 7473 Manholes" at bounding box center [273, 145] width 143 height 26
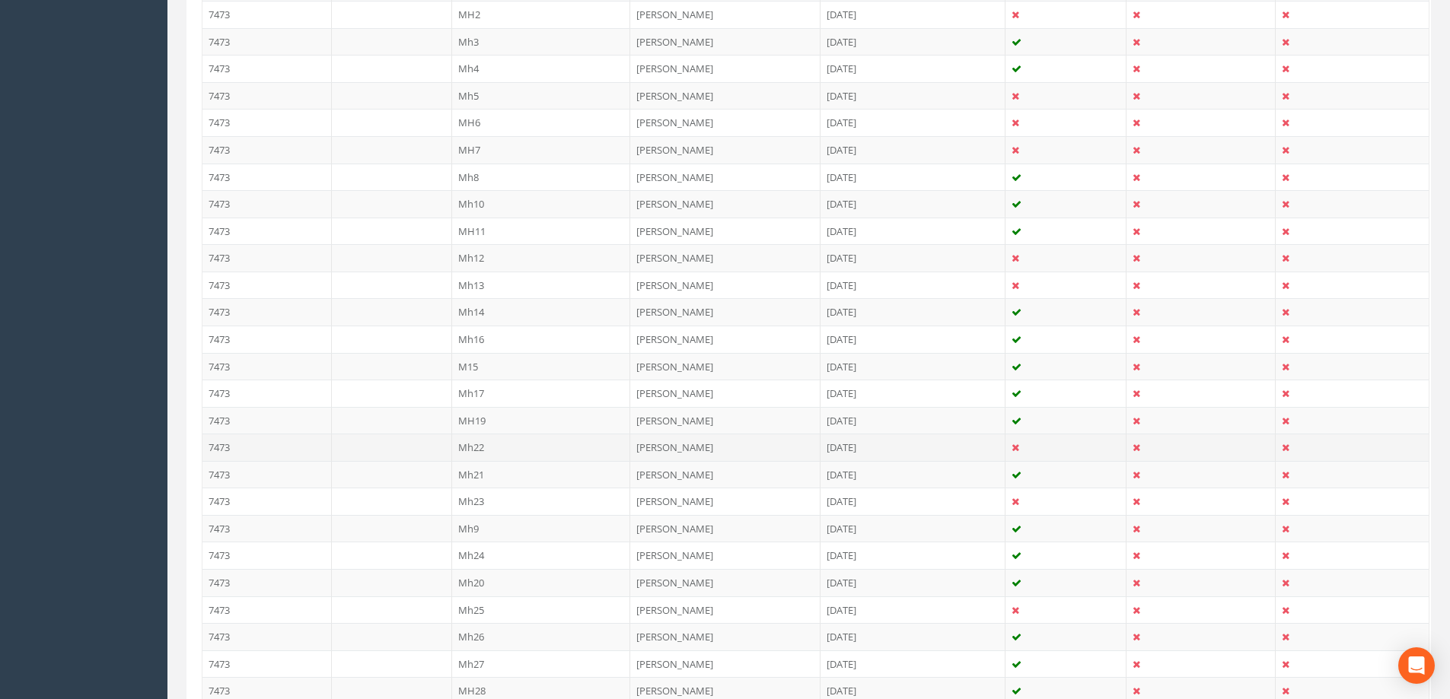
scroll to position [609, 0]
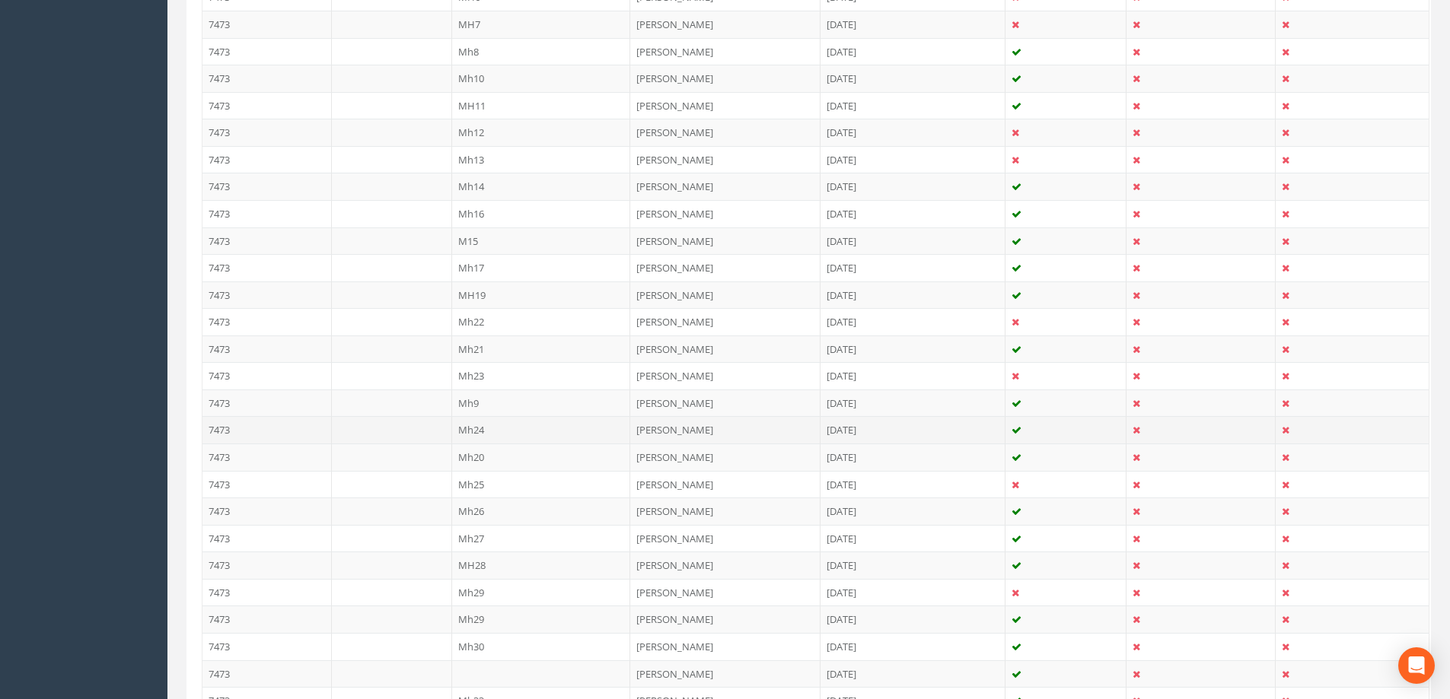
click at [476, 427] on td "Mh24" at bounding box center [541, 429] width 179 height 27
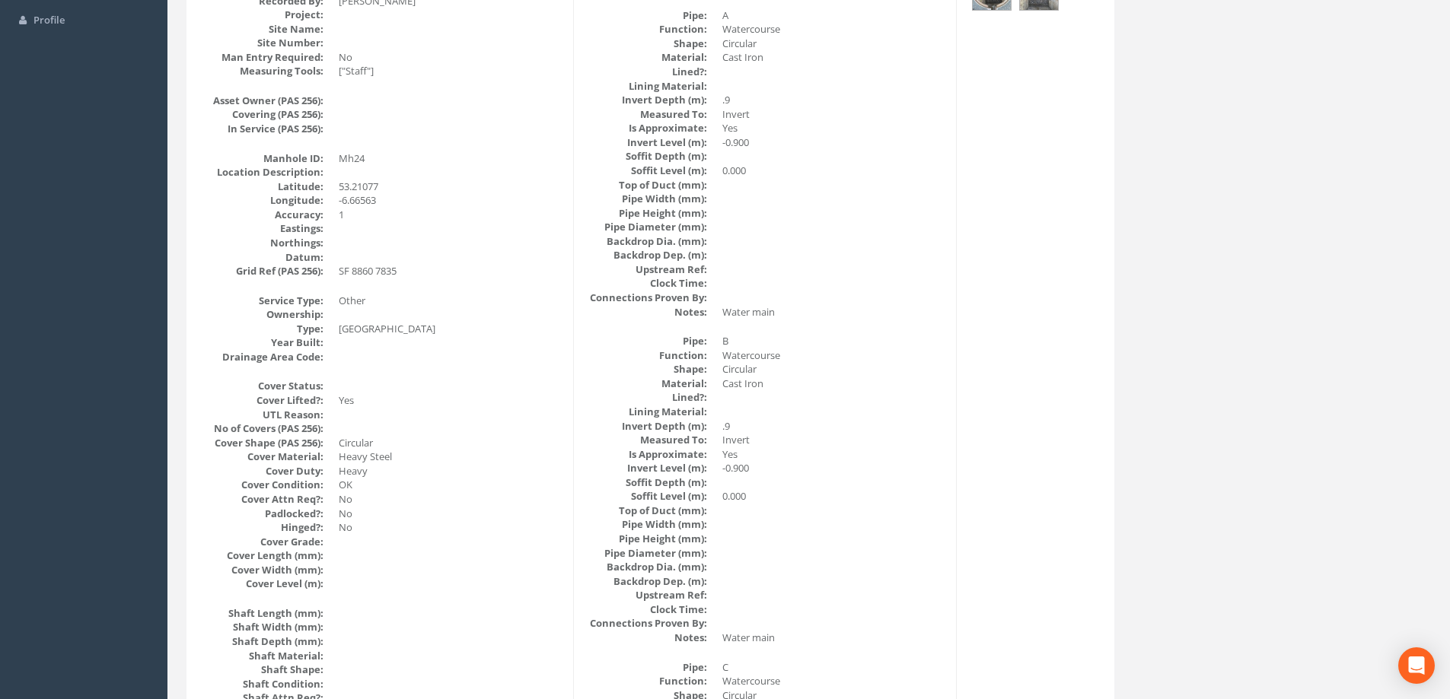
scroll to position [76, 0]
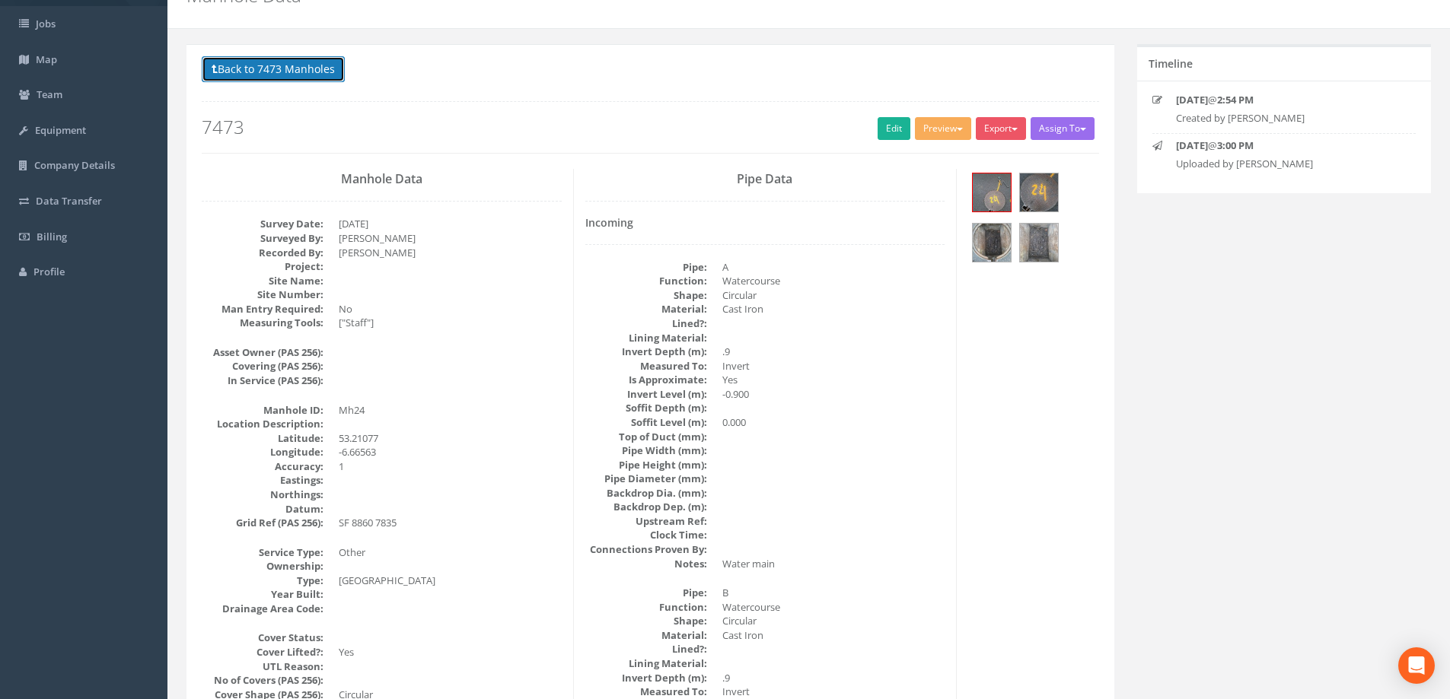
click at [250, 75] on button "Back to 7473 Manholes" at bounding box center [273, 69] width 143 height 26
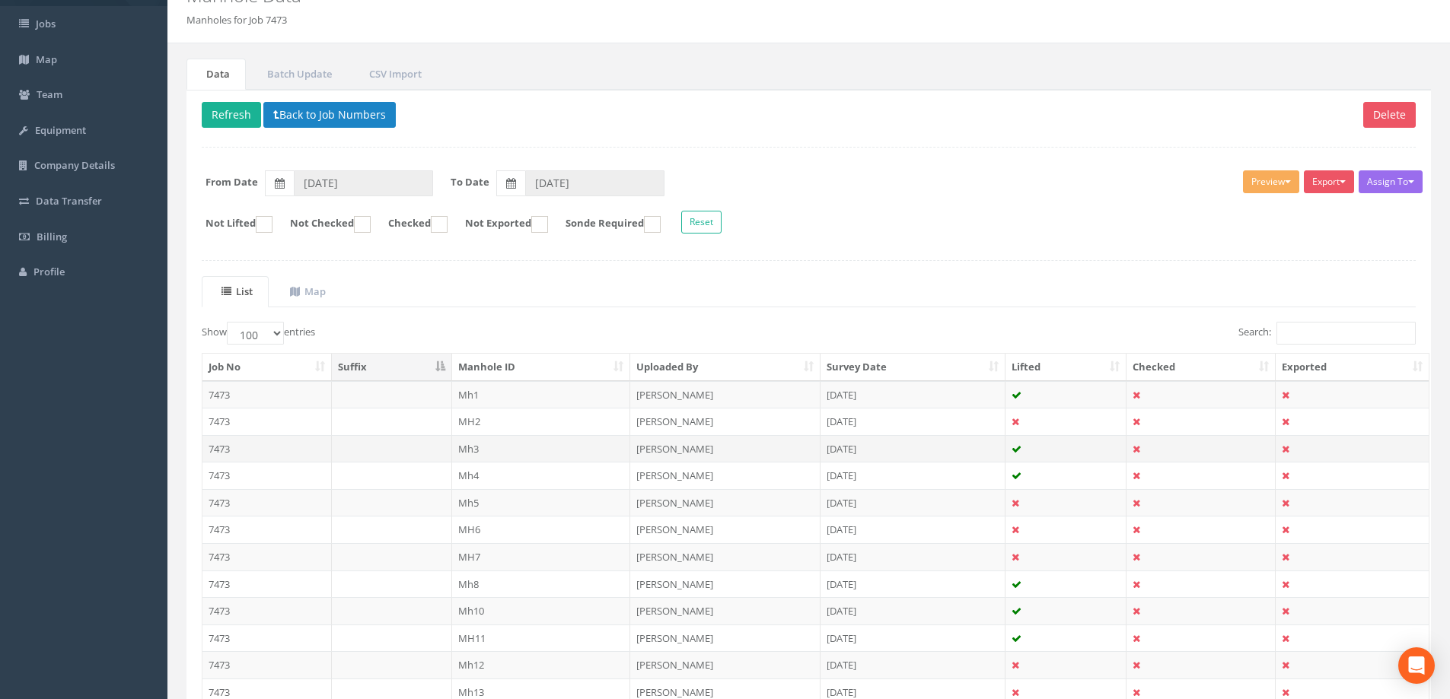
click at [474, 449] on td "Mh3" at bounding box center [541, 448] width 179 height 27
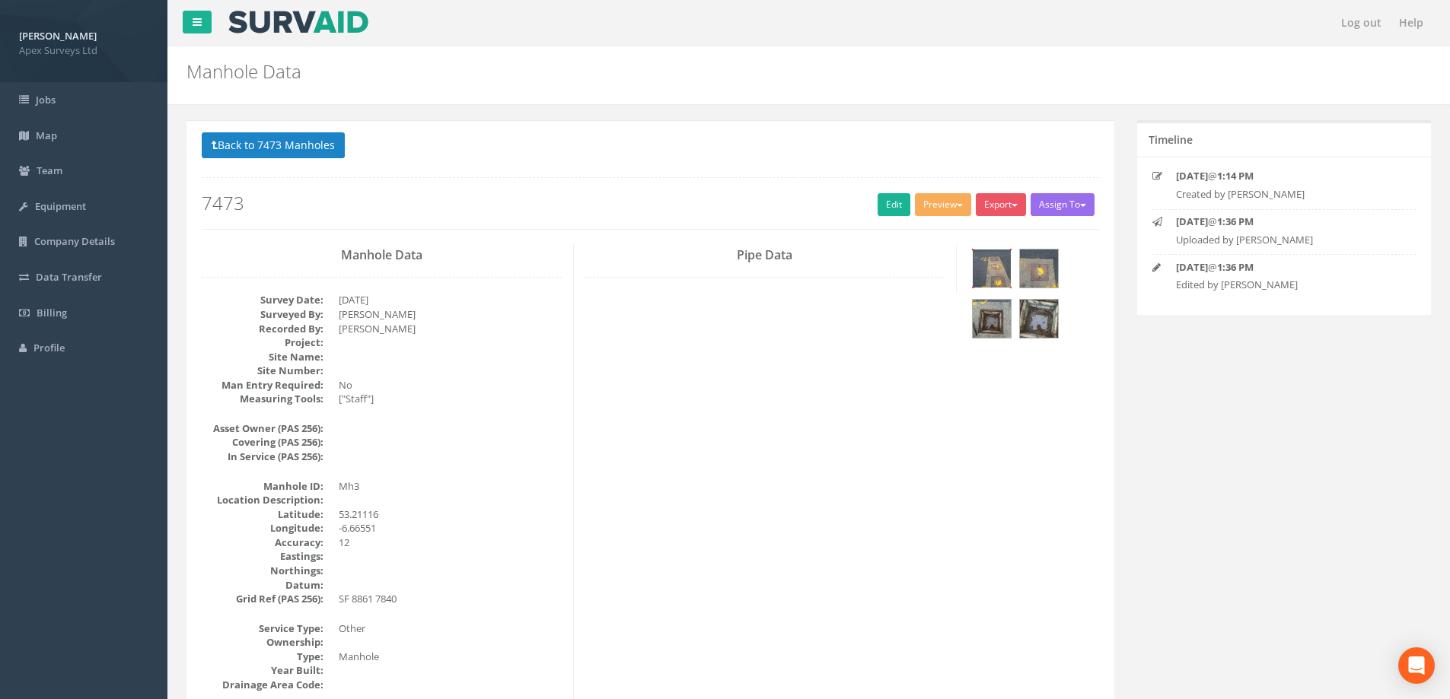
click at [998, 265] on img at bounding box center [992, 269] width 38 height 38
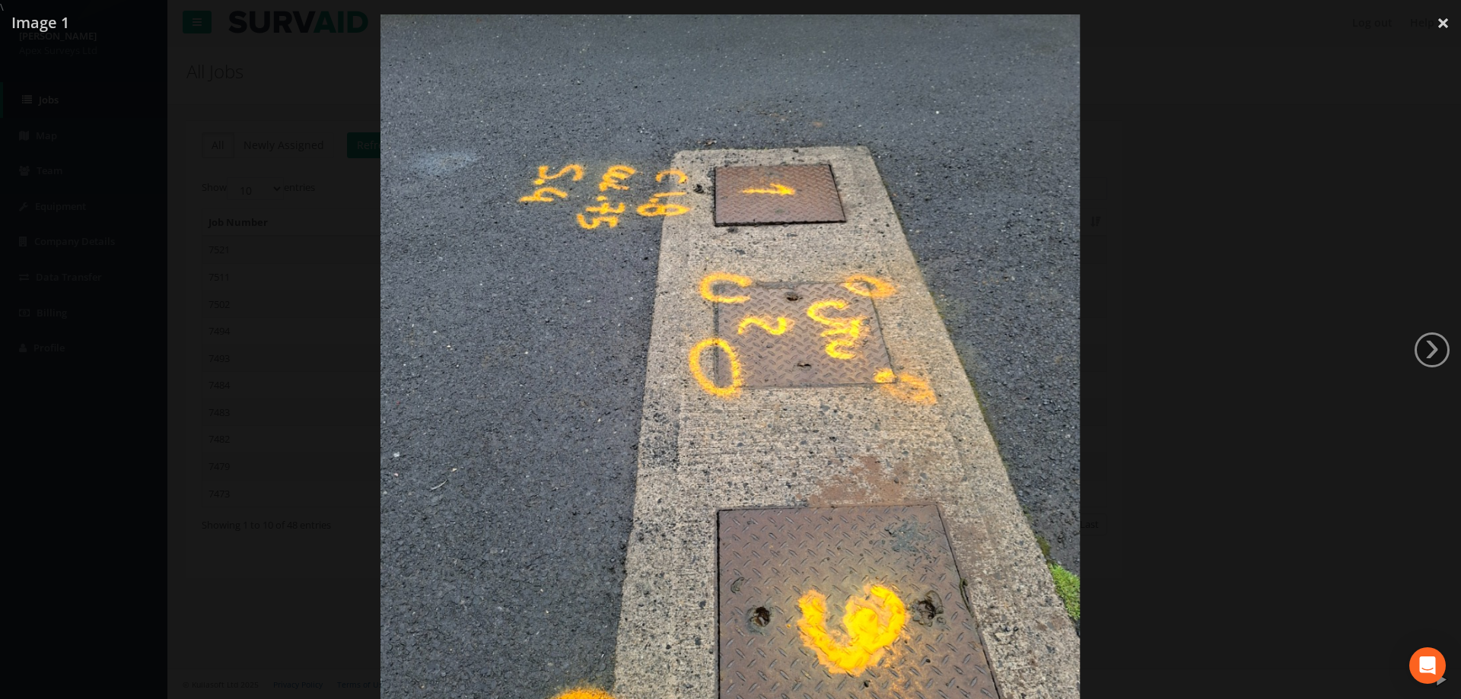
click at [201, 224] on div at bounding box center [730, 363] width 1461 height 699
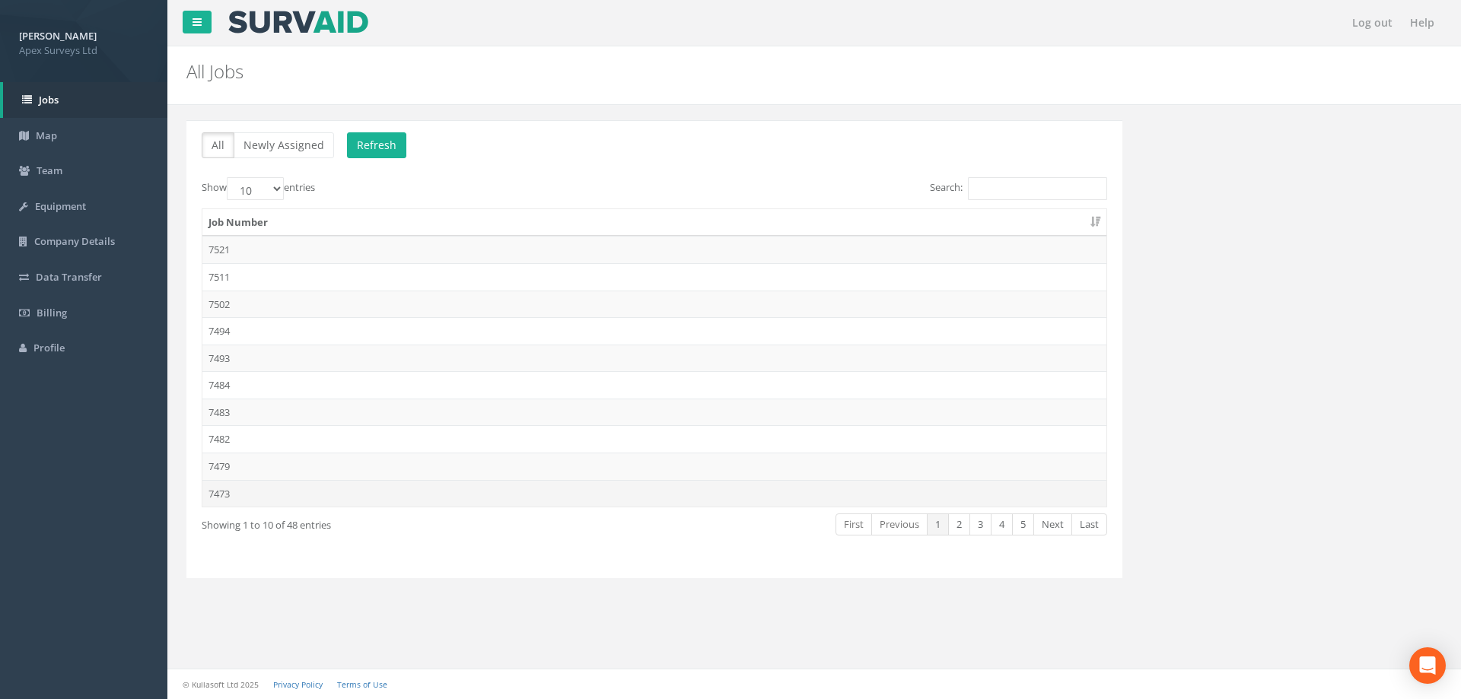
click at [218, 490] on td "7473" at bounding box center [654, 493] width 904 height 27
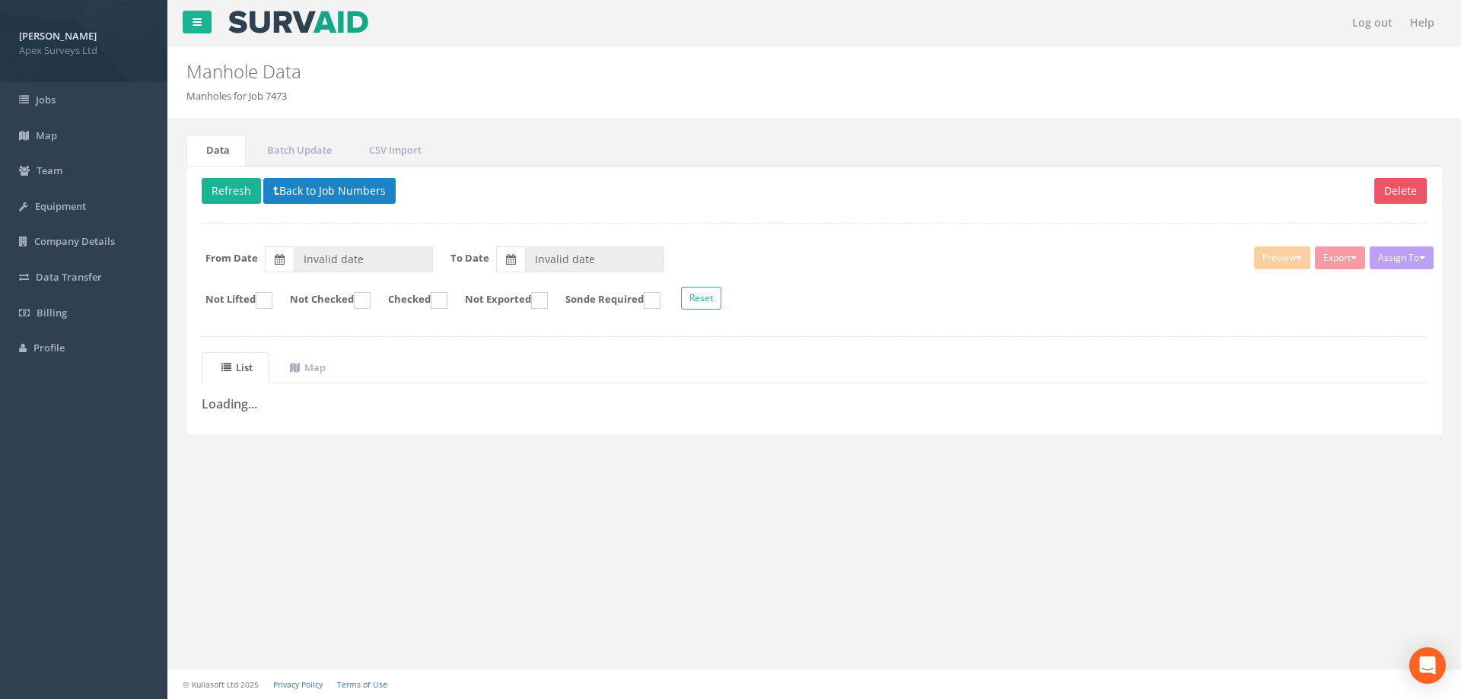
type input "[DATE]"
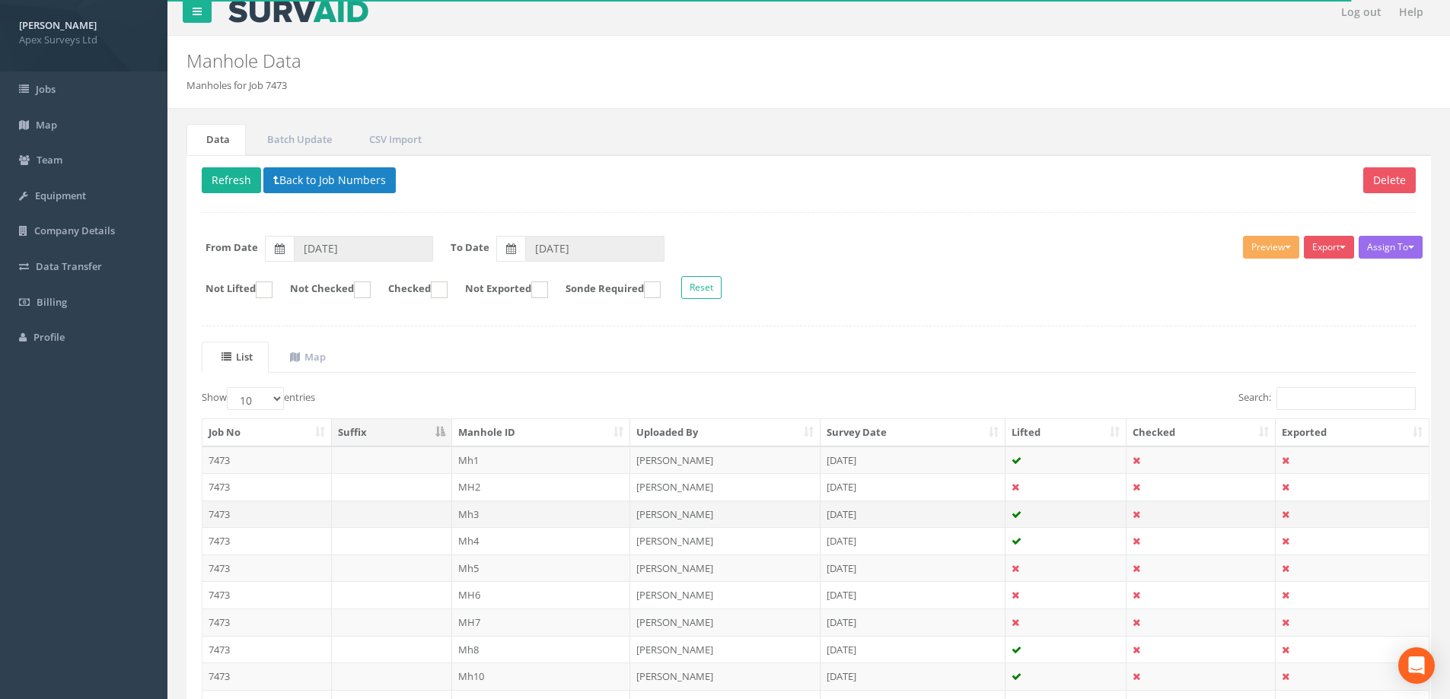
scroll to position [149, 0]
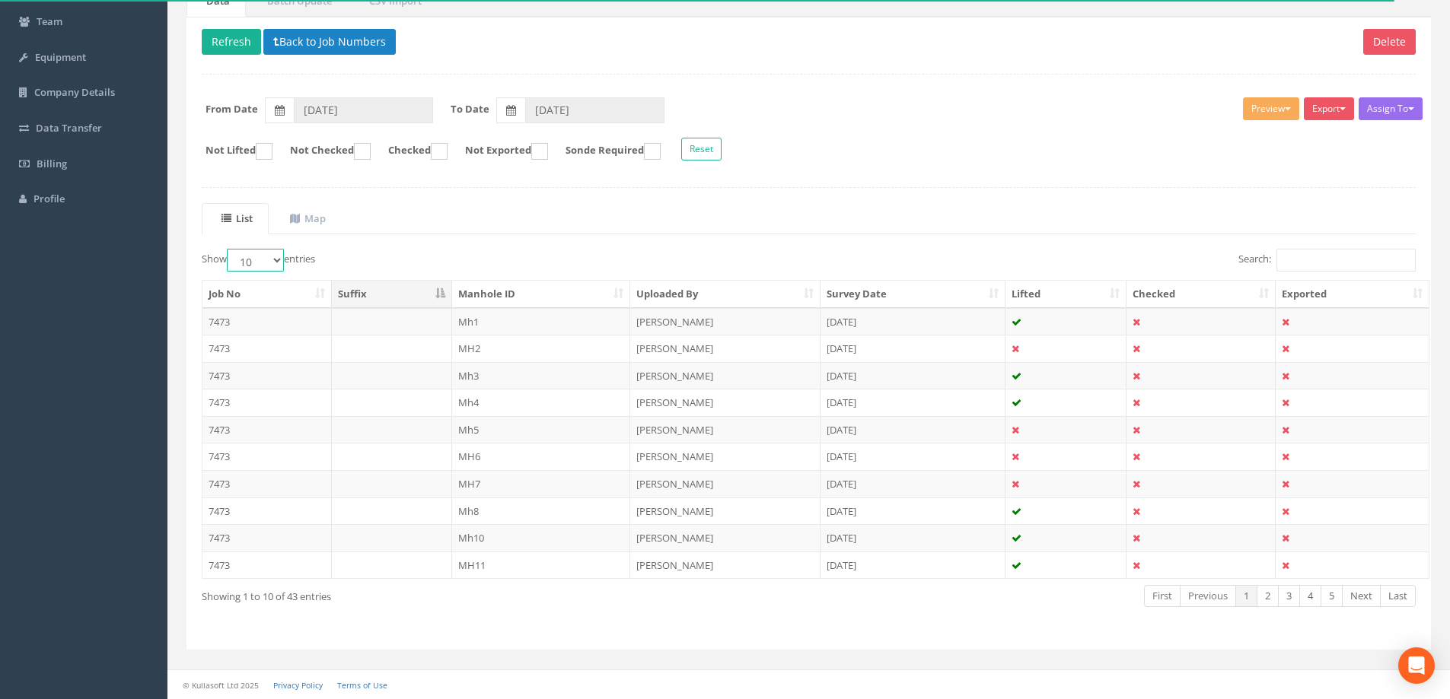
click at [281, 260] on select "10 25 50 100" at bounding box center [255, 260] width 57 height 23
select select "100"
click at [229, 249] on select "10 25 50 100" at bounding box center [255, 260] width 57 height 23
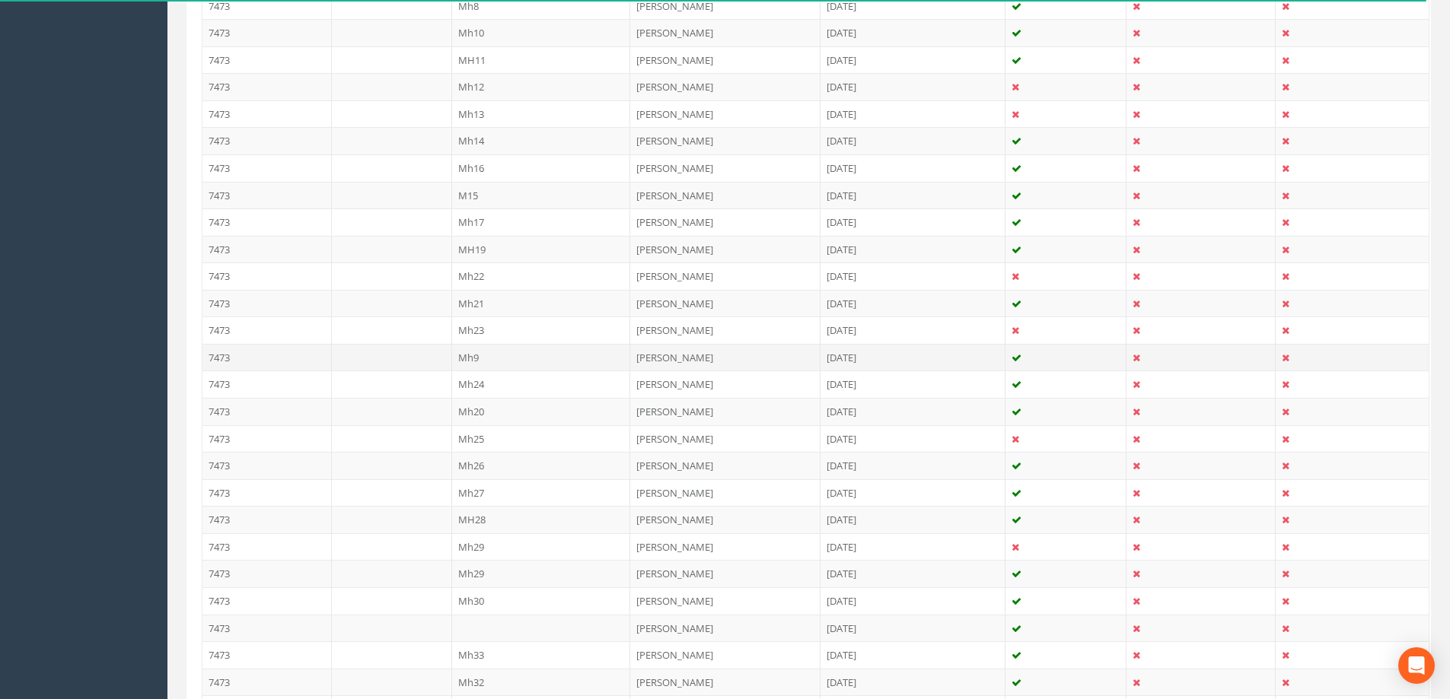
scroll to position [682, 0]
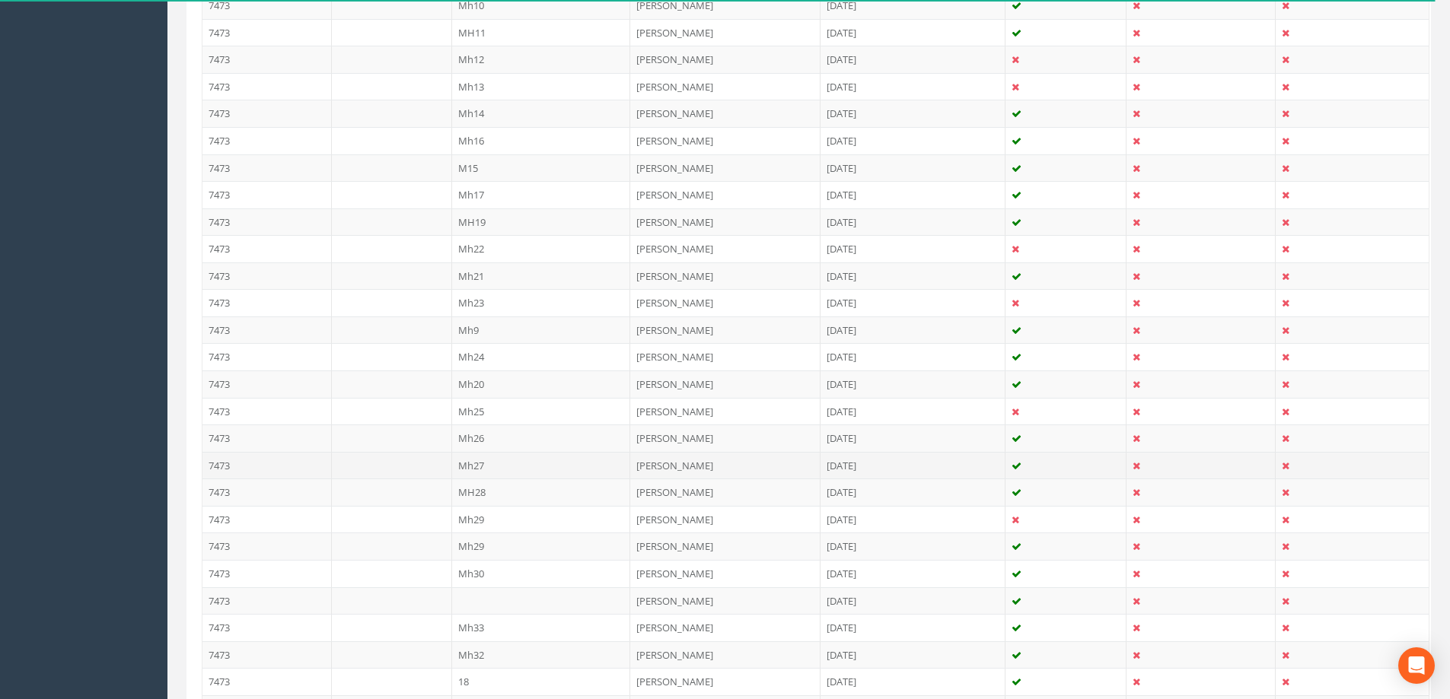
click at [473, 462] on td "Mh27" at bounding box center [541, 465] width 179 height 27
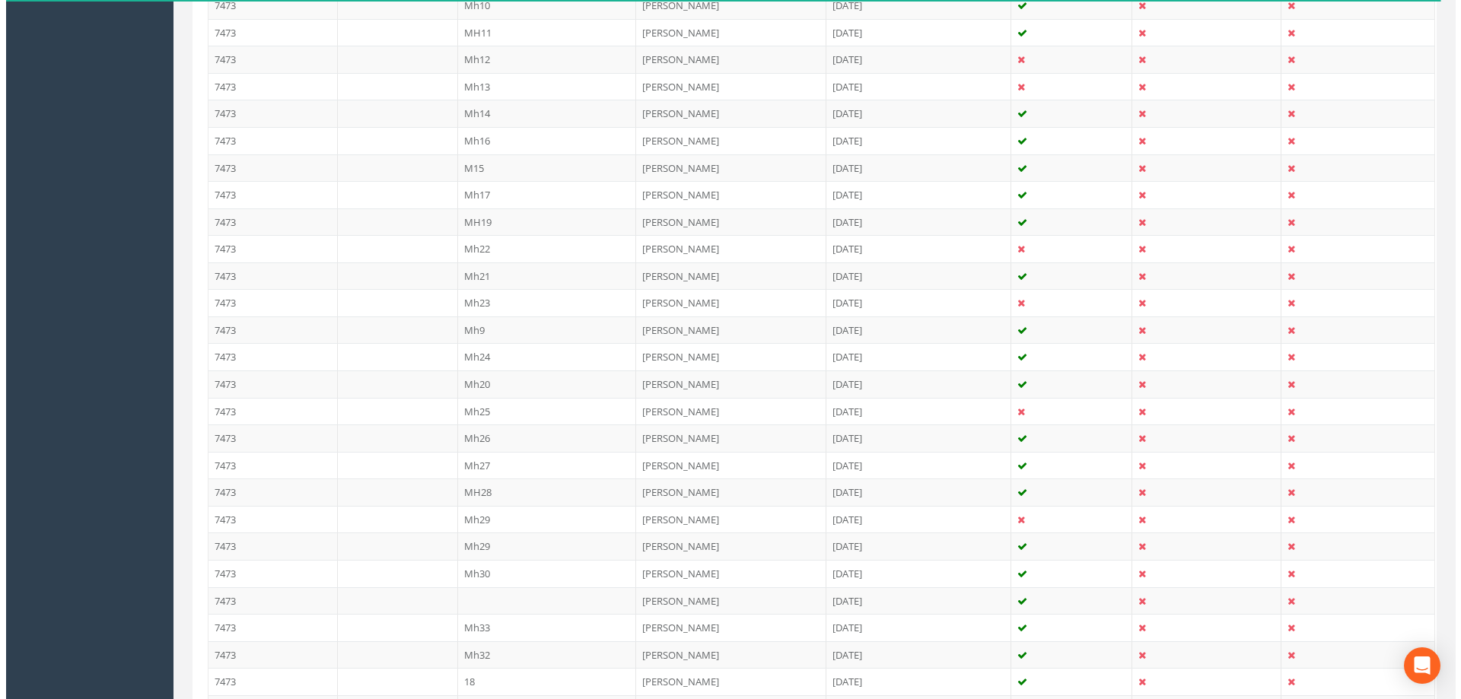
scroll to position [0, 0]
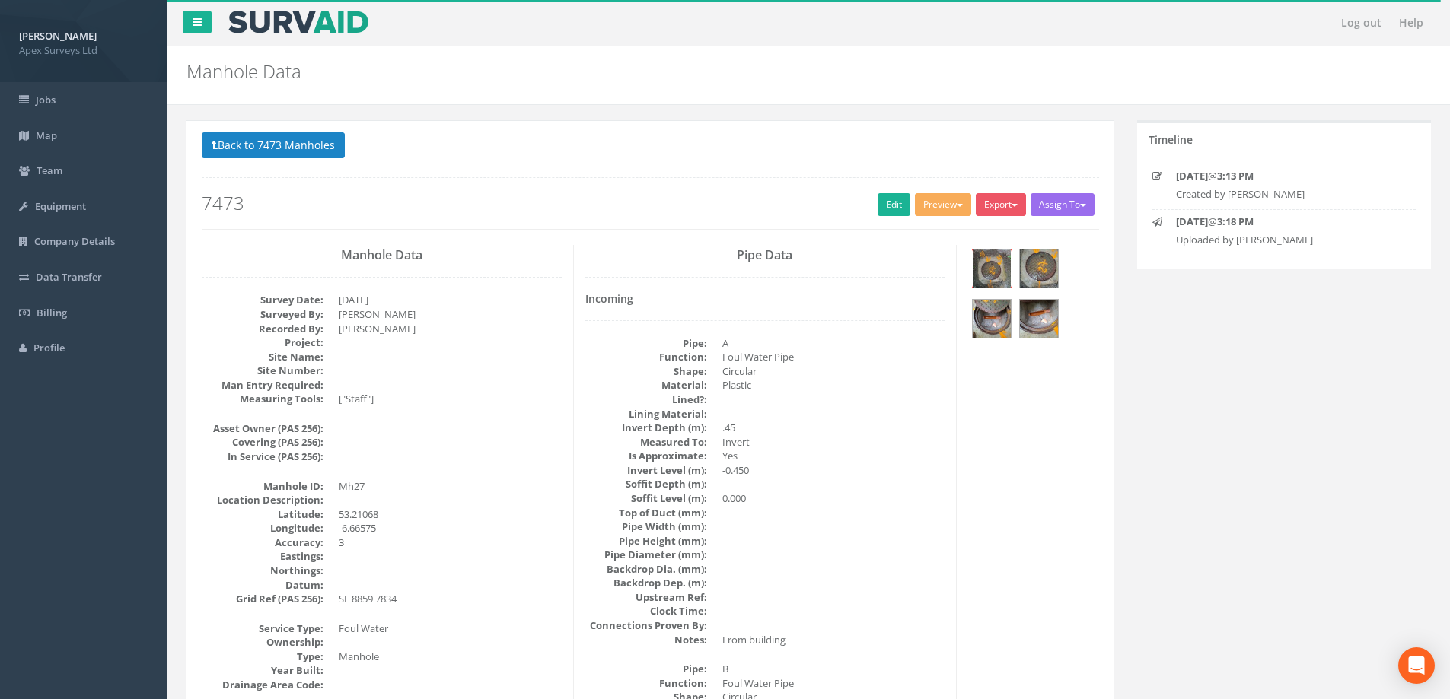
click at [984, 267] on img at bounding box center [992, 269] width 38 height 38
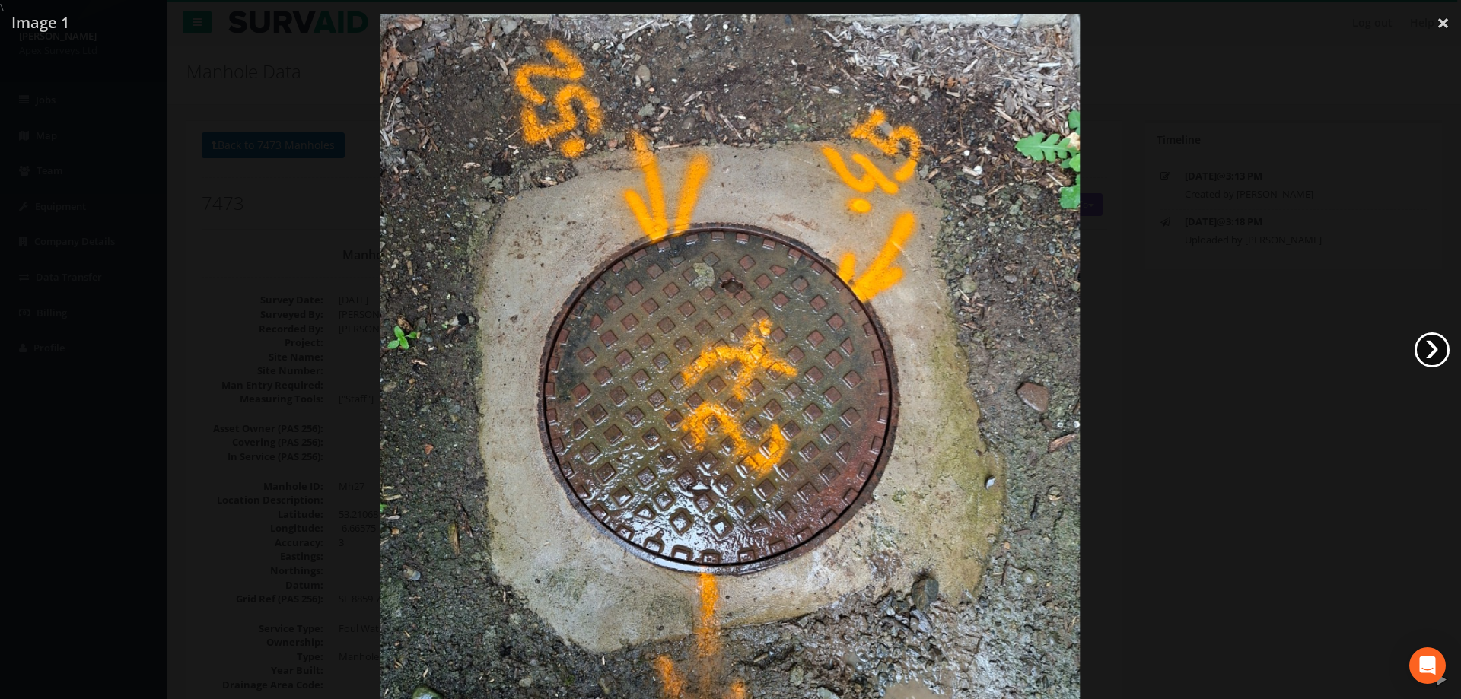
click at [1436, 348] on link "›" at bounding box center [1432, 350] width 35 height 35
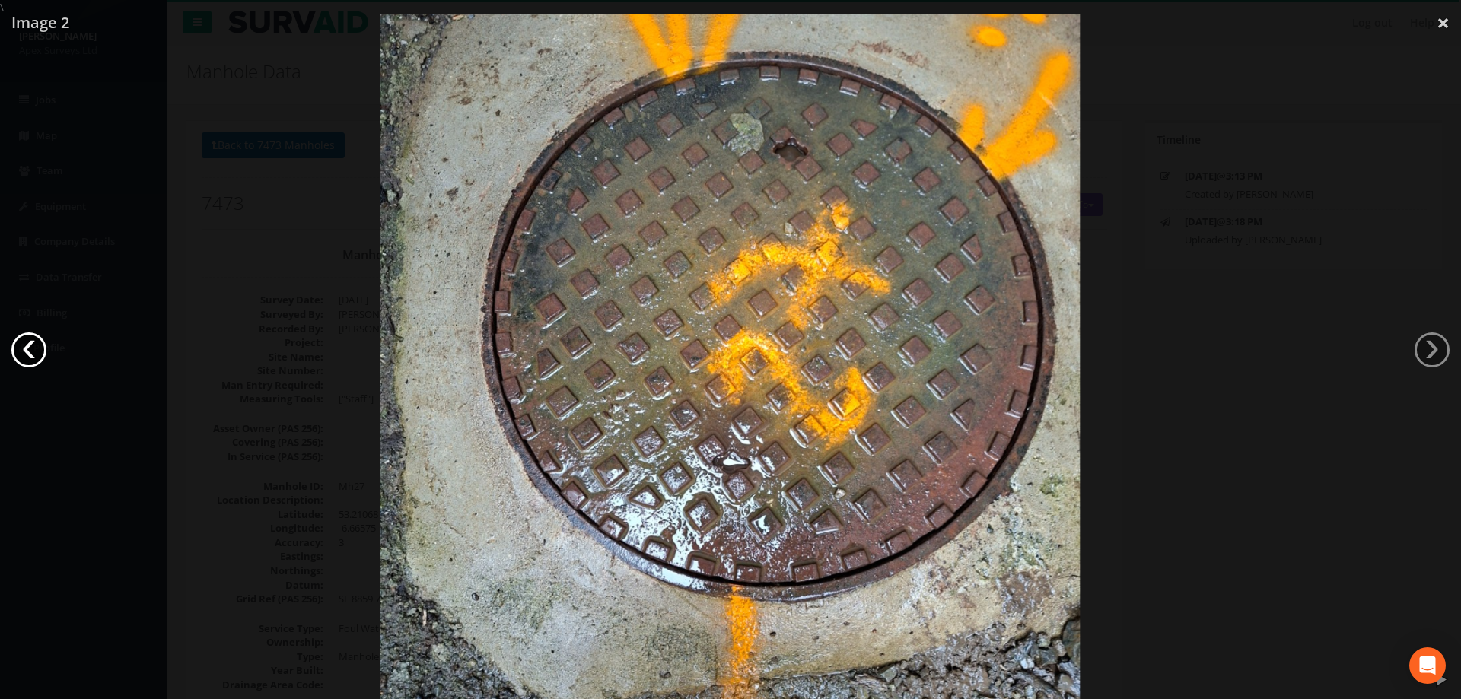
click at [42, 351] on link "‹" at bounding box center [28, 350] width 35 height 35
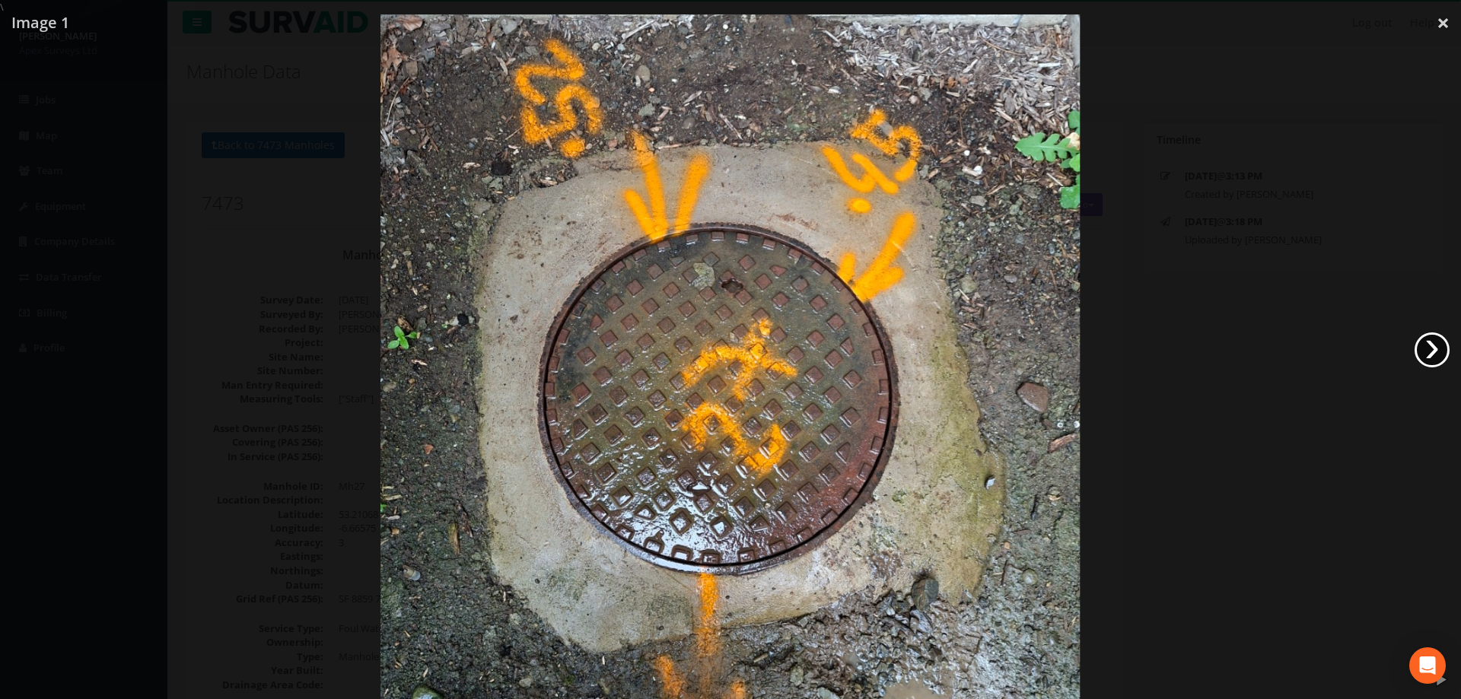
click at [1441, 352] on link "›" at bounding box center [1432, 350] width 35 height 35
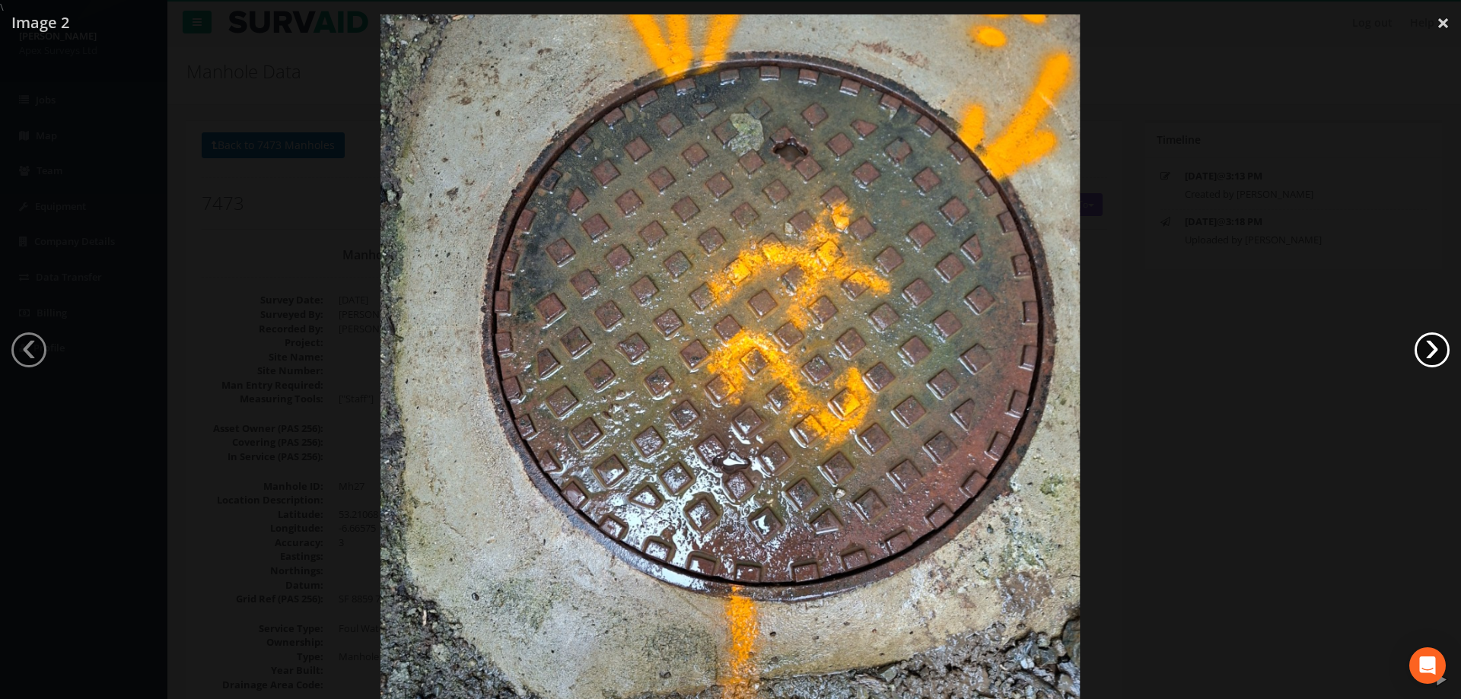
click at [1441, 352] on link "›" at bounding box center [1432, 350] width 35 height 35
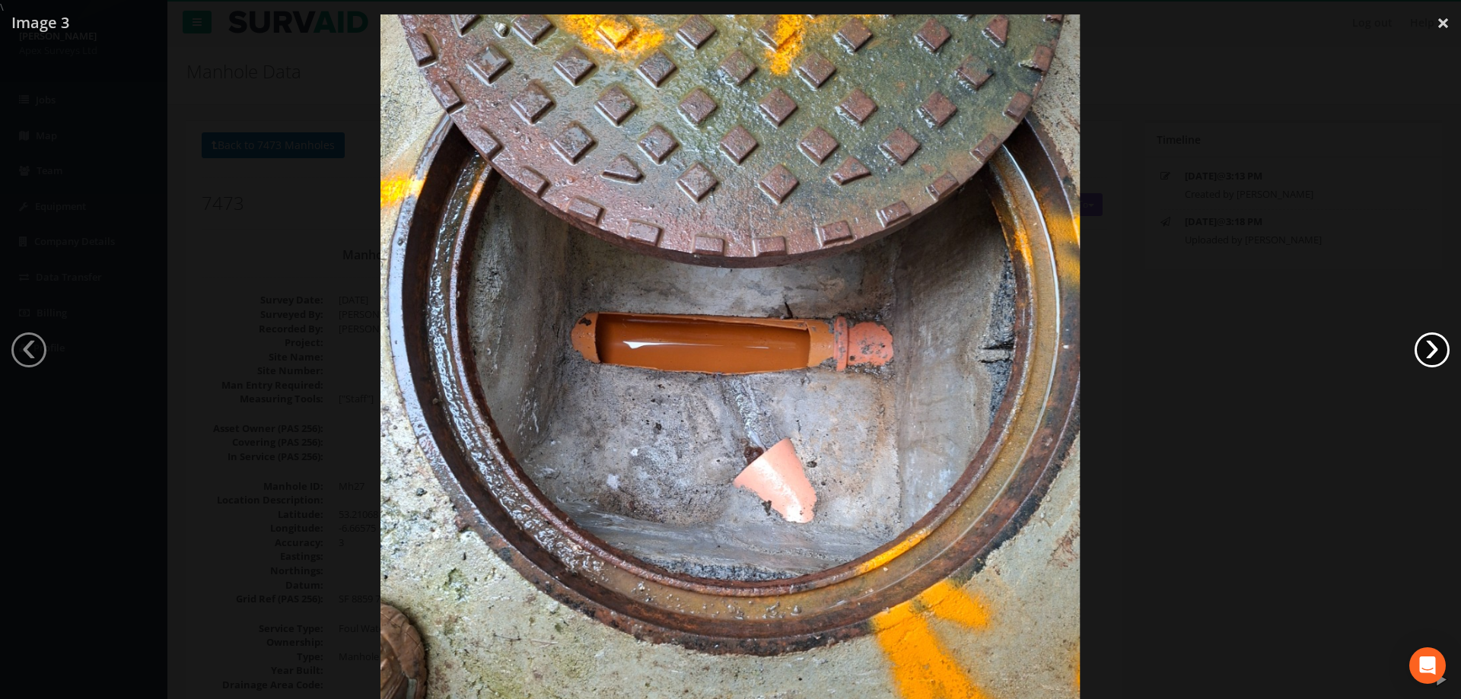
click at [1441, 352] on link "›" at bounding box center [1432, 350] width 35 height 35
